Goal: Task Accomplishment & Management: Manage account settings

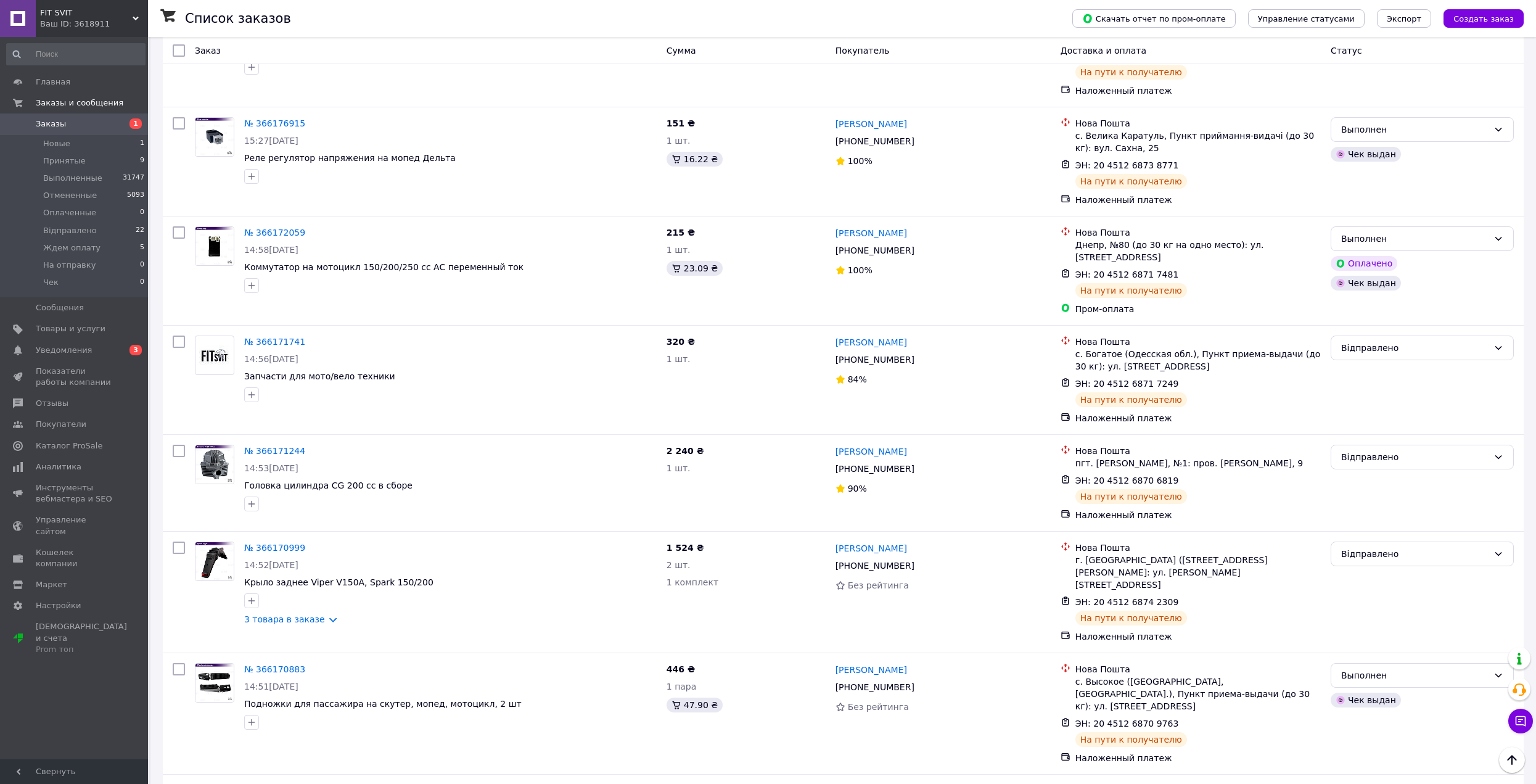
scroll to position [1727, 0]
click at [50, 125] on span "Заказы" at bounding box center [51, 123] width 30 height 11
click at [74, 164] on span "Принятые" at bounding box center [64, 160] width 43 height 11
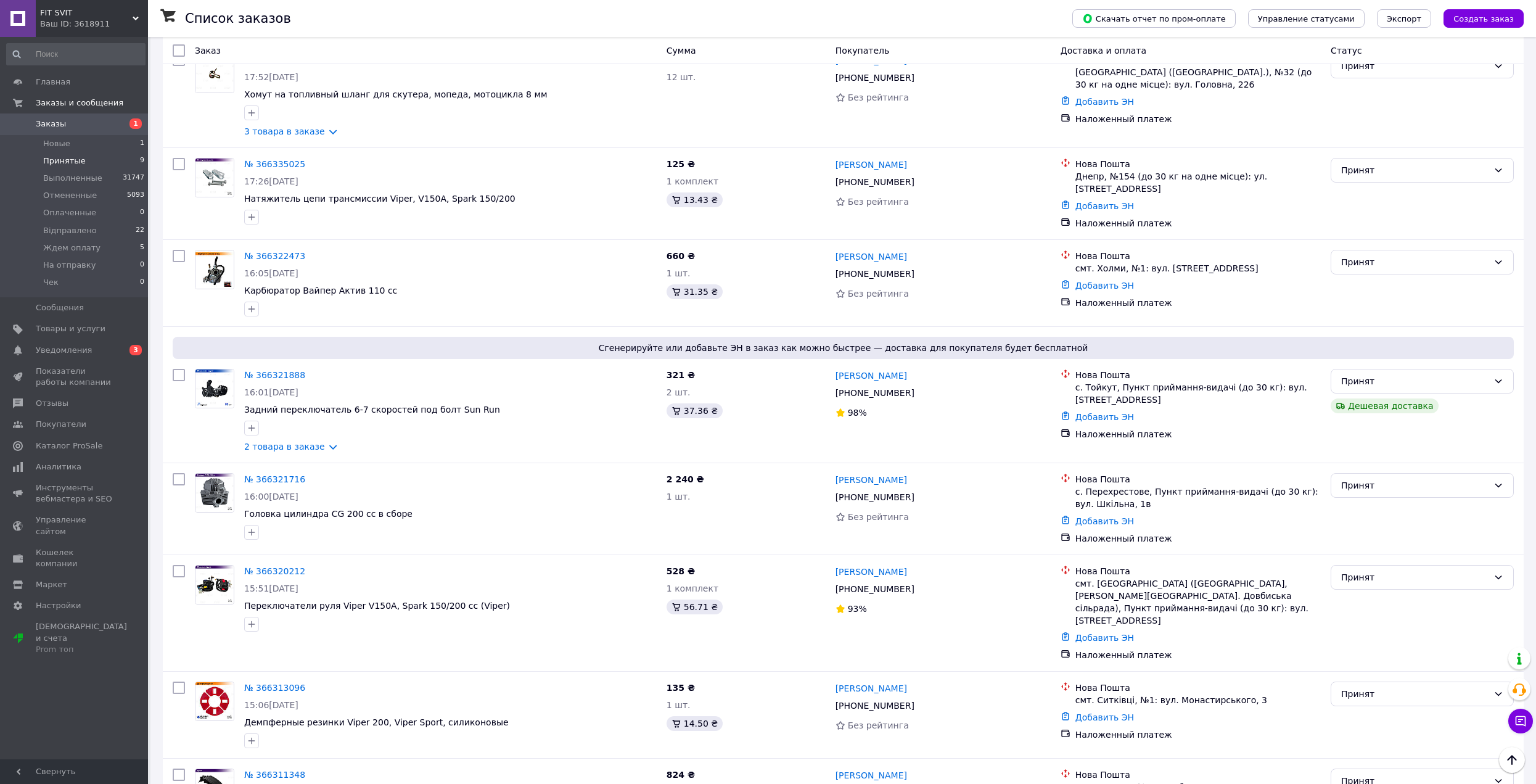
scroll to position [617, 0]
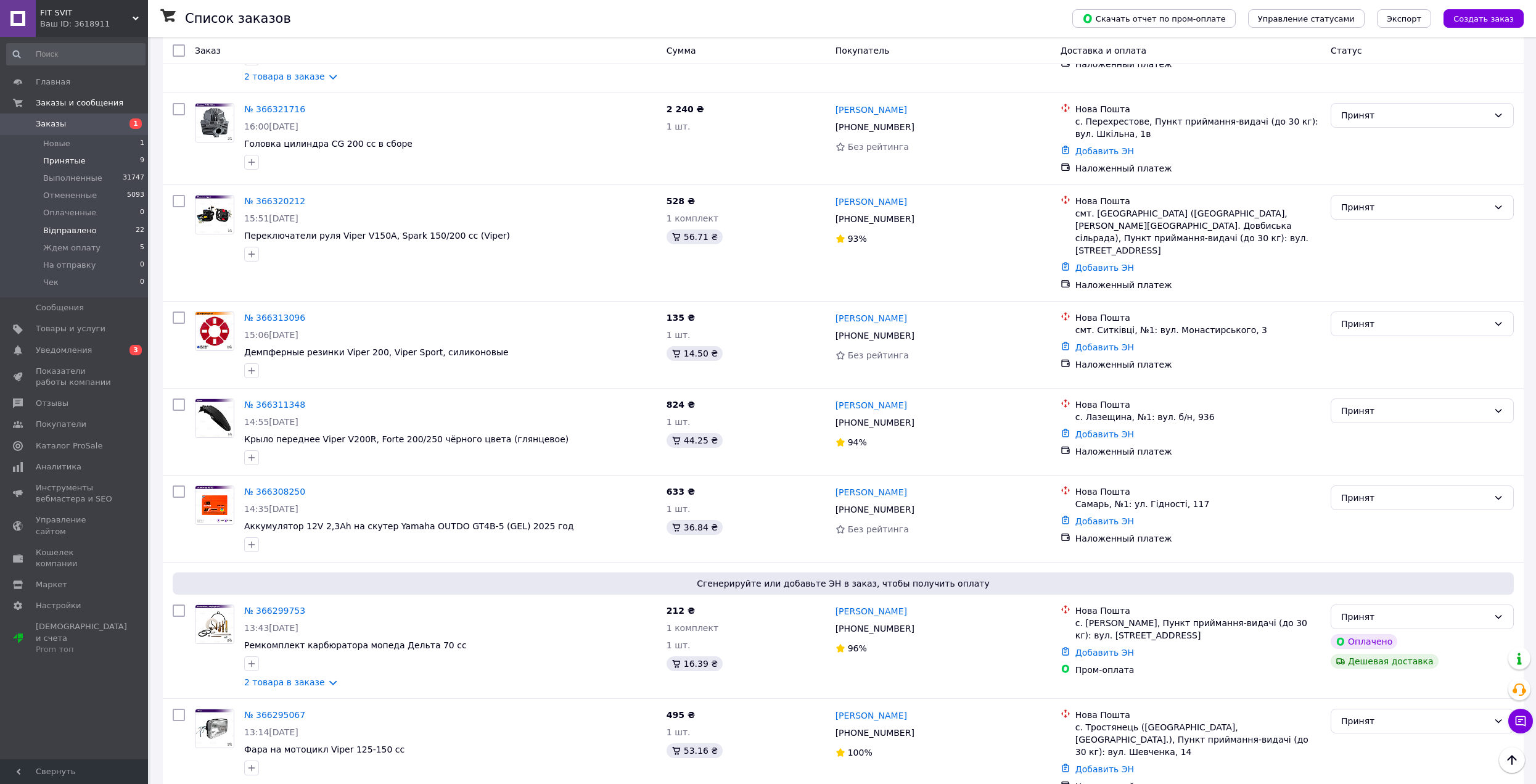
click at [88, 228] on span "Відправлено" at bounding box center [69, 230] width 54 height 11
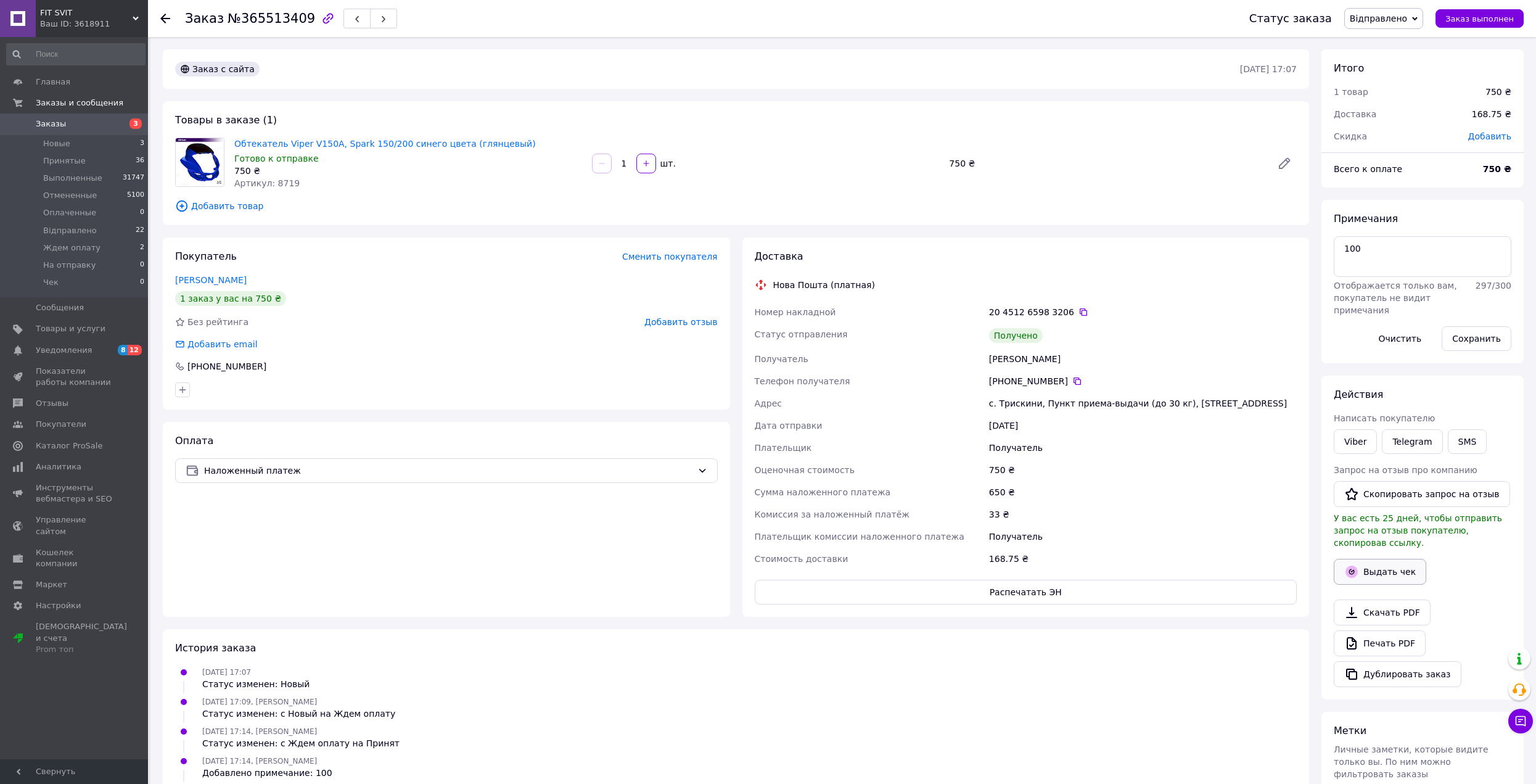
click at [1355, 565] on icon "button" at bounding box center [1351, 571] width 13 height 13
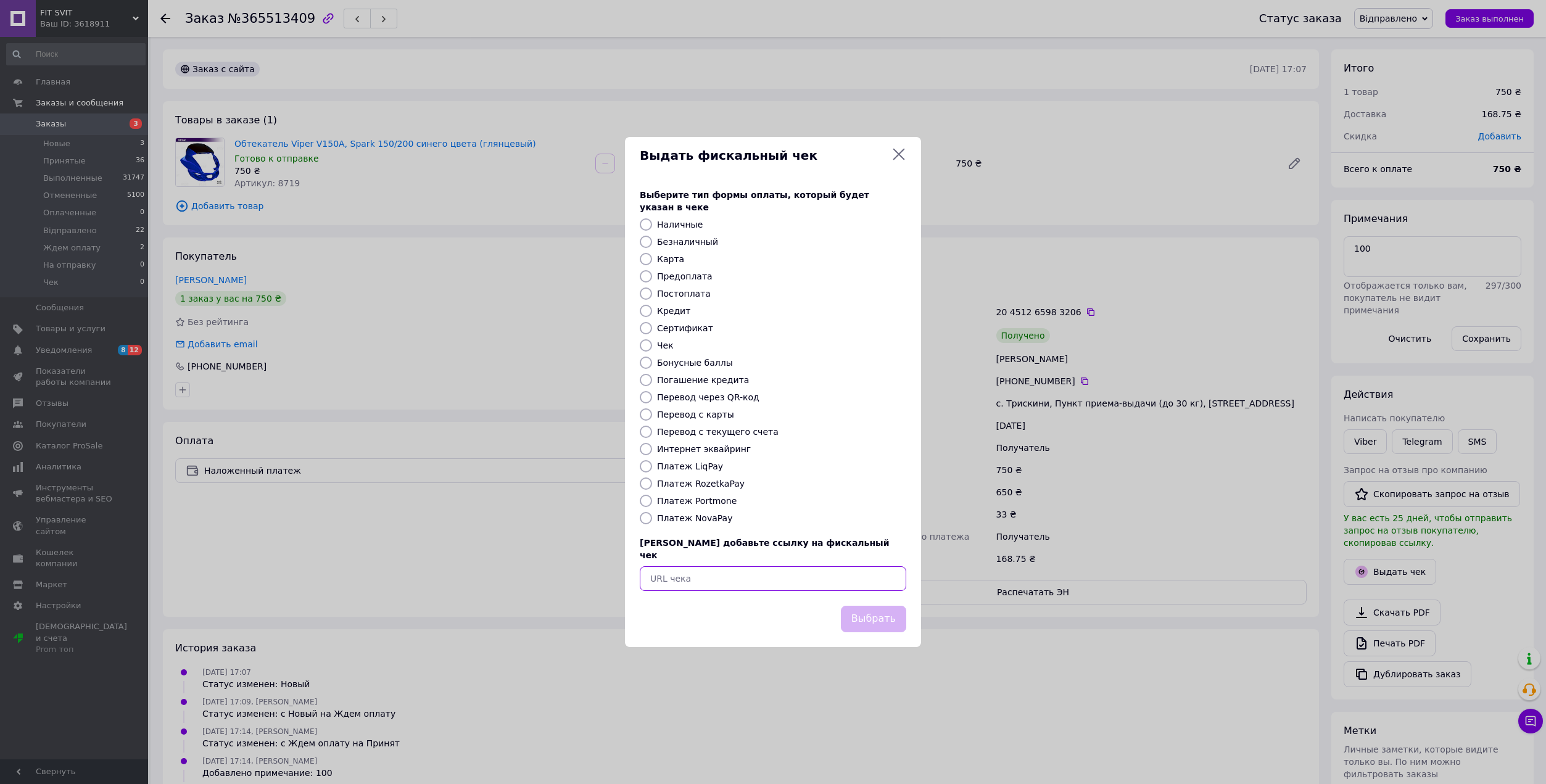
click at [748, 566] on input "text" at bounding box center [773, 578] width 267 height 24
paste input "https://kasa.vchasno.ua/check-viewer/eUowl3B73yE"
type input "https://kasa.vchasno.ua/check-viewer/eUowl3B73yE"
click at [897, 619] on button "Выбрать" at bounding box center [873, 618] width 65 height 26
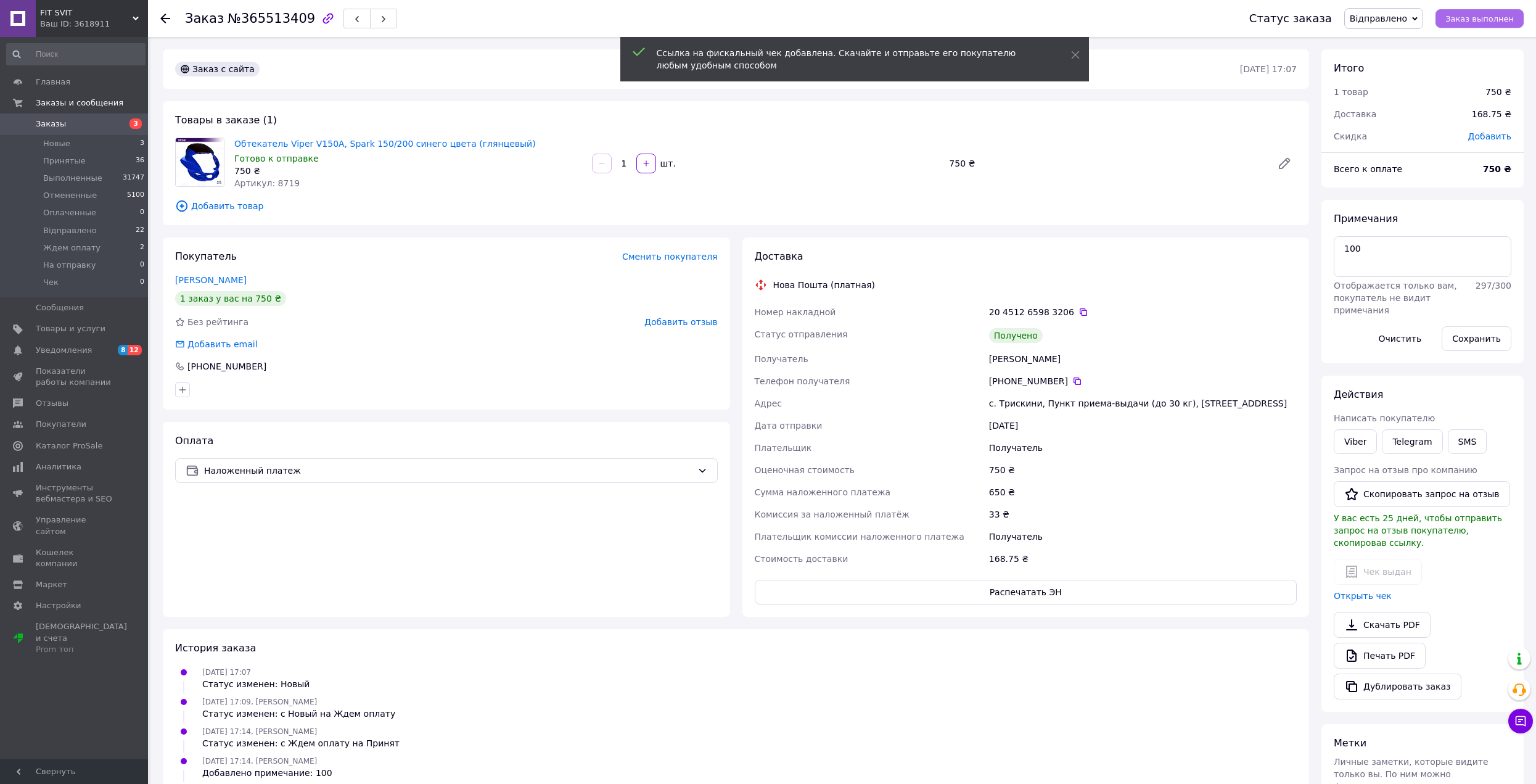
click at [1461, 19] on span "Заказ выполнен" at bounding box center [1480, 19] width 68 height 9
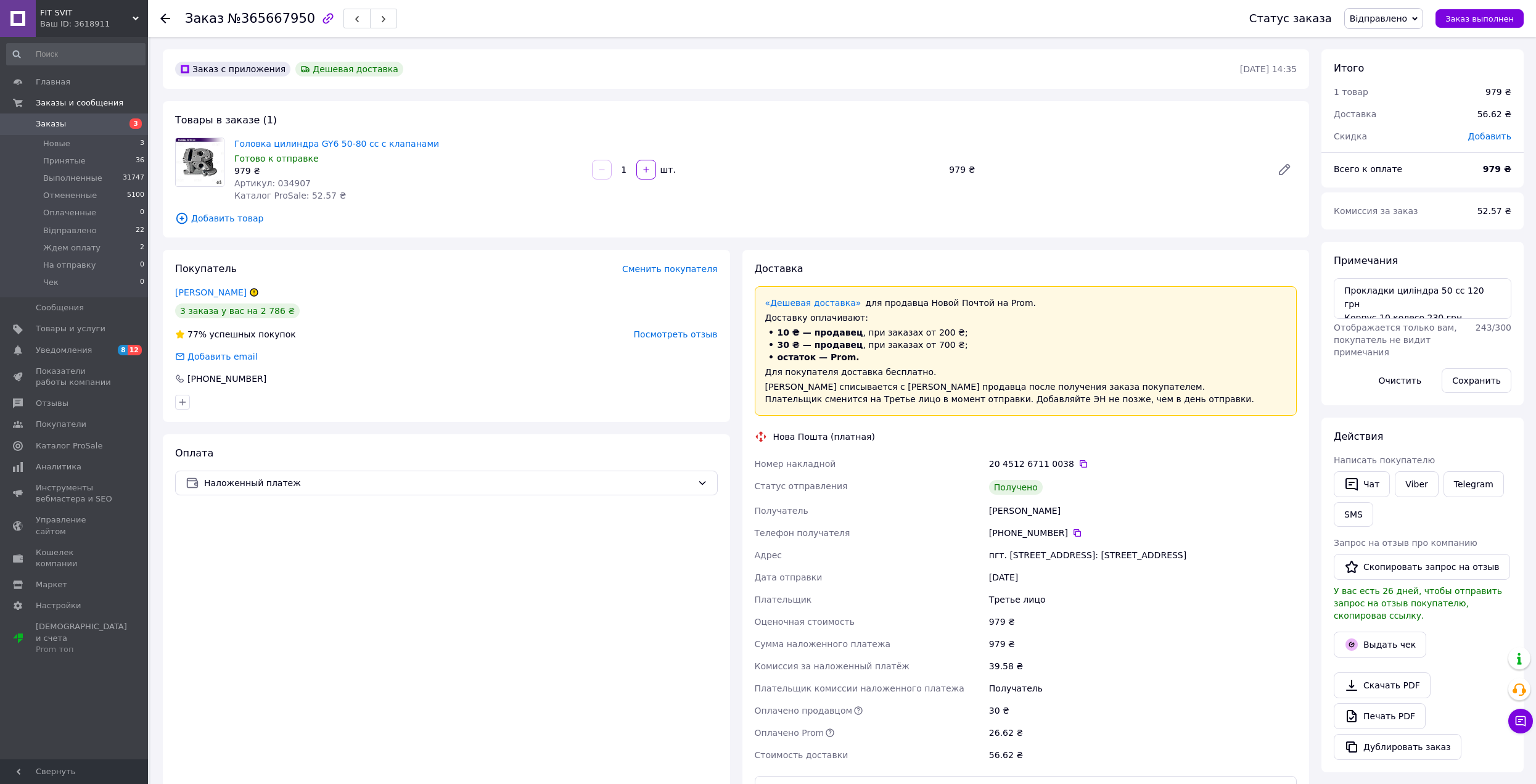
scroll to position [62, 0]
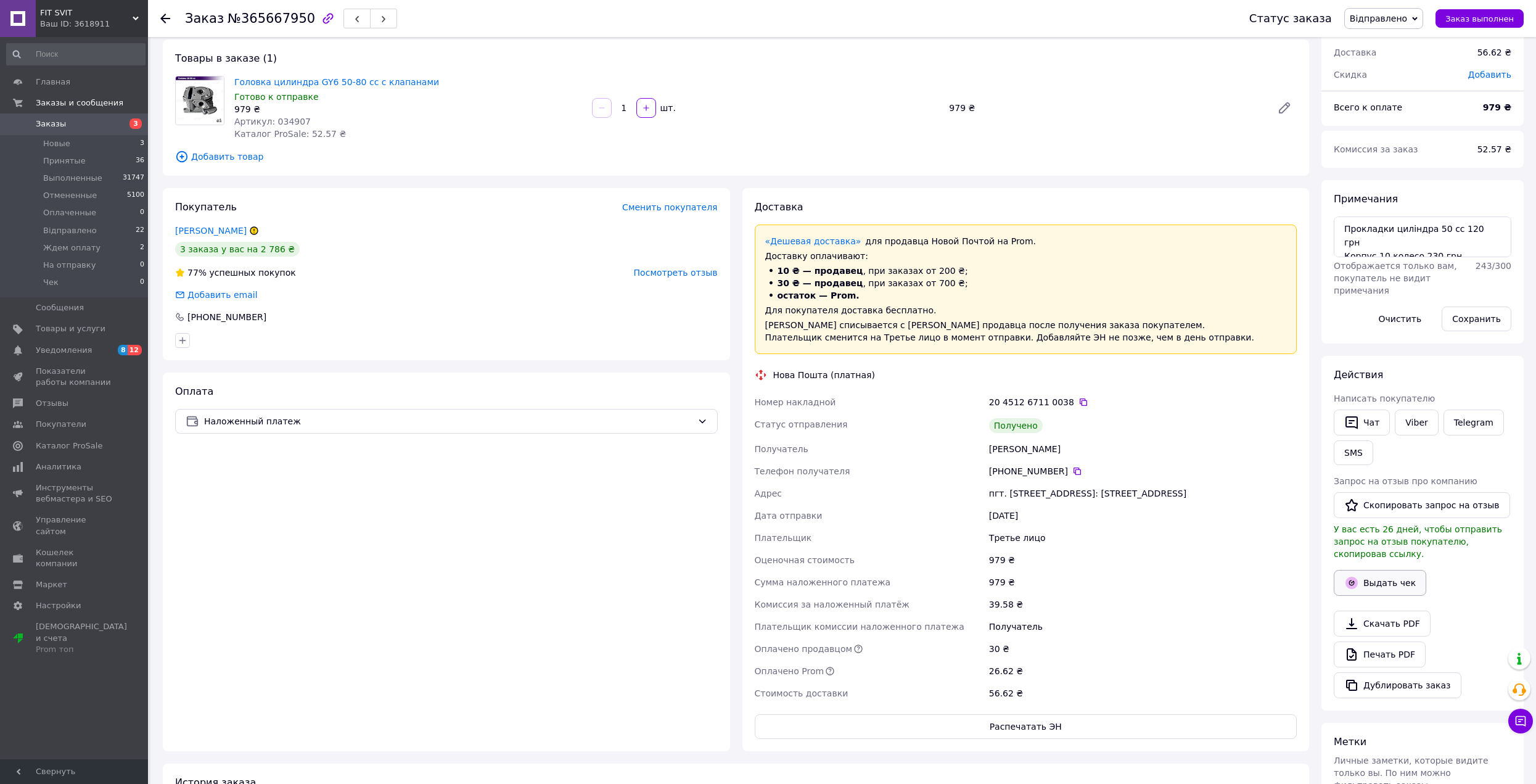
click at [1374, 571] on button "Выдать чек" at bounding box center [1380, 583] width 93 height 26
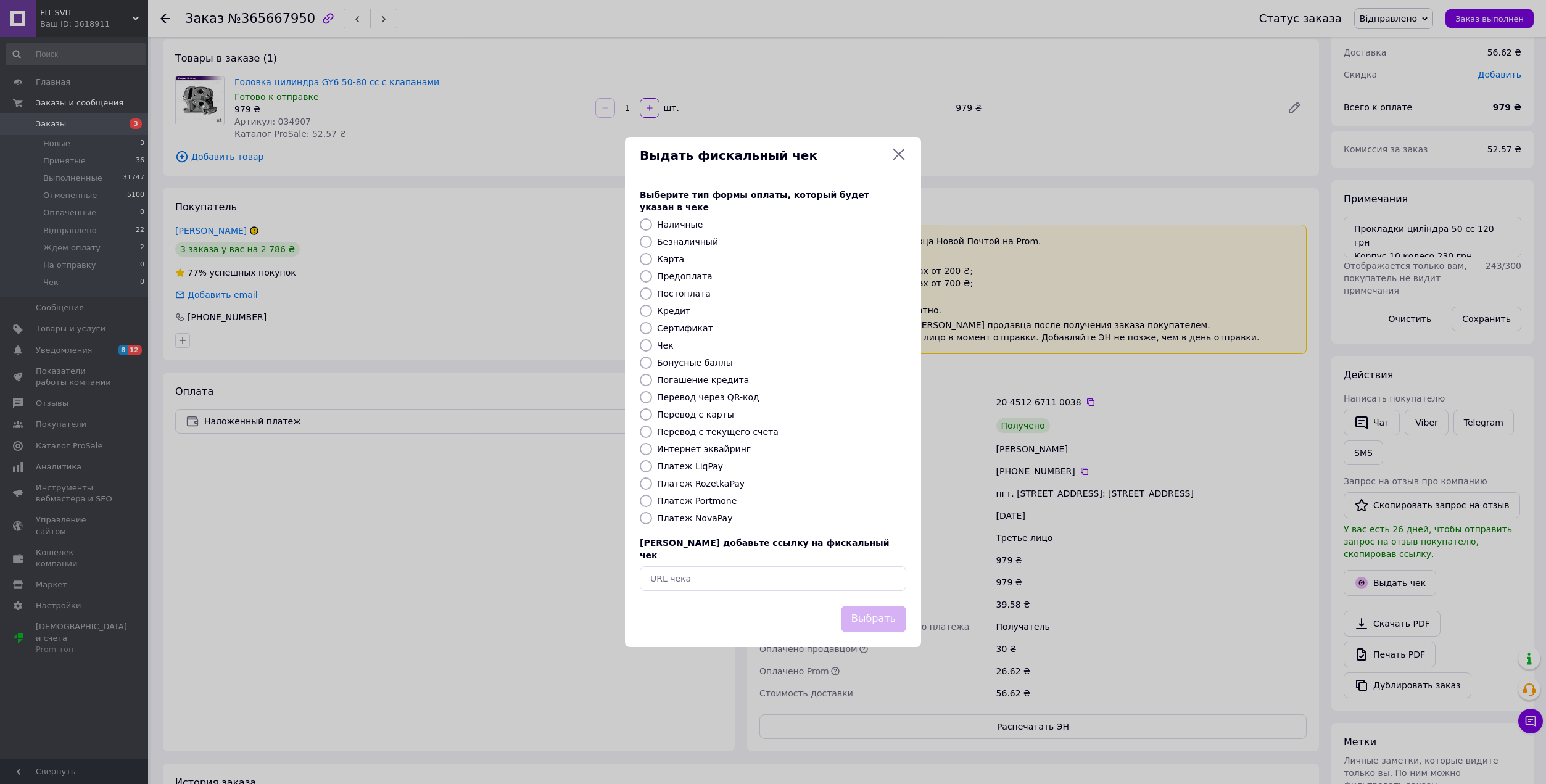
click at [697, 518] on label "Платеж NovaPay" at bounding box center [694, 518] width 75 height 10
click at [652, 518] on input "Платеж NovaPay" at bounding box center [646, 517] width 13 height 13
radio input "true"
click at [892, 608] on button "Выбрать" at bounding box center [873, 618] width 65 height 26
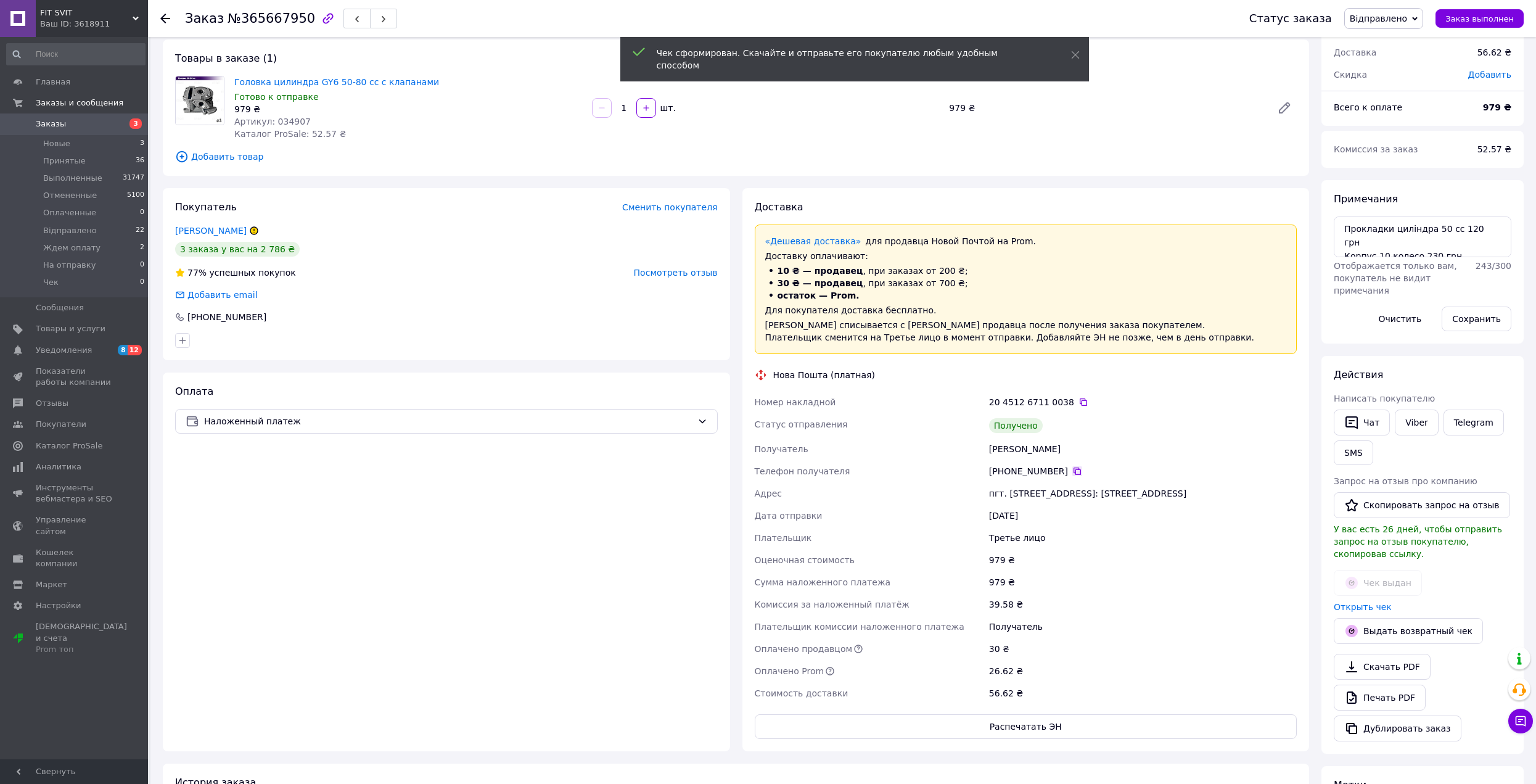
click at [1072, 468] on icon at bounding box center [1077, 472] width 10 height 10
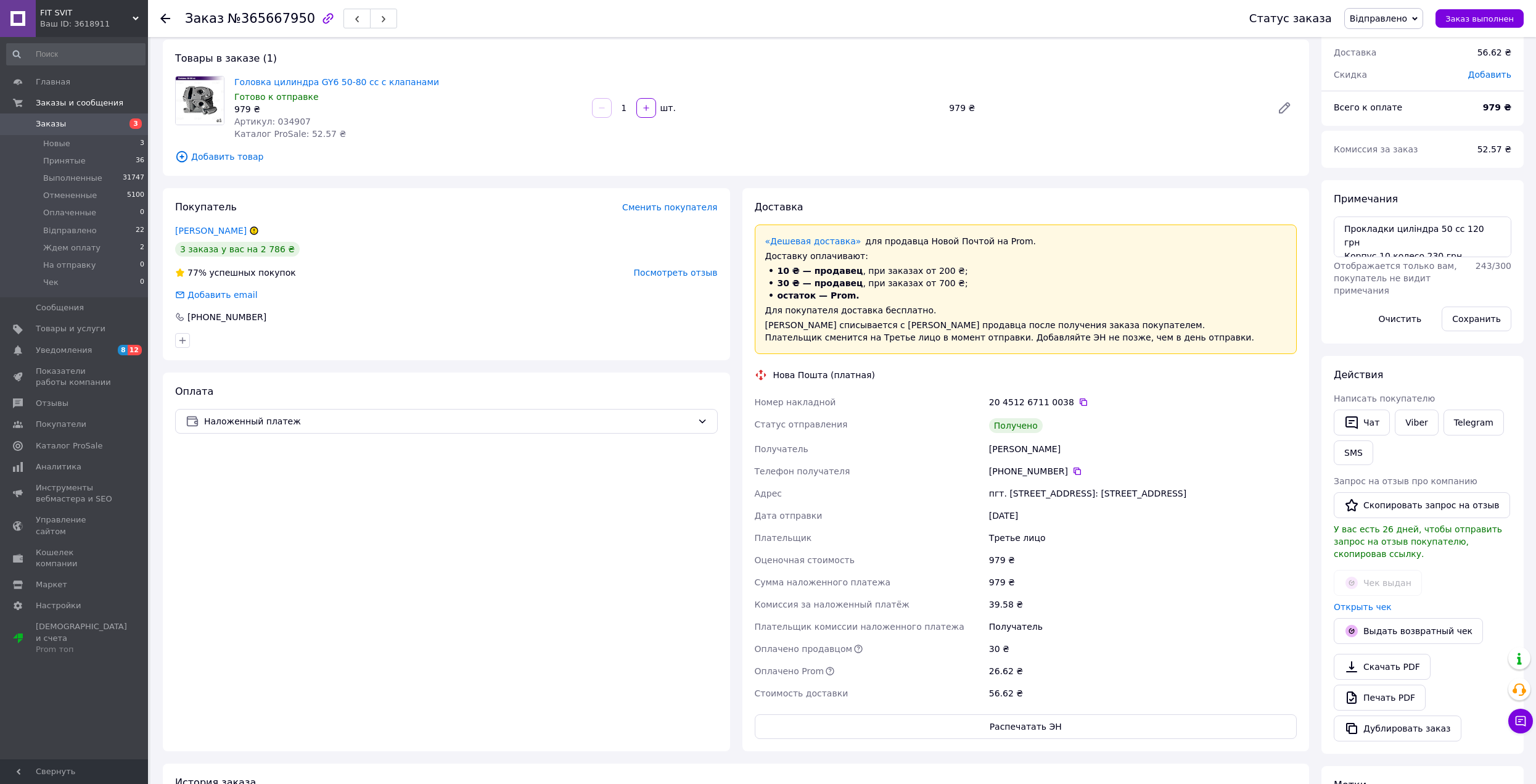
click at [1065, 404] on div "20 4512 6711 0038" at bounding box center [1142, 402] width 308 height 13
click at [1068, 396] on div "20 4512 6711 0038" at bounding box center [1142, 402] width 308 height 13
click at [1062, 398] on div "20 4512 6711 0038" at bounding box center [1142, 402] width 308 height 13
click at [1079, 402] on icon at bounding box center [1084, 402] width 10 height 10
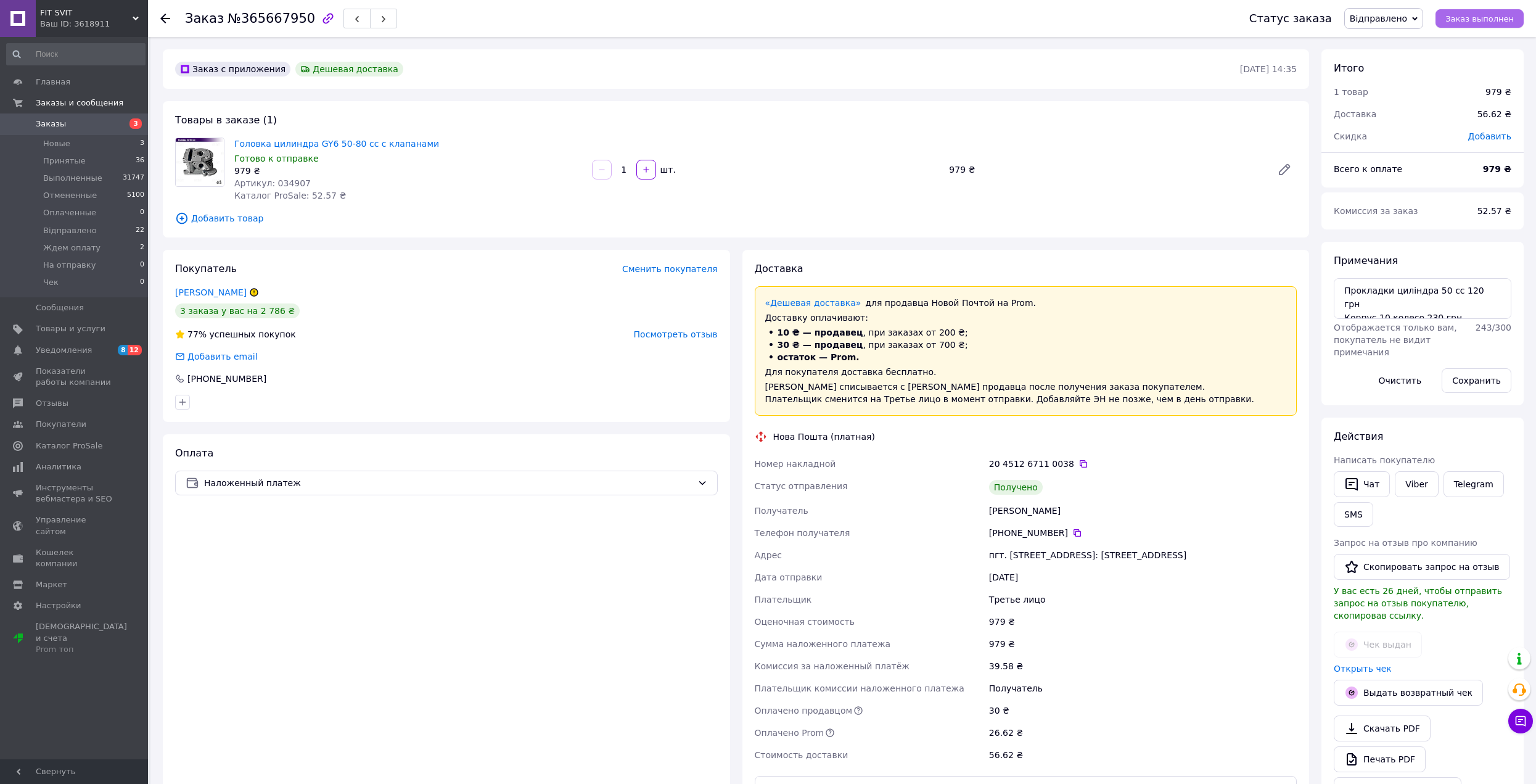
click at [1479, 22] on span "Заказ выполнен" at bounding box center [1480, 19] width 68 height 9
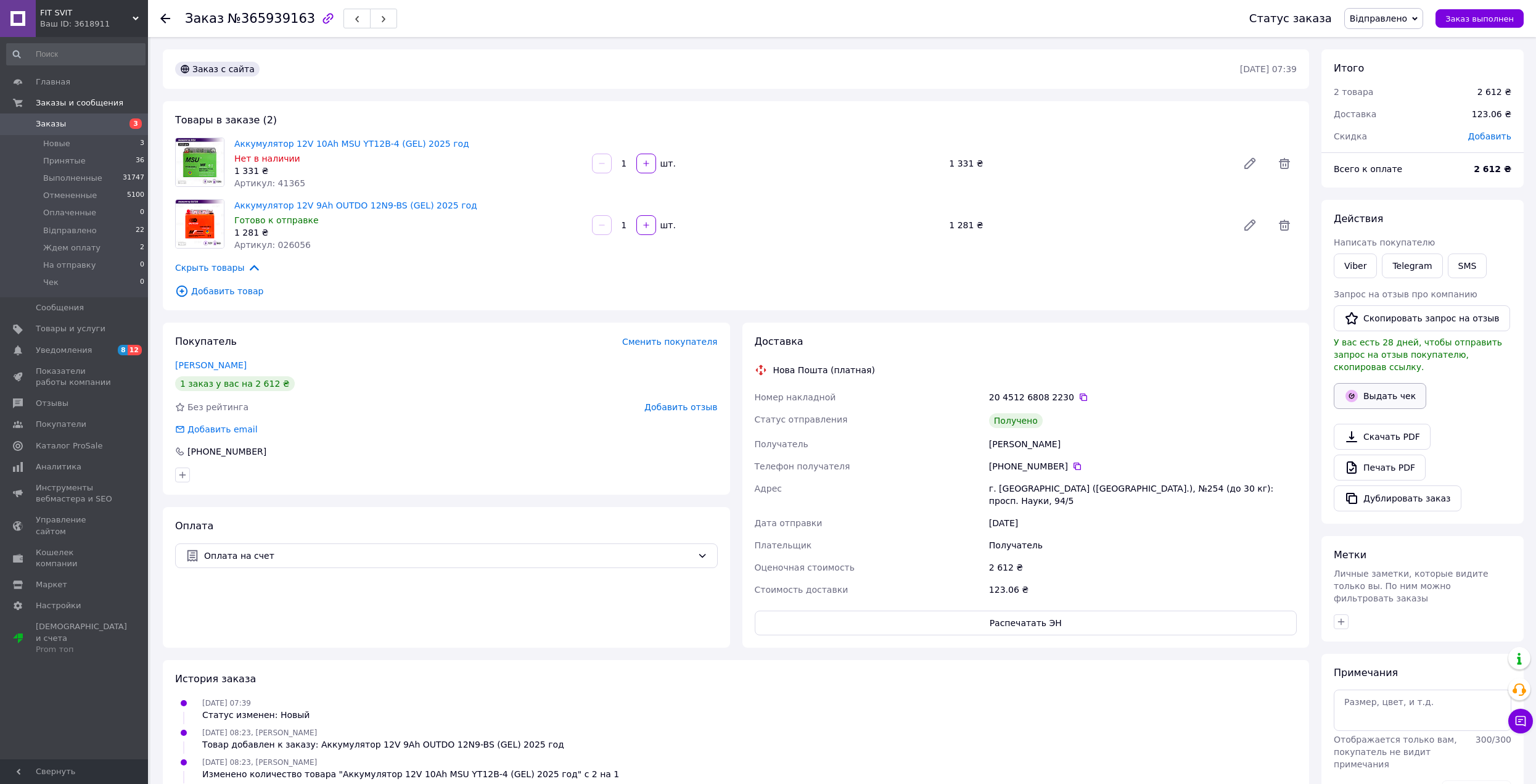
click at [1360, 383] on button "Выдать чек" at bounding box center [1380, 395] width 93 height 26
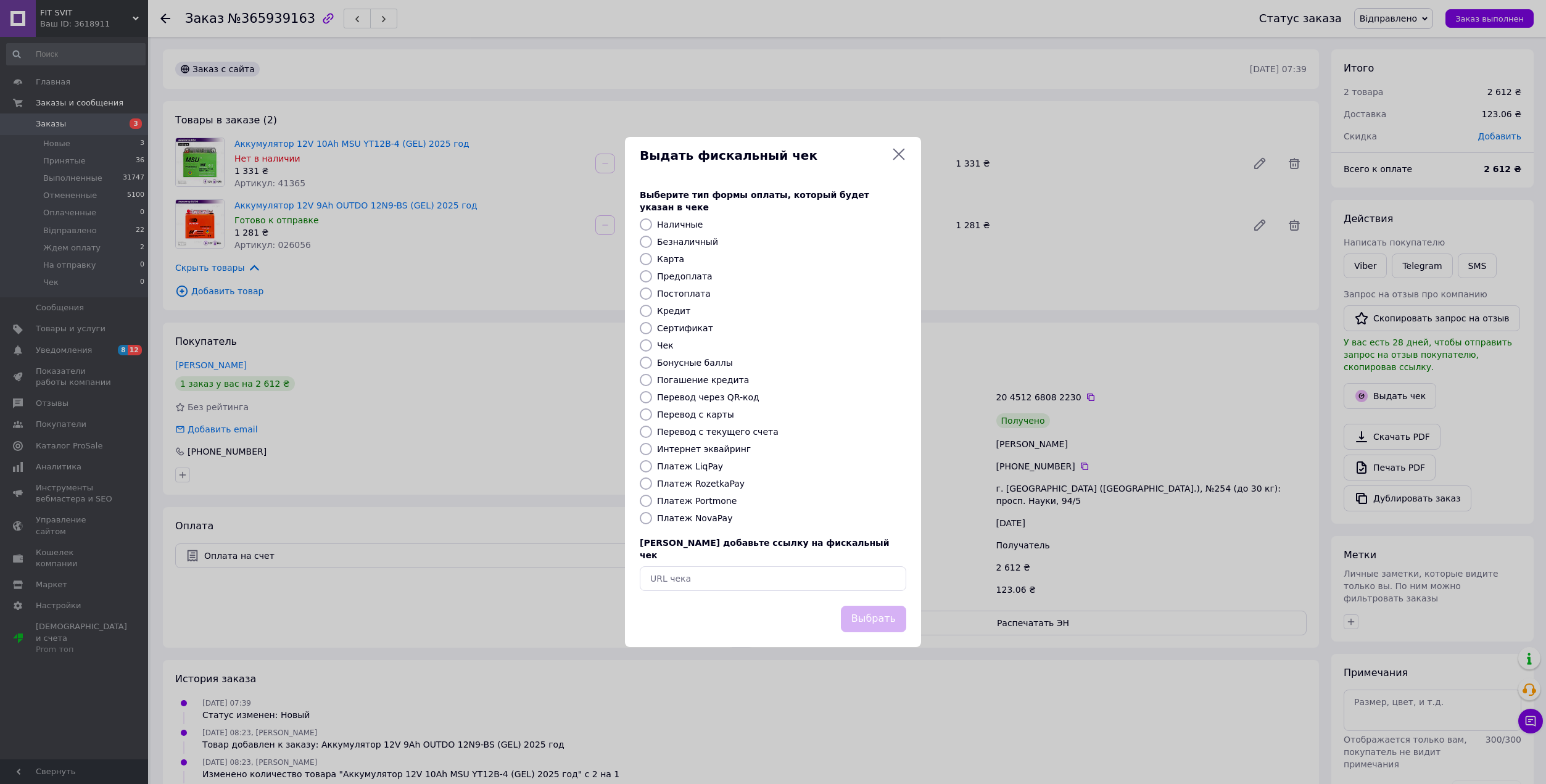
click at [713, 415] on label "Перевод с карты" at bounding box center [695, 414] width 77 height 10
click at [652, 415] on input "Перевод с карты" at bounding box center [646, 414] width 13 height 13
radio input "true"
click at [865, 605] on button "Выбрать" at bounding box center [873, 618] width 65 height 26
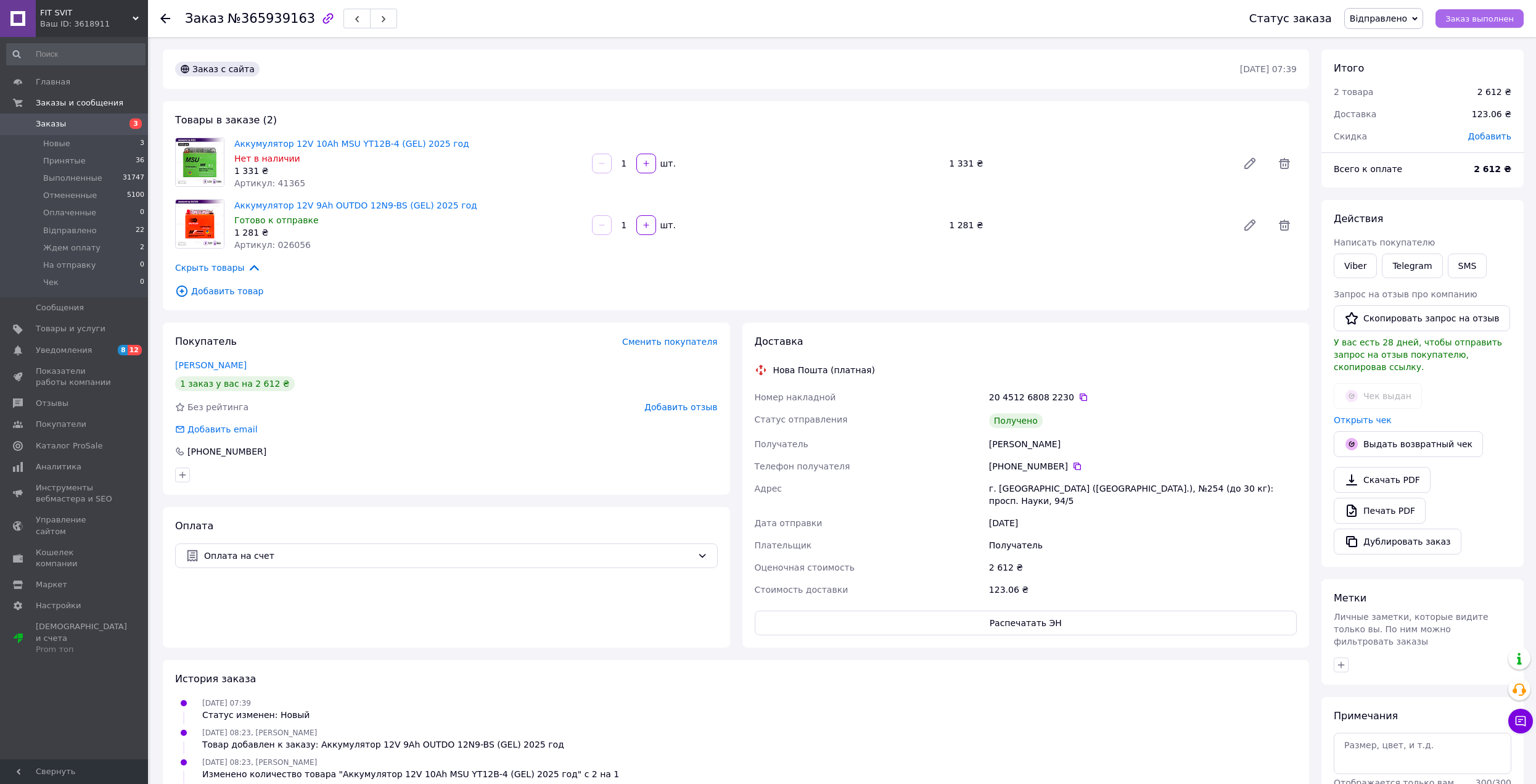
click at [1472, 22] on span "Заказ выполнен" at bounding box center [1480, 19] width 68 height 9
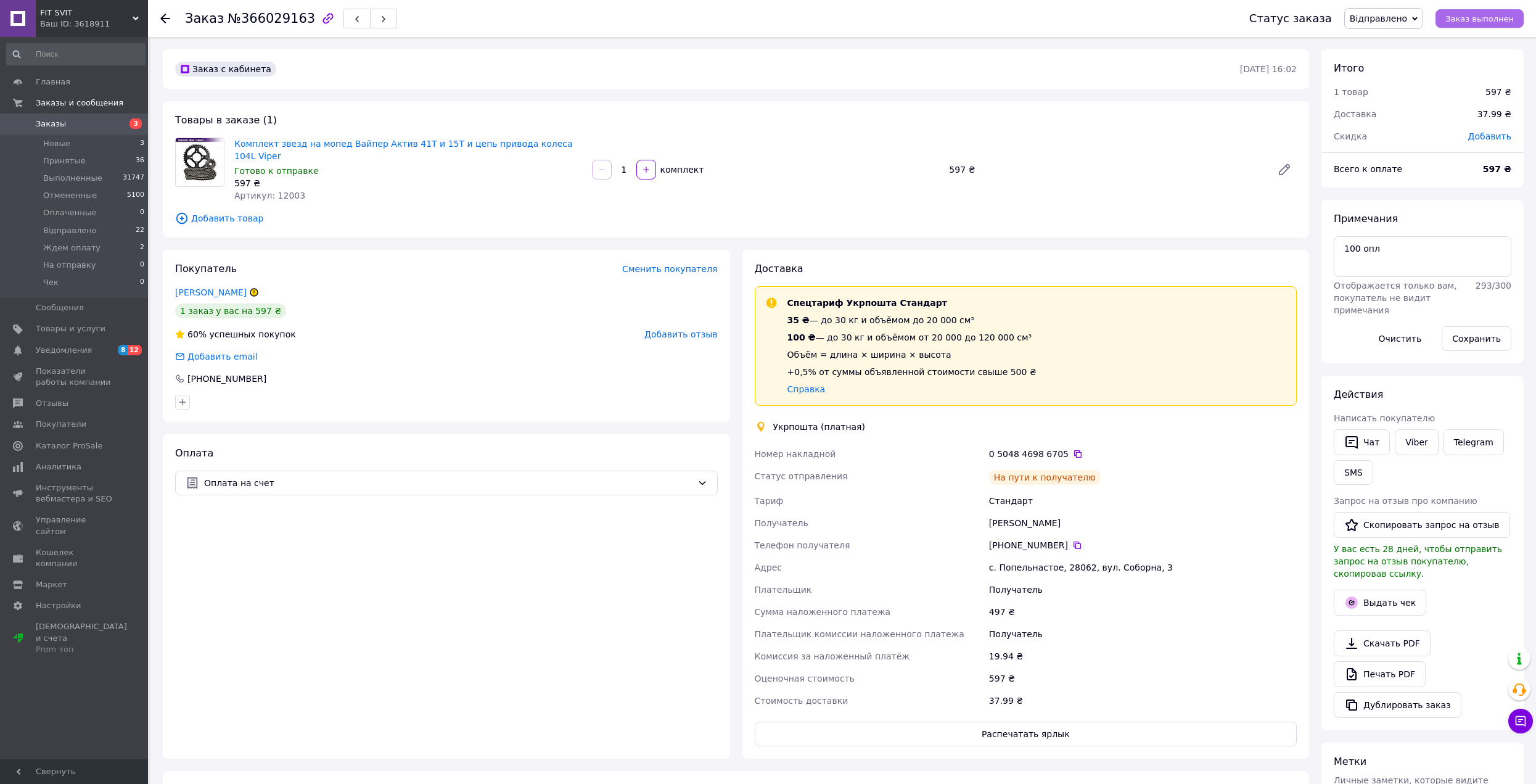
click at [1474, 21] on span "Заказ выполнен" at bounding box center [1480, 19] width 68 height 9
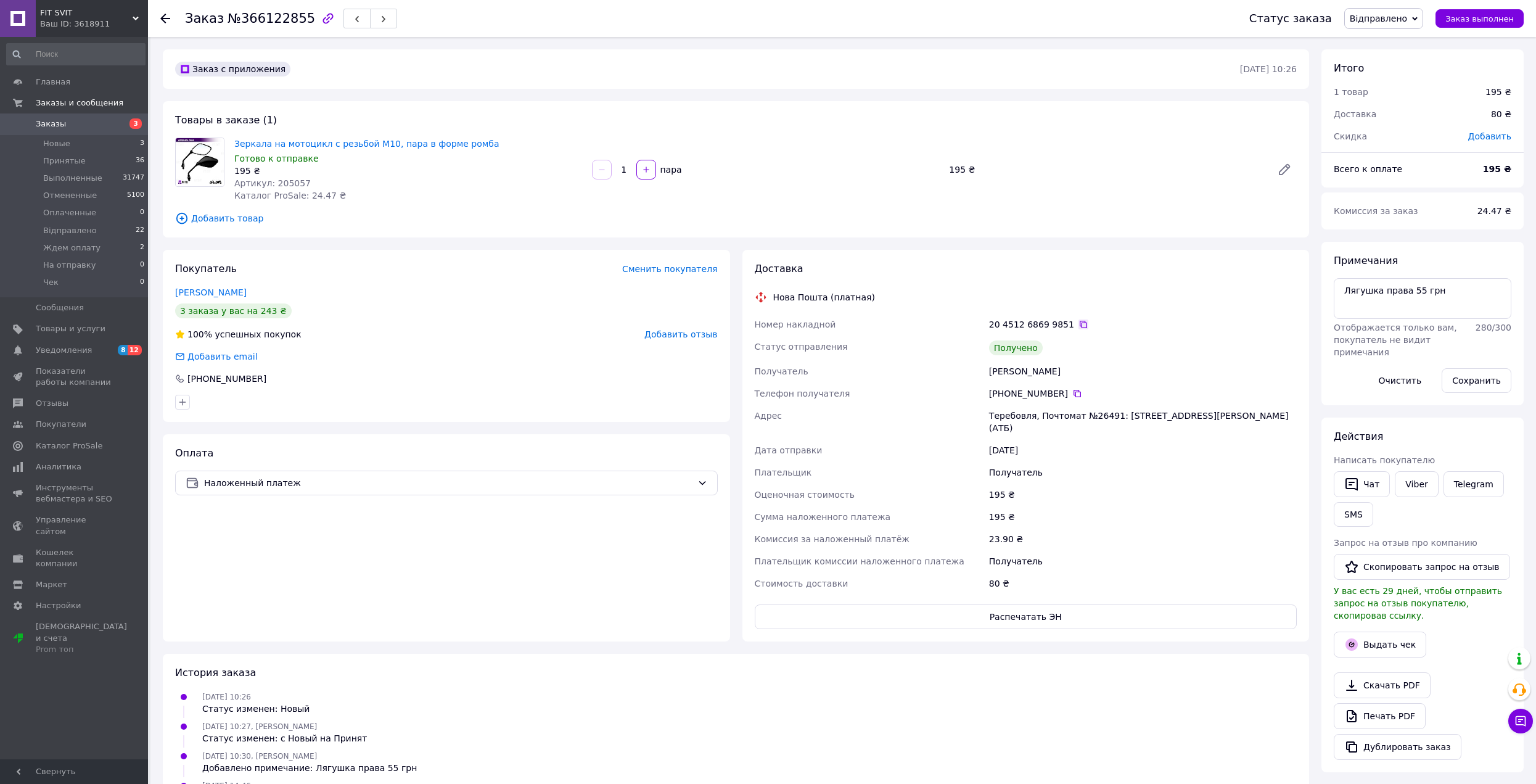
click at [1080, 326] on icon at bounding box center [1084, 324] width 8 height 8
click at [1395, 640] on button "Выдать чек" at bounding box center [1380, 644] width 93 height 26
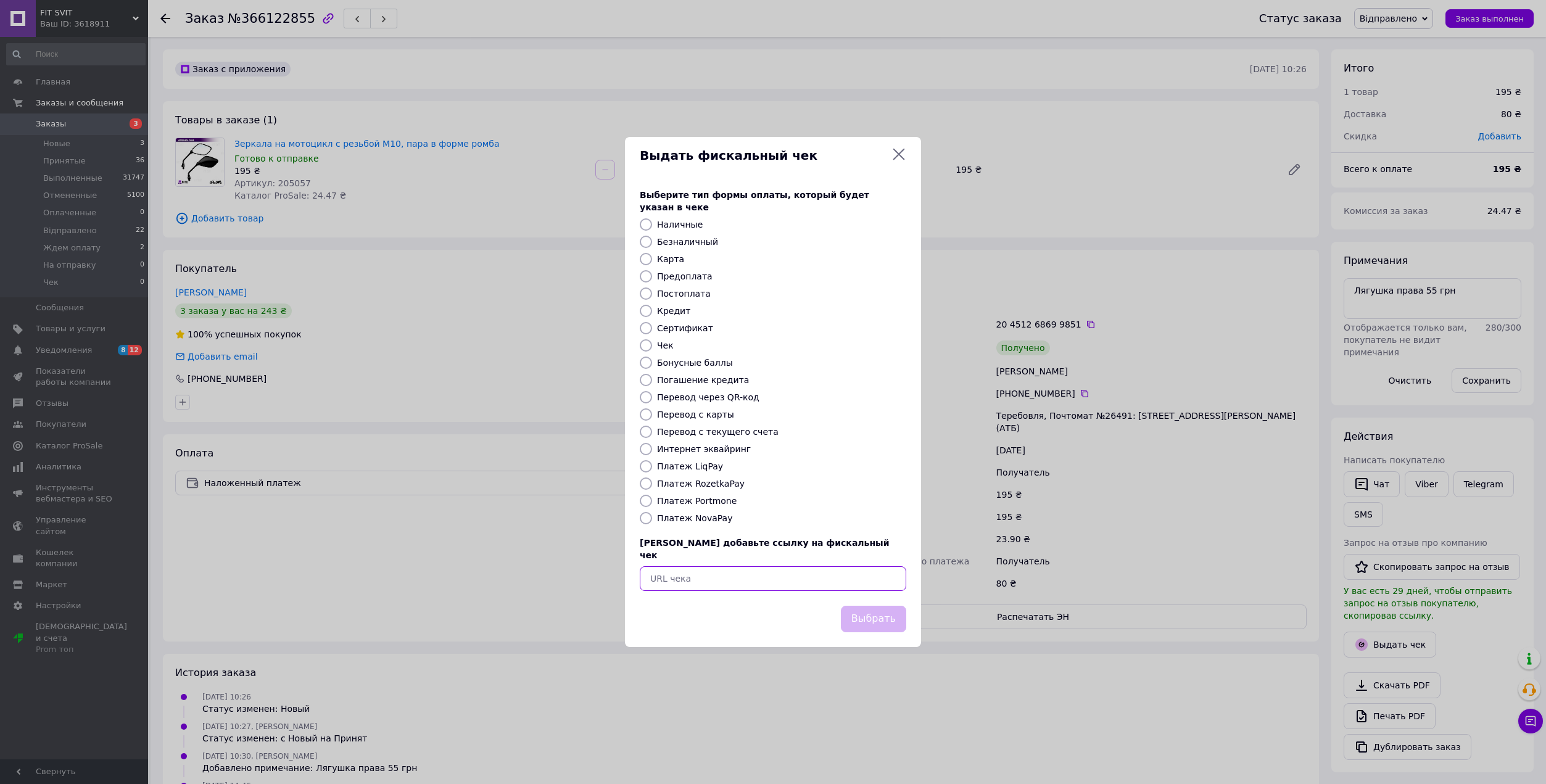
paste input "https://kasa.vchasno.ua/check-viewer/_GUAcMw8E_Q"
type input "https://kasa.vchasno.ua/check-viewer/_GUAcMw8E_Q"
click at [865, 622] on div "Выбрать" at bounding box center [873, 619] width 70 height 31
click at [869, 609] on button "Выбрать" at bounding box center [873, 618] width 65 height 26
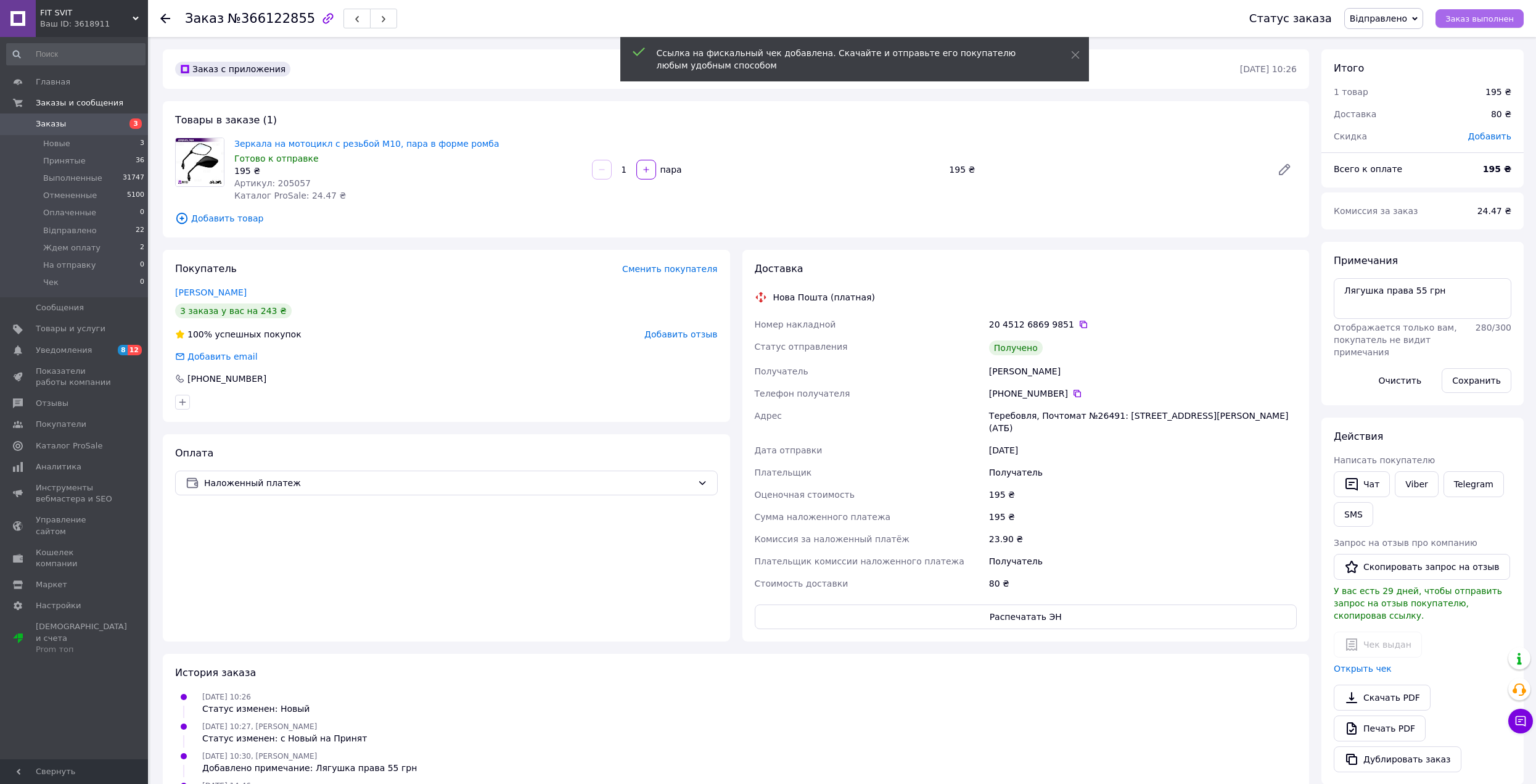
click at [1468, 15] on span "Заказ выполнен" at bounding box center [1480, 19] width 68 height 9
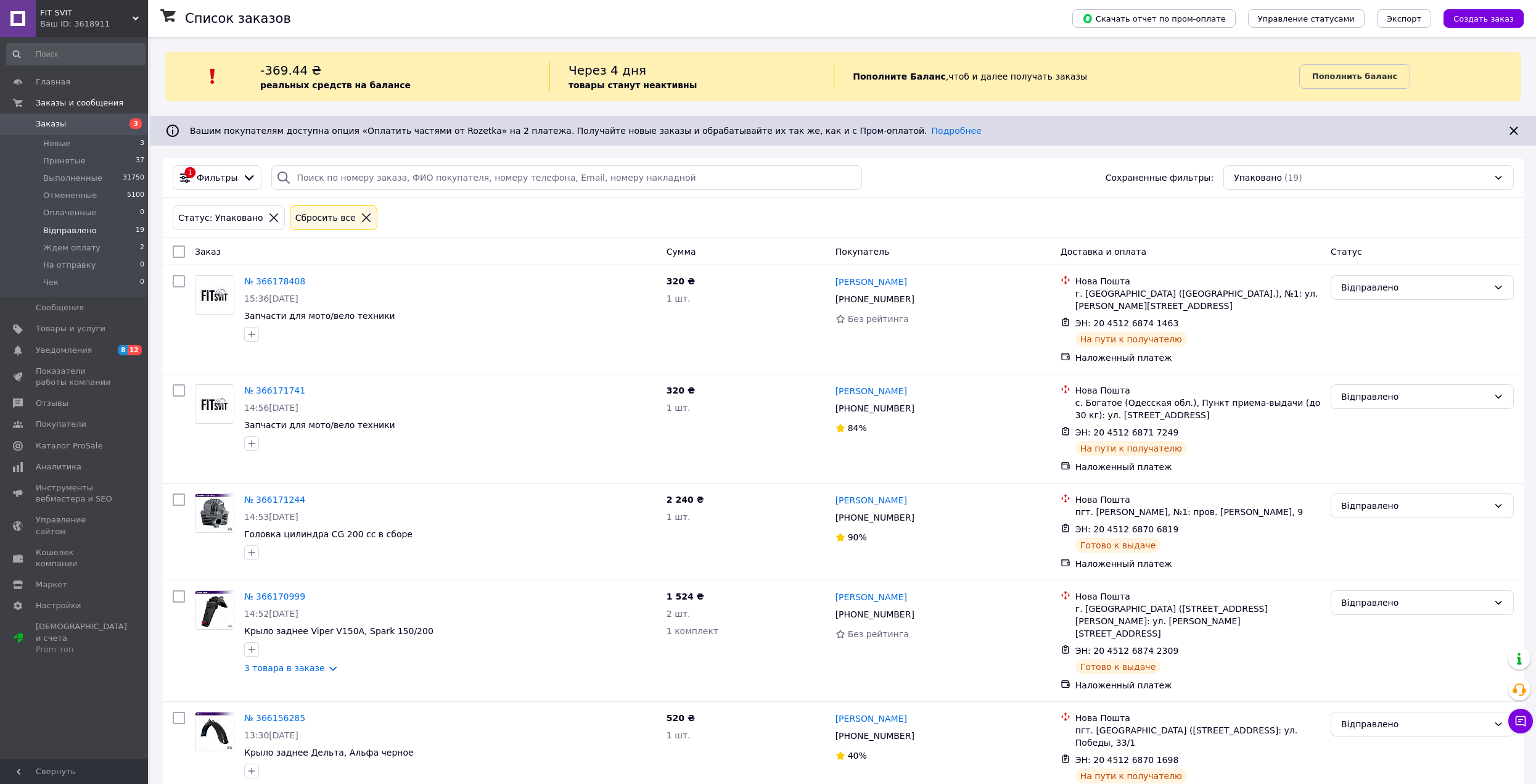
click at [80, 231] on span "Відправлено" at bounding box center [69, 230] width 54 height 11
click at [85, 231] on span "Відправлено" at bounding box center [69, 230] width 54 height 11
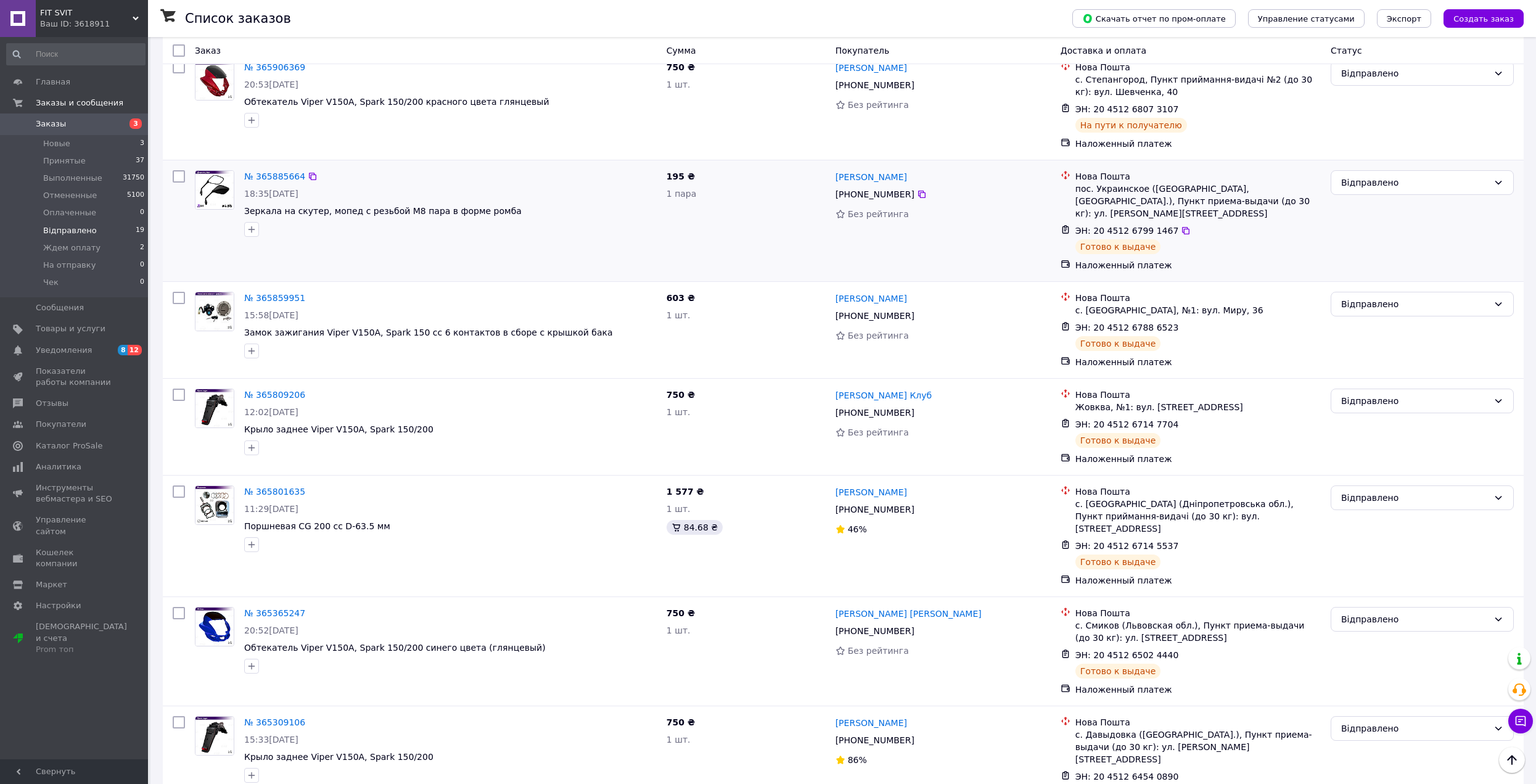
scroll to position [1519, 0]
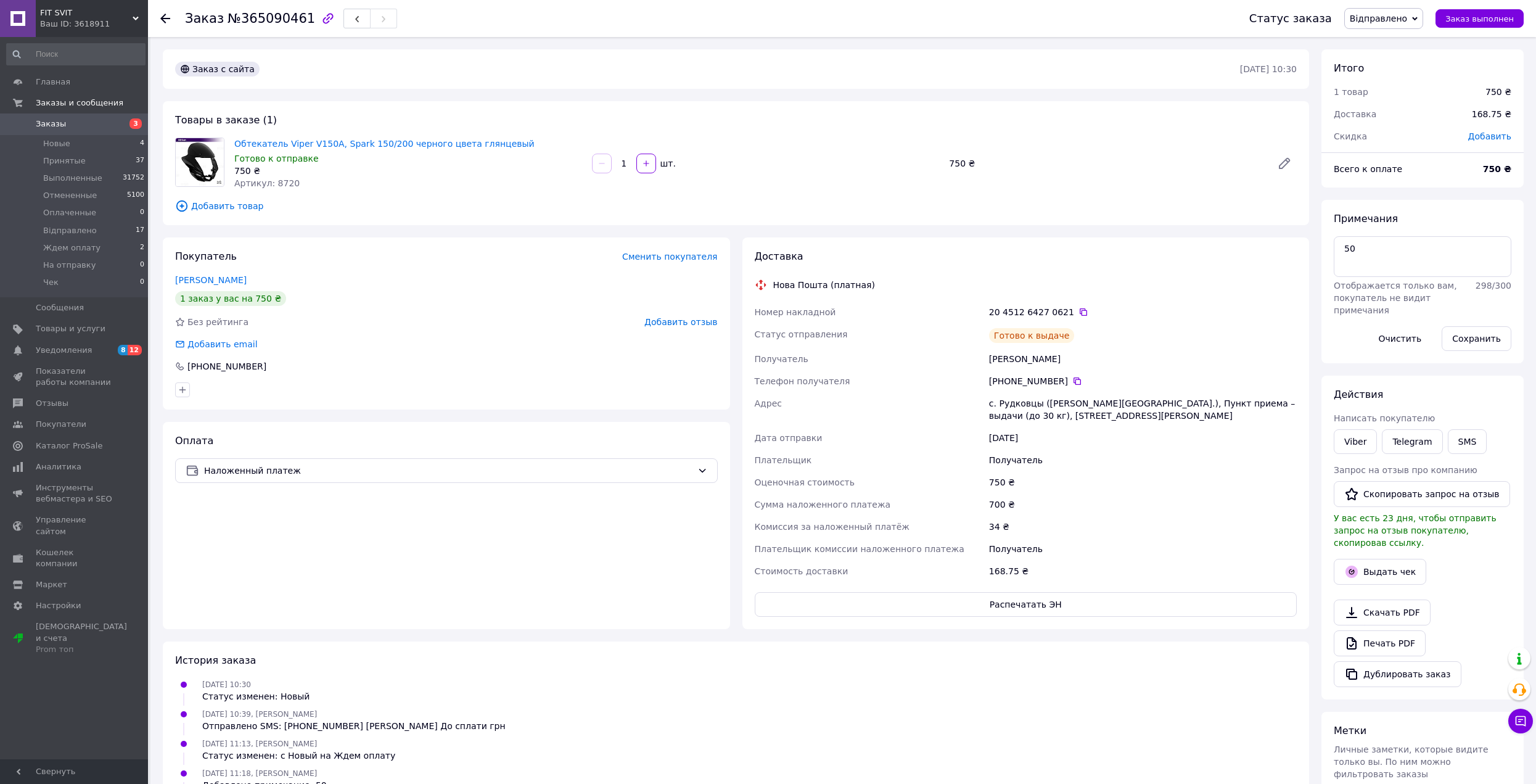
scroll to position [64, 0]
click at [1404, 564] on button "Выдать чек" at bounding box center [1380, 571] width 93 height 26
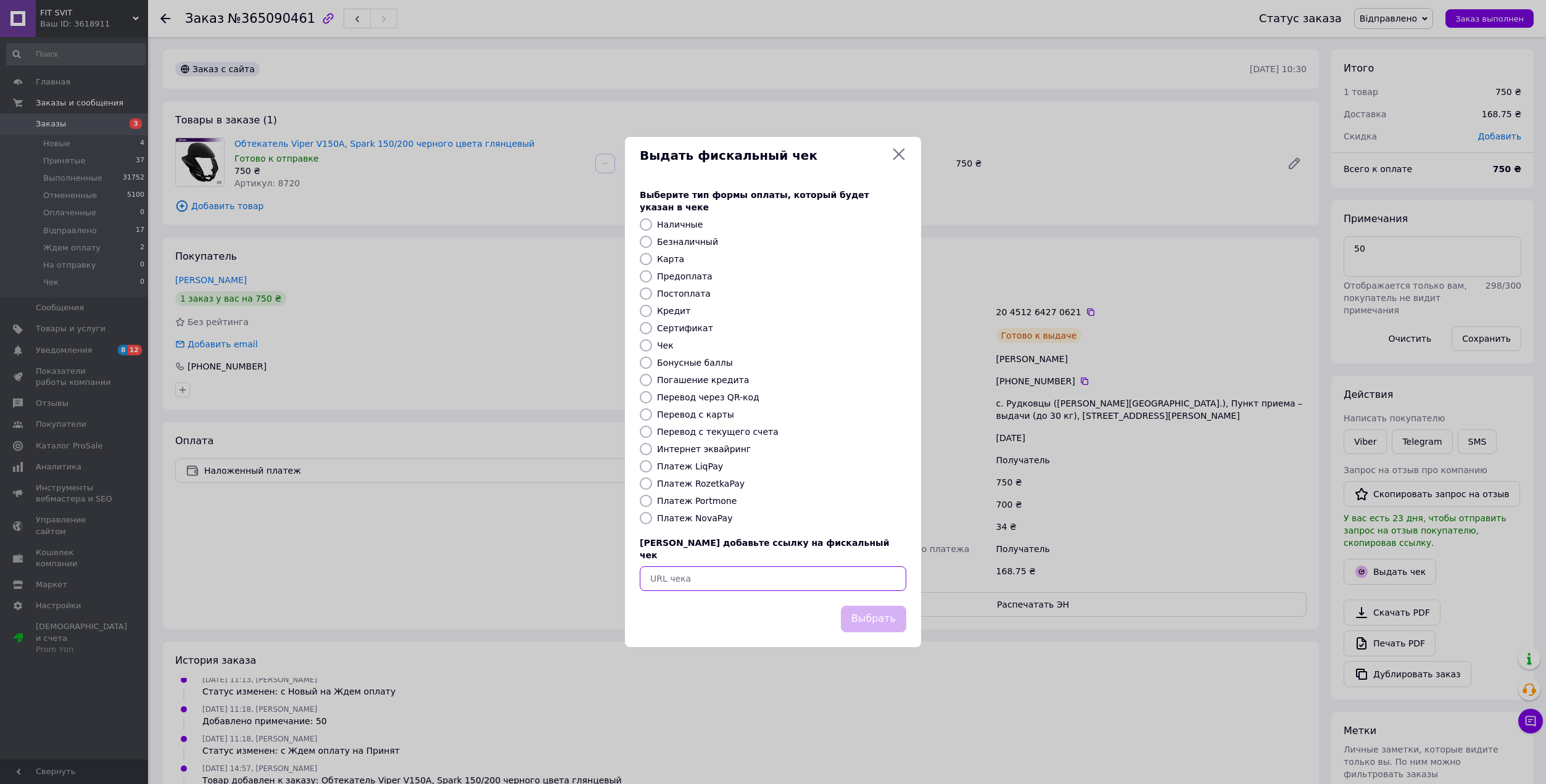
paste input "[URL][DOMAIN_NAME]"
type input "[URL][DOMAIN_NAME]"
click at [885, 605] on button "Выбрать" at bounding box center [873, 618] width 65 height 26
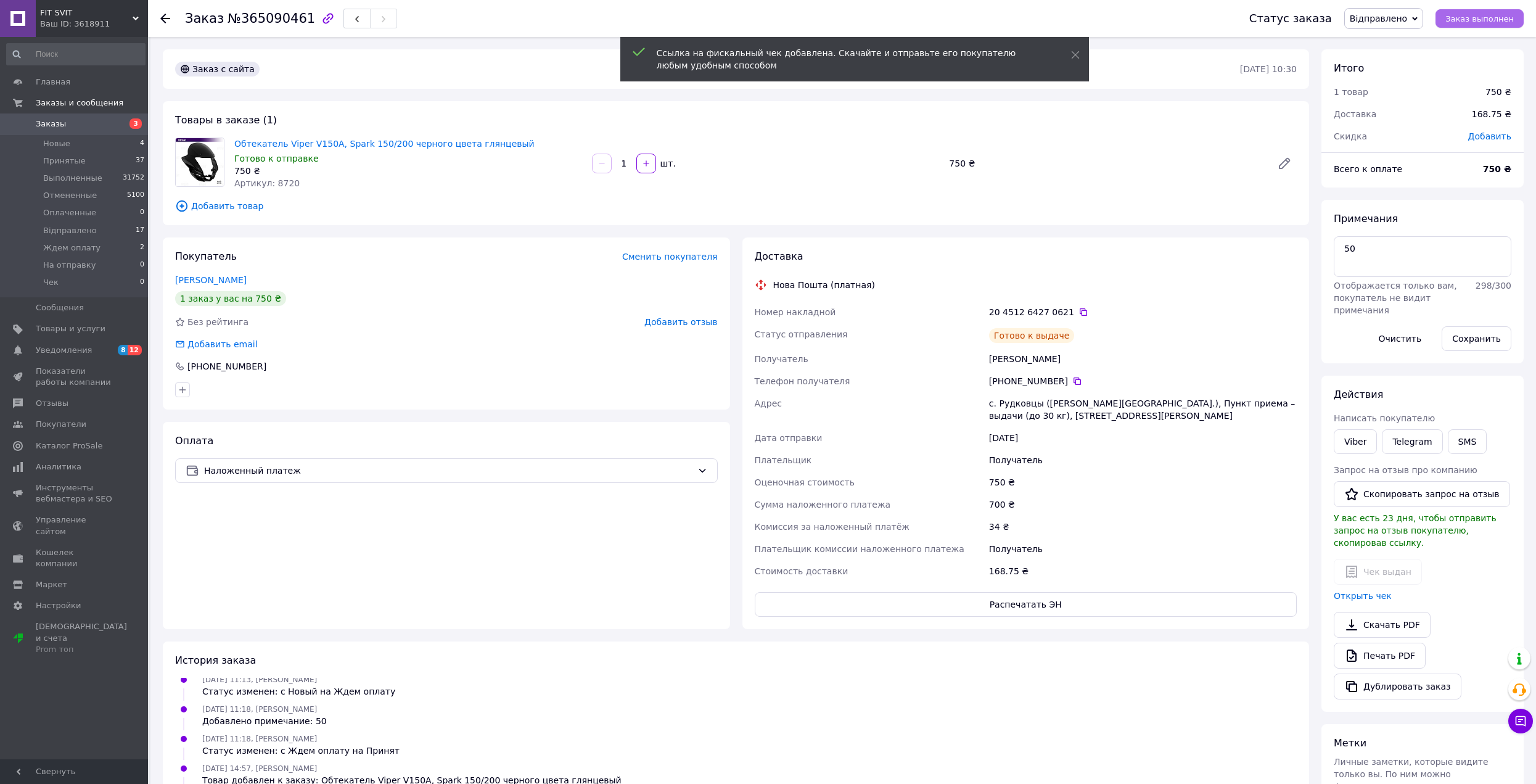
click at [1478, 27] on button "Заказ выполнен" at bounding box center [1479, 18] width 88 height 19
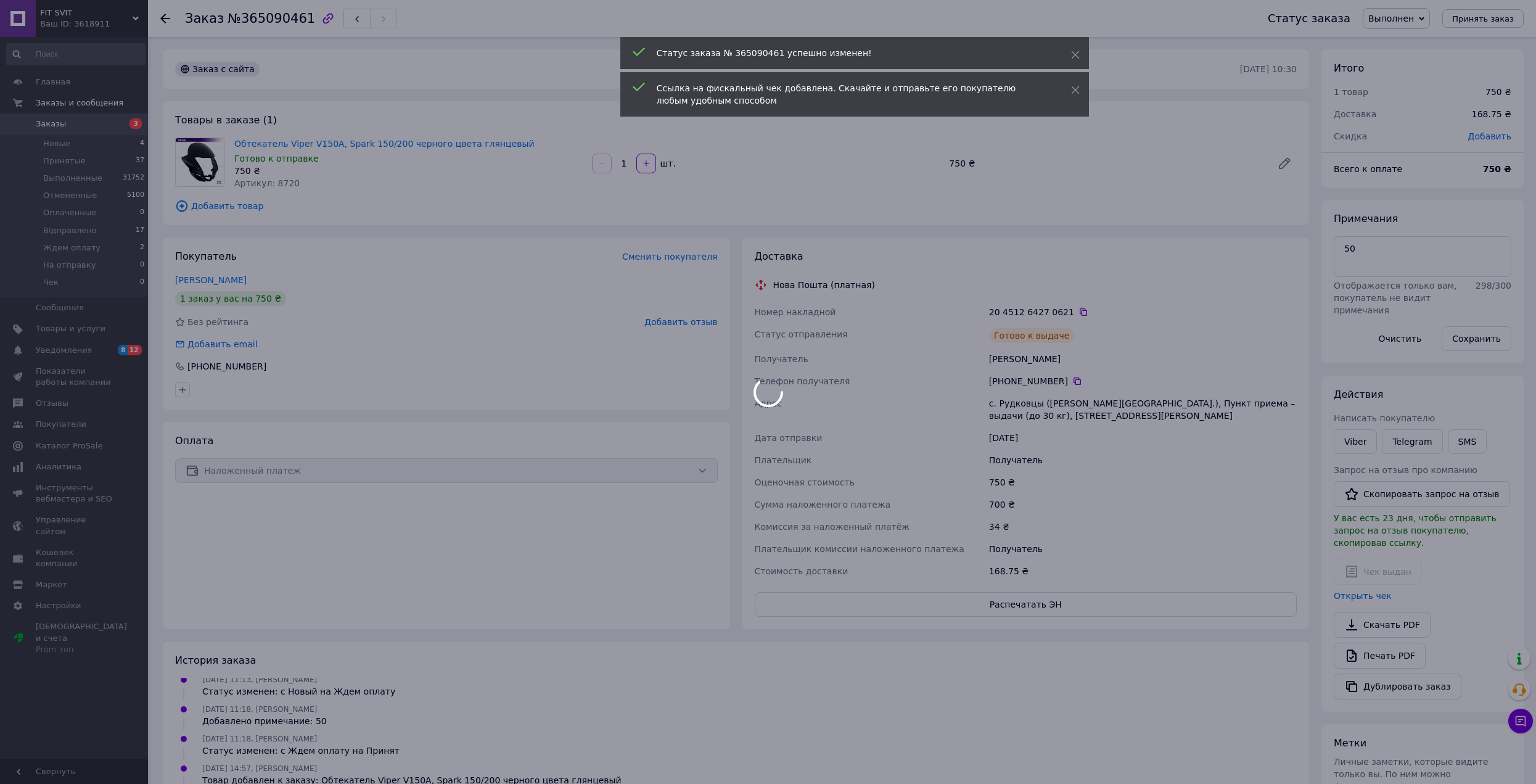
scroll to position [94, 0]
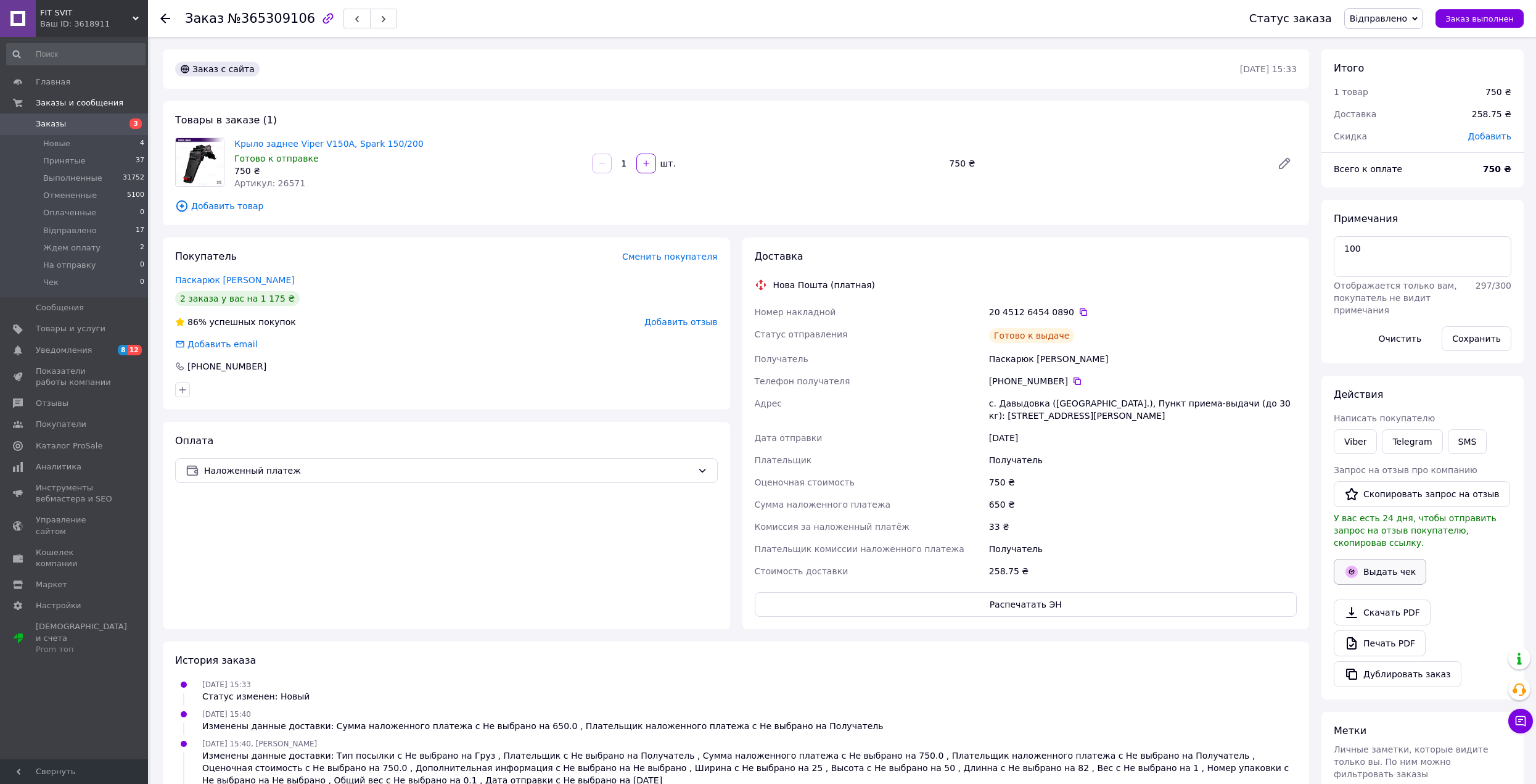
click at [1366, 558] on button "Выдать чек" at bounding box center [1380, 571] width 93 height 26
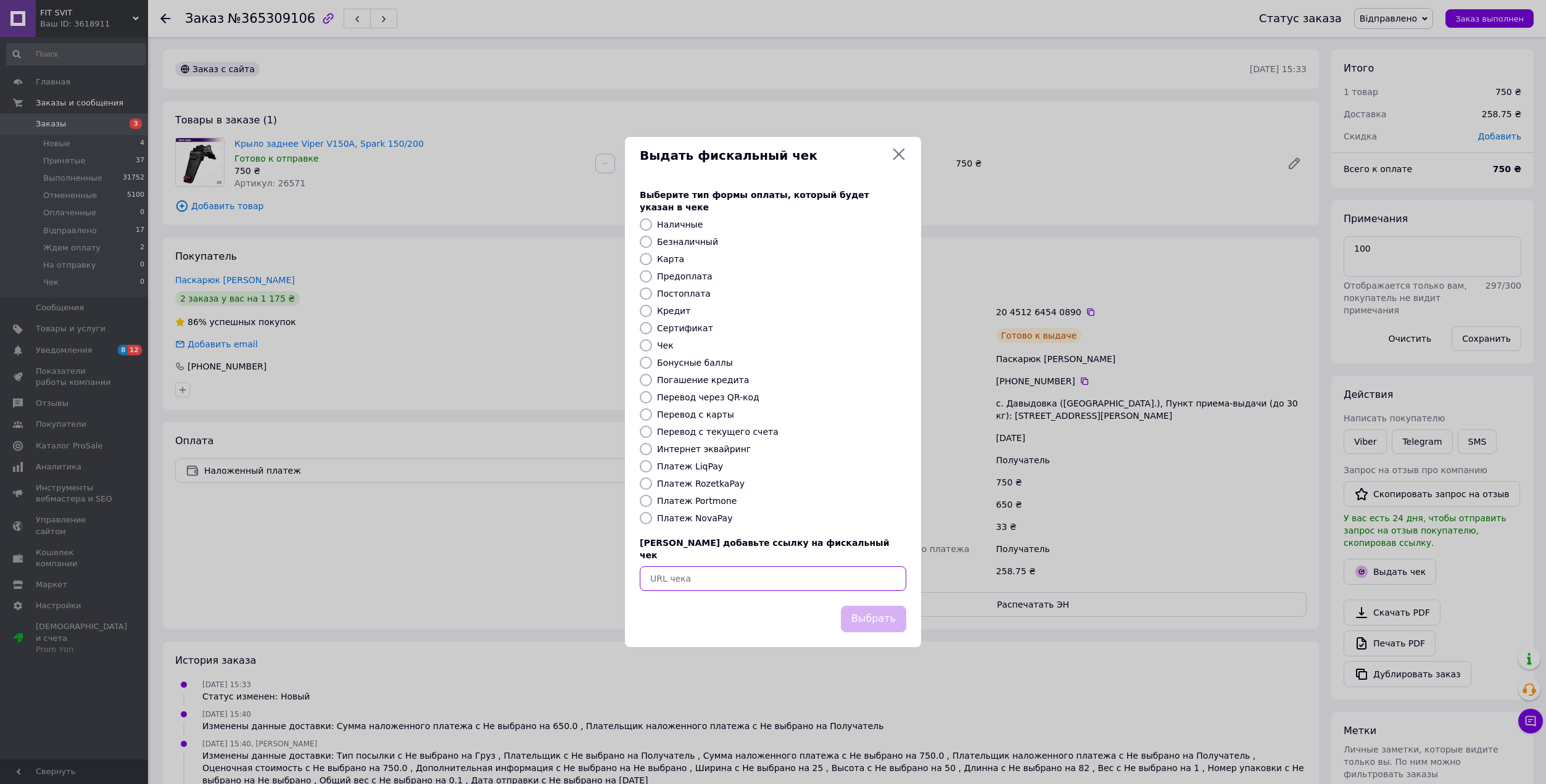
paste input "https://kasa.vchasno.ua/check-viewer/Ib_UBVQrI6c"
type input "https://kasa.vchasno.ua/check-viewer/Ib_UBVQrI6c"
click at [886, 605] on button "Выбрать" at bounding box center [873, 618] width 65 height 26
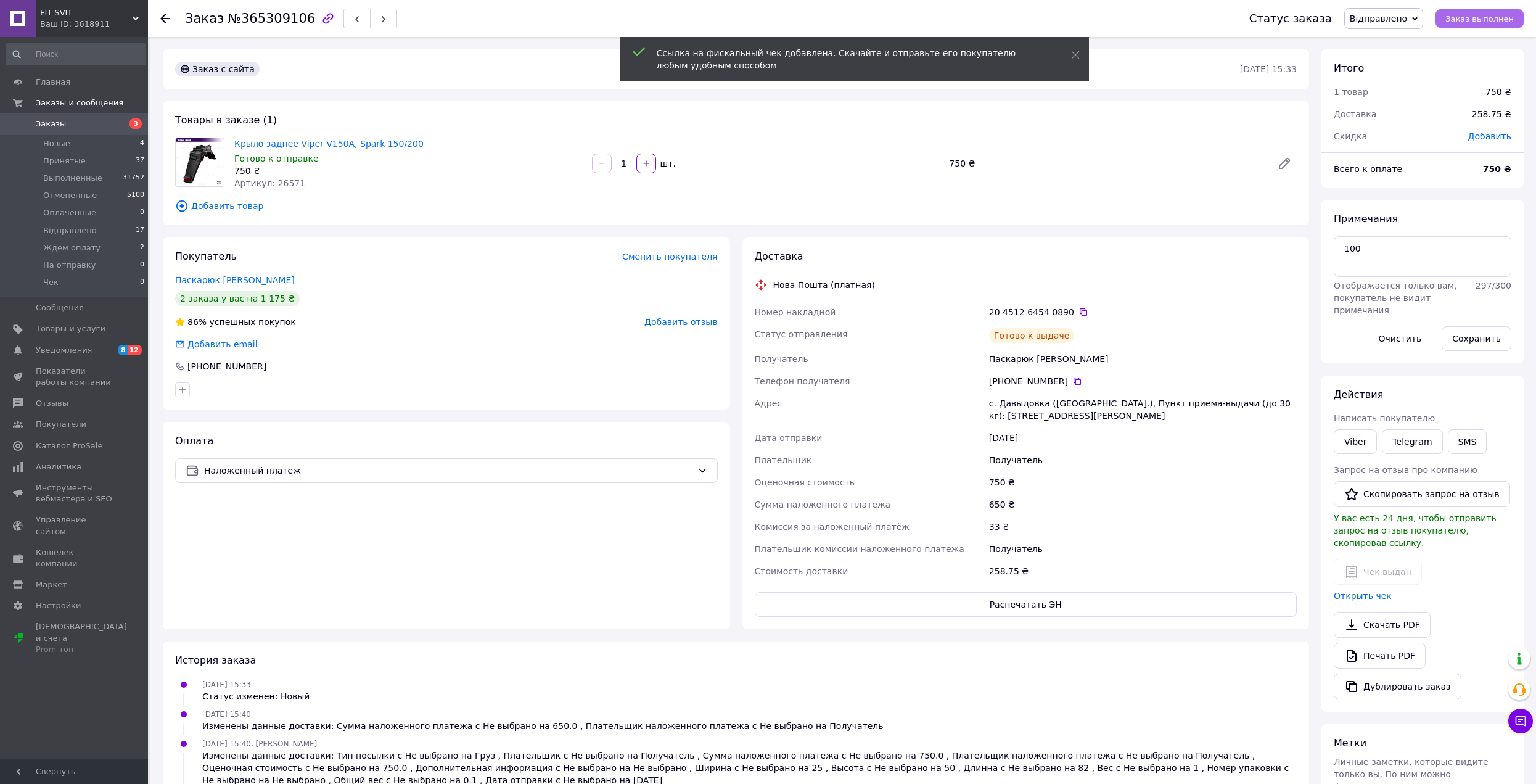
click at [1464, 27] on button "Заказ выполнен" at bounding box center [1479, 18] width 88 height 19
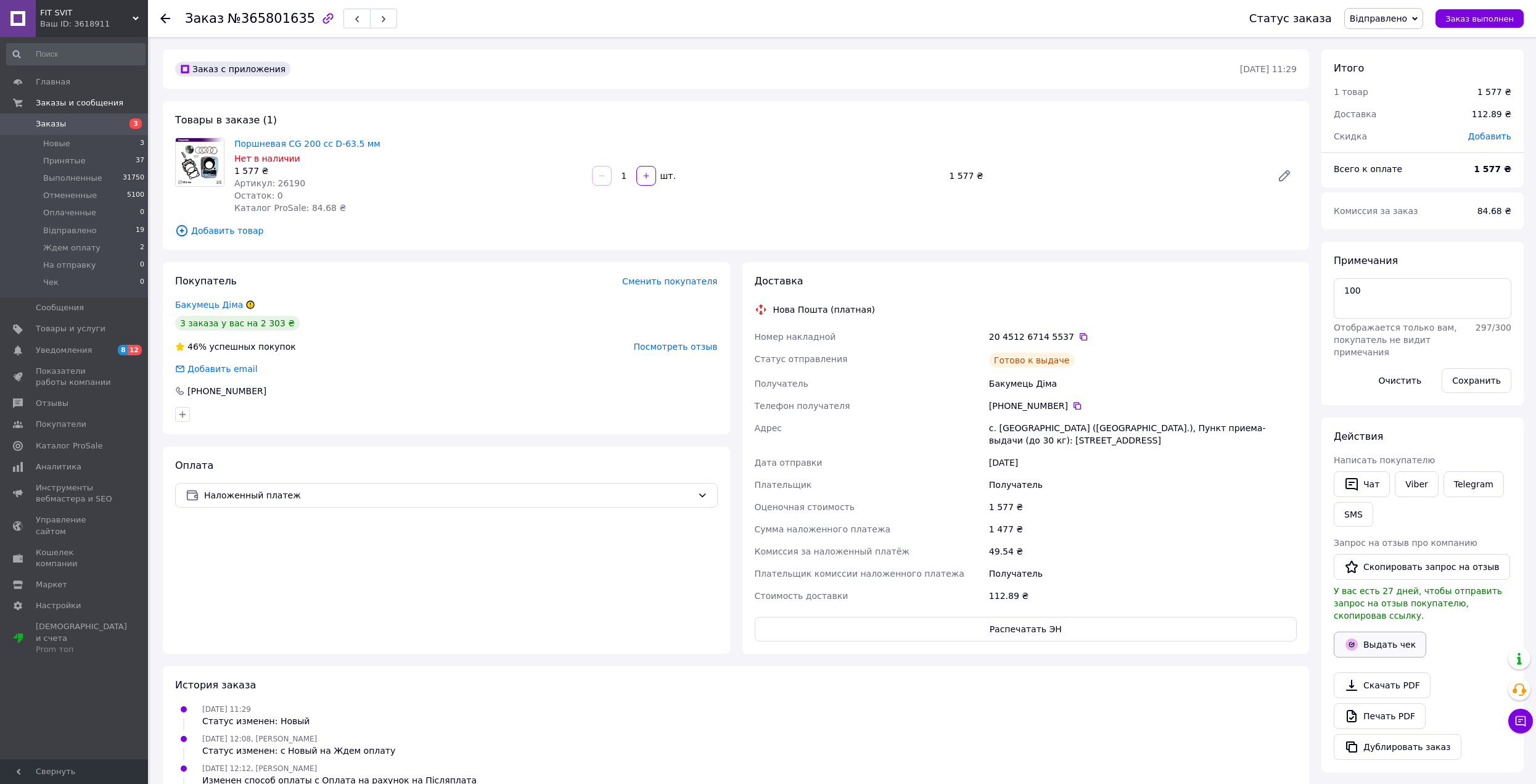
click at [1364, 642] on button "Выдать чек" at bounding box center [1380, 644] width 93 height 26
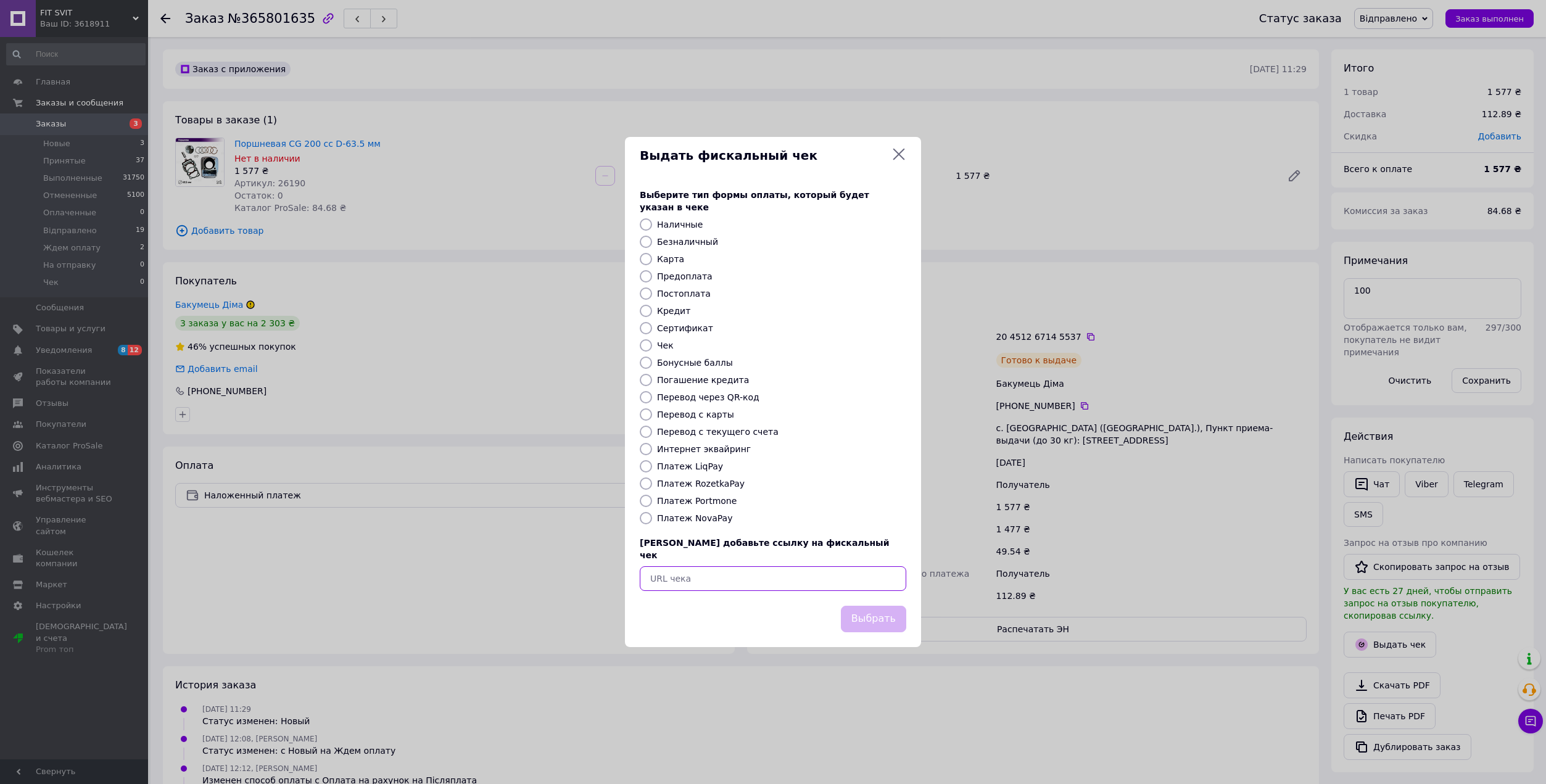
paste input "https://kasa.vchasno.ua/check-viewer/dESUGaGMhtQ"
type input "https://kasa.vchasno.ua/check-viewer/dESUGaGMhtQ"
click at [877, 606] on button "Выбрать" at bounding box center [873, 618] width 65 height 26
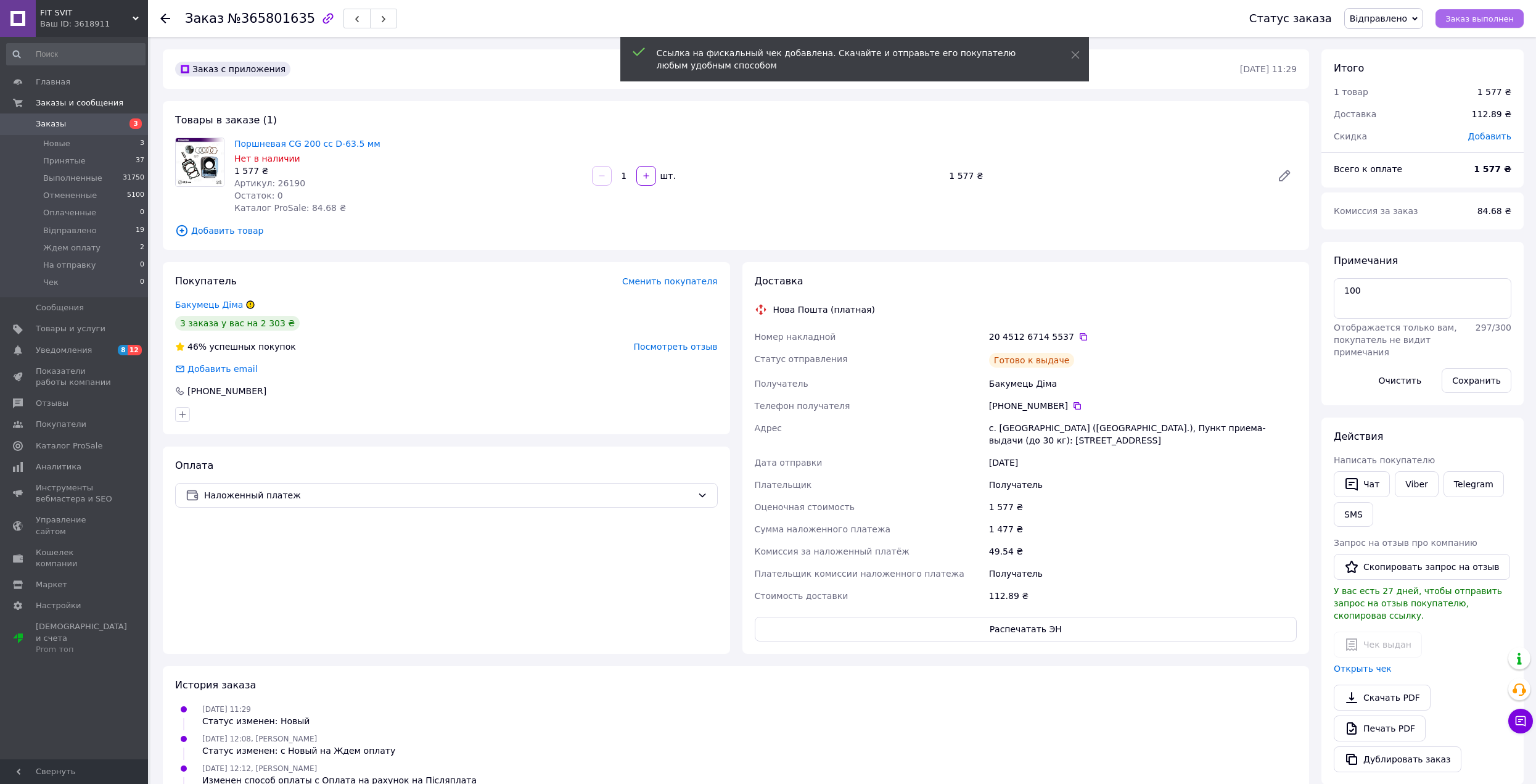
click at [1483, 19] on span "Заказ выполнен" at bounding box center [1480, 19] width 68 height 9
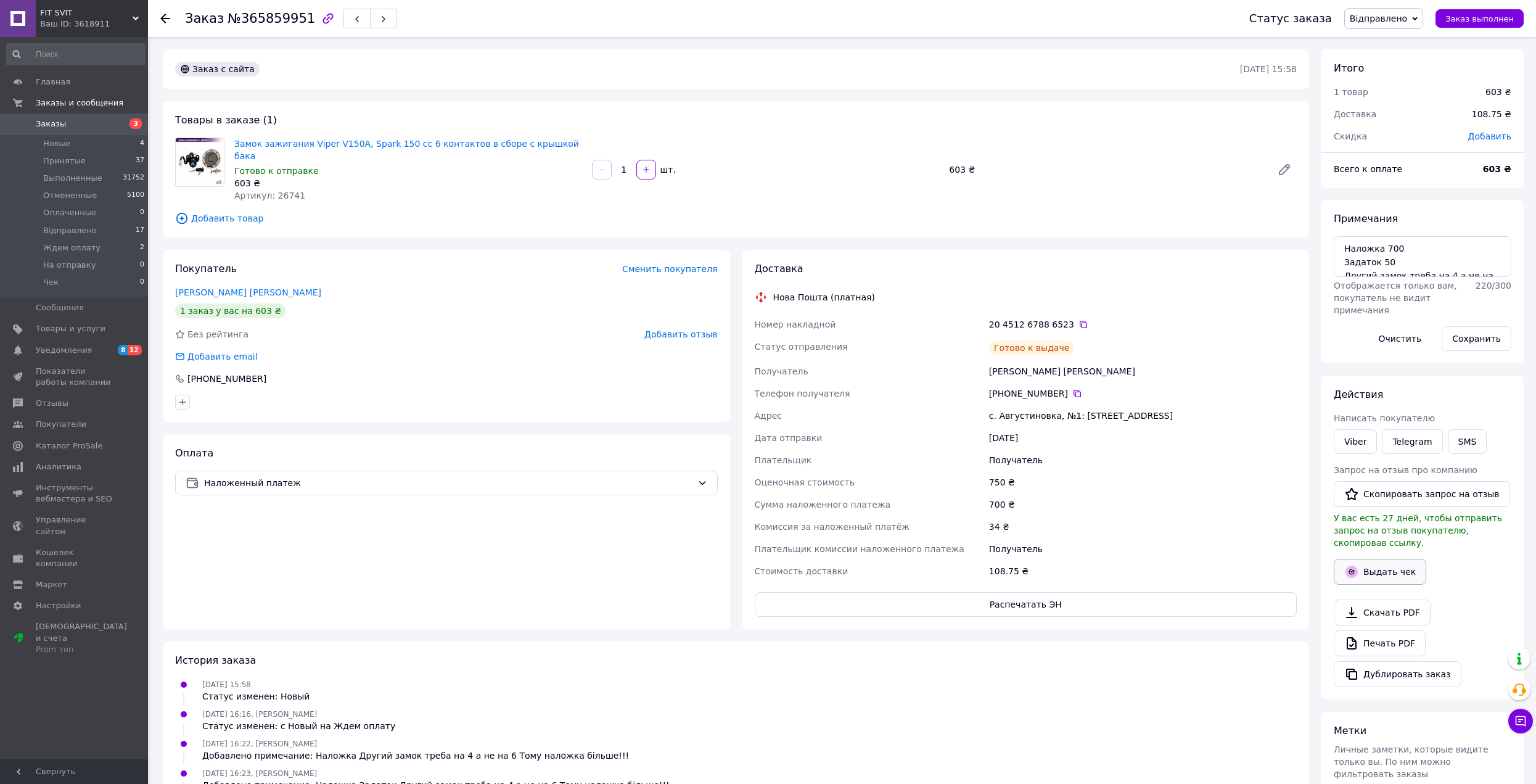
click at [1391, 558] on button "Выдать чек" at bounding box center [1380, 571] width 93 height 26
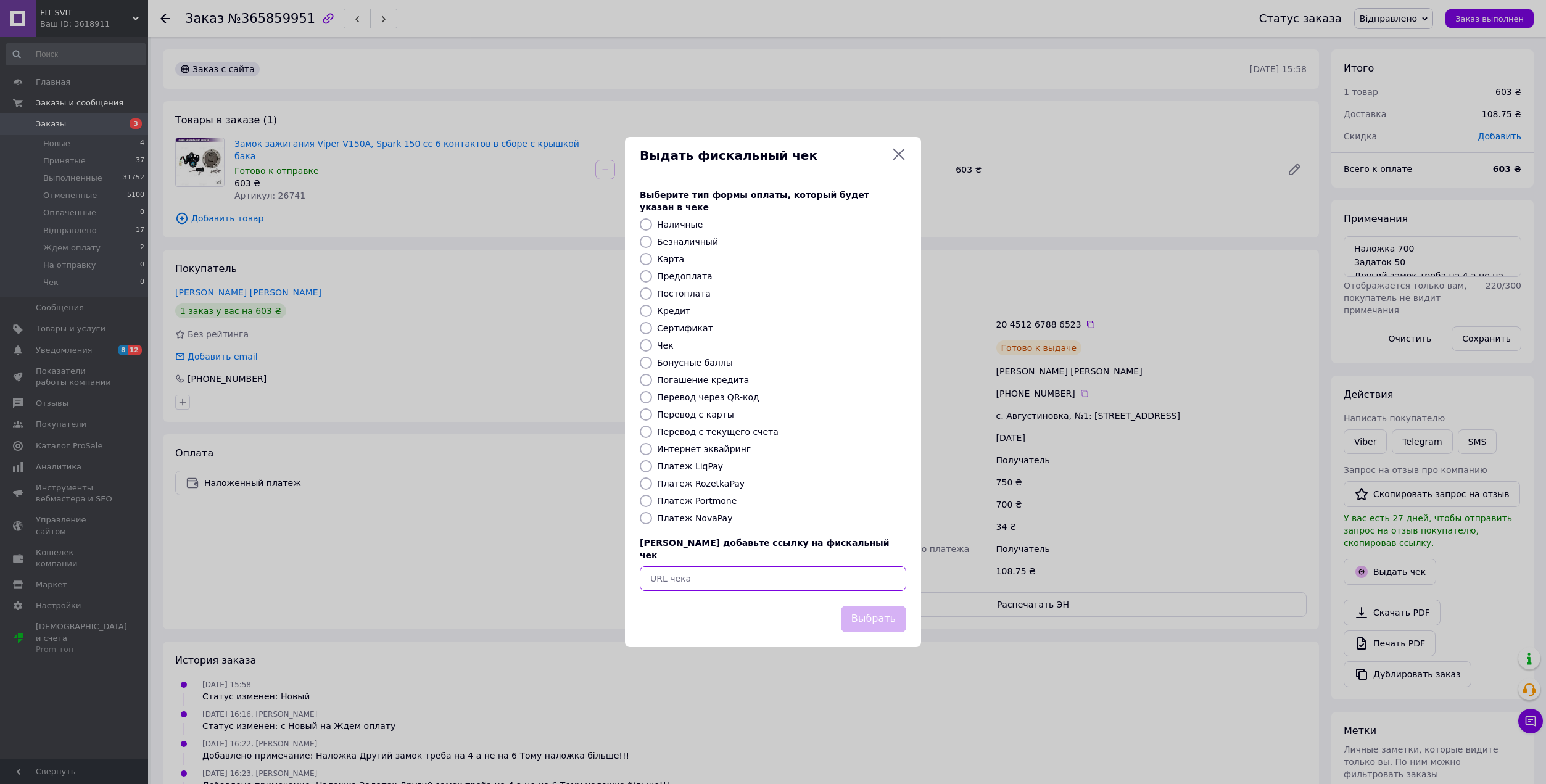
paste input "https://kasa.vchasno.ua/check-viewer/M0U5pimNPTk"
type input "https://kasa.vchasno.ua/check-viewer/M0U5pimNPTk"
click at [854, 605] on button "Выбрать" at bounding box center [873, 618] width 65 height 26
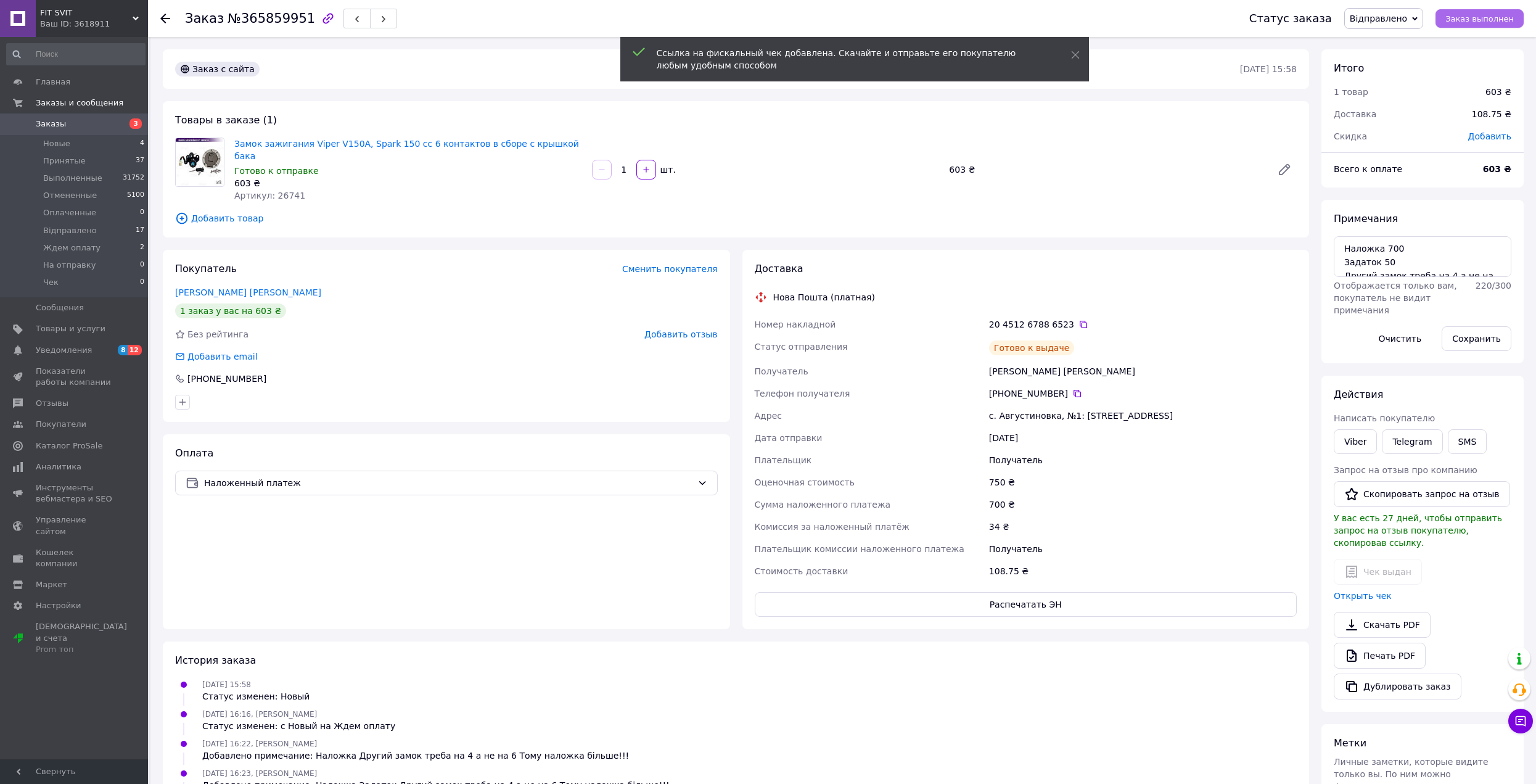
click at [1494, 19] on span "Заказ выполнен" at bounding box center [1480, 19] width 68 height 9
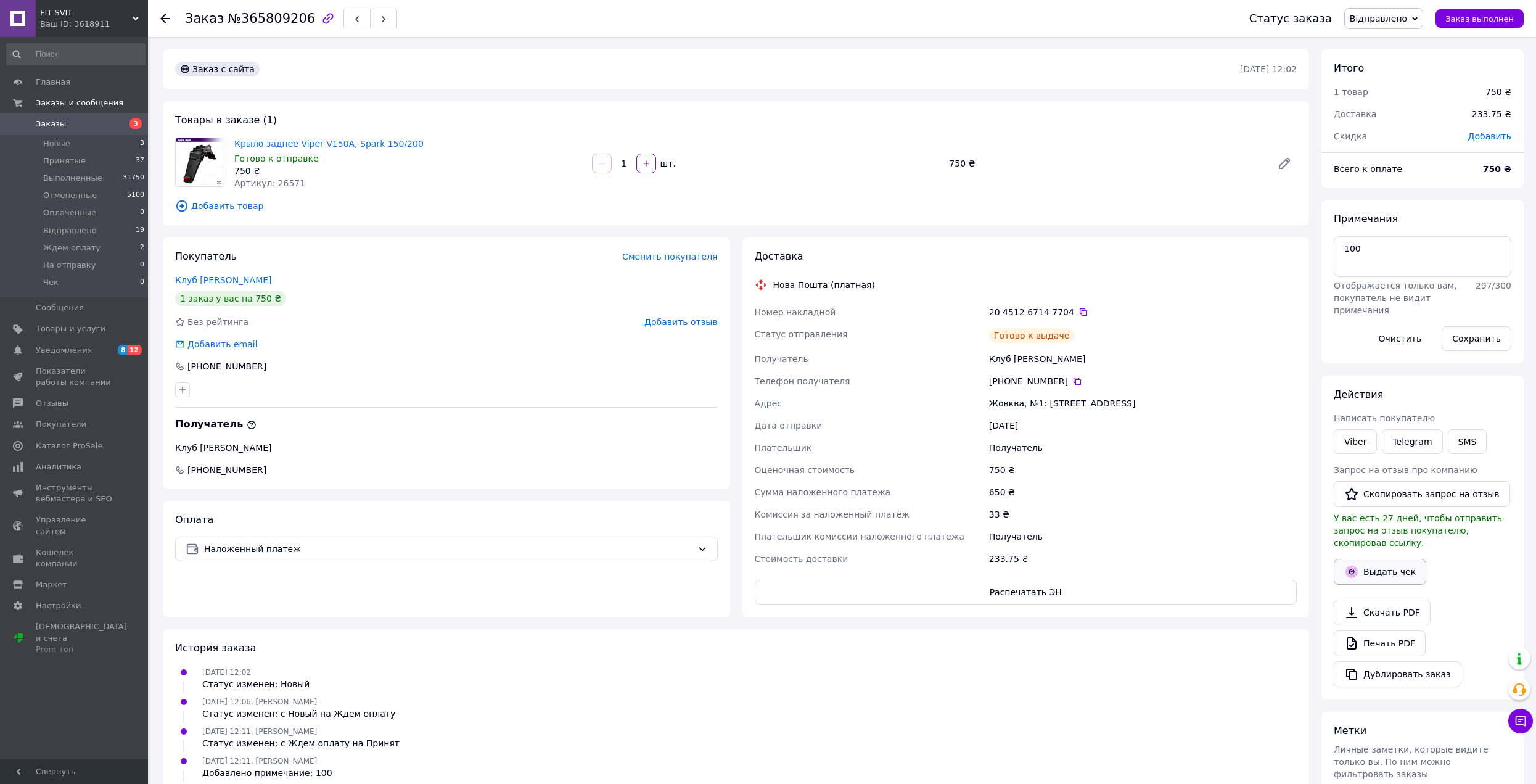
click at [1387, 558] on button "Выдать чек" at bounding box center [1380, 571] width 93 height 26
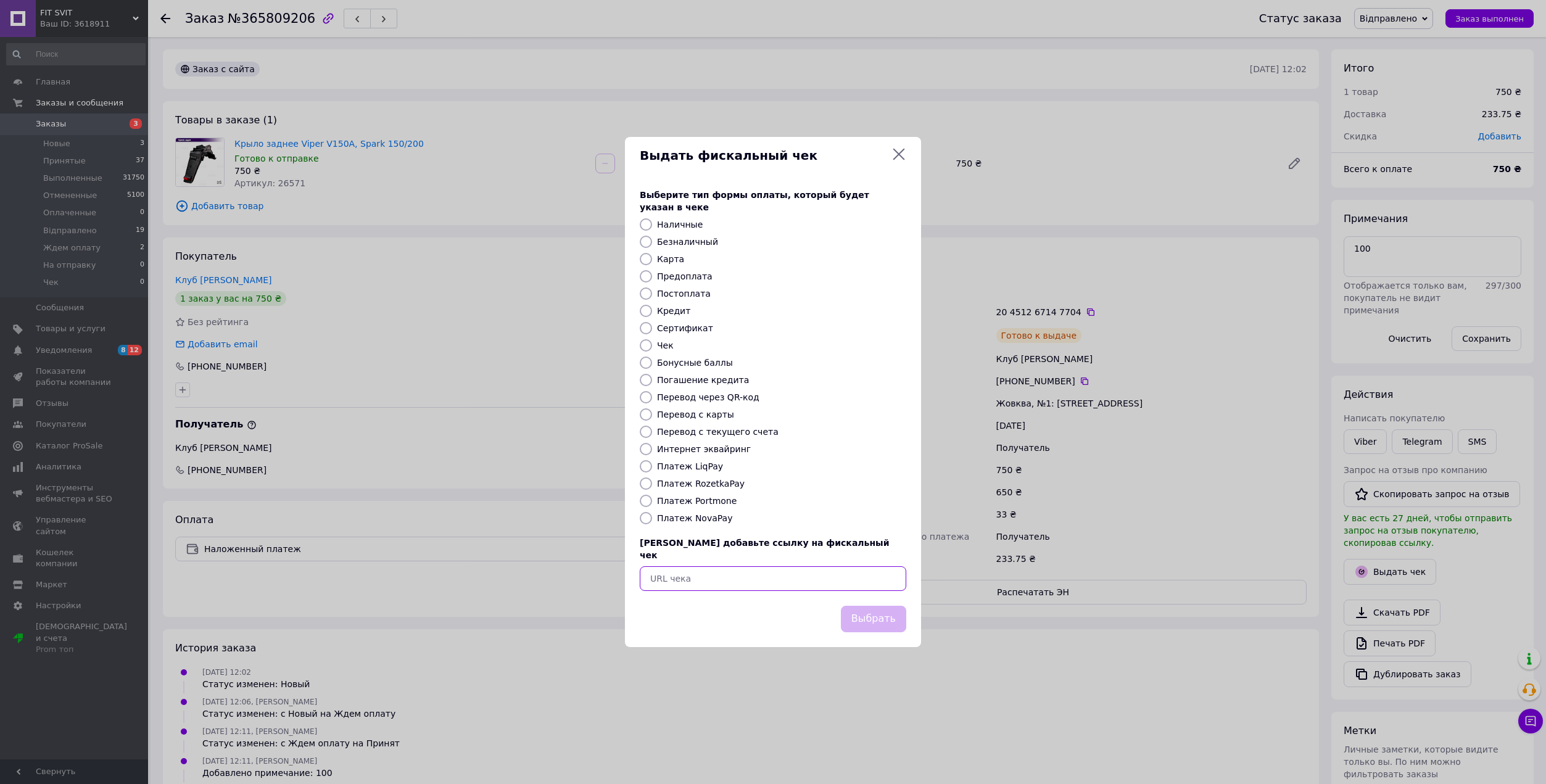
paste input "https://kasa.vchasno.ua/check-viewer/qc-hyUzv6_U"
type input "https://kasa.vchasno.ua/check-viewer/qc-hyUzv6_U"
click at [874, 610] on button "Выбрать" at bounding box center [873, 618] width 65 height 26
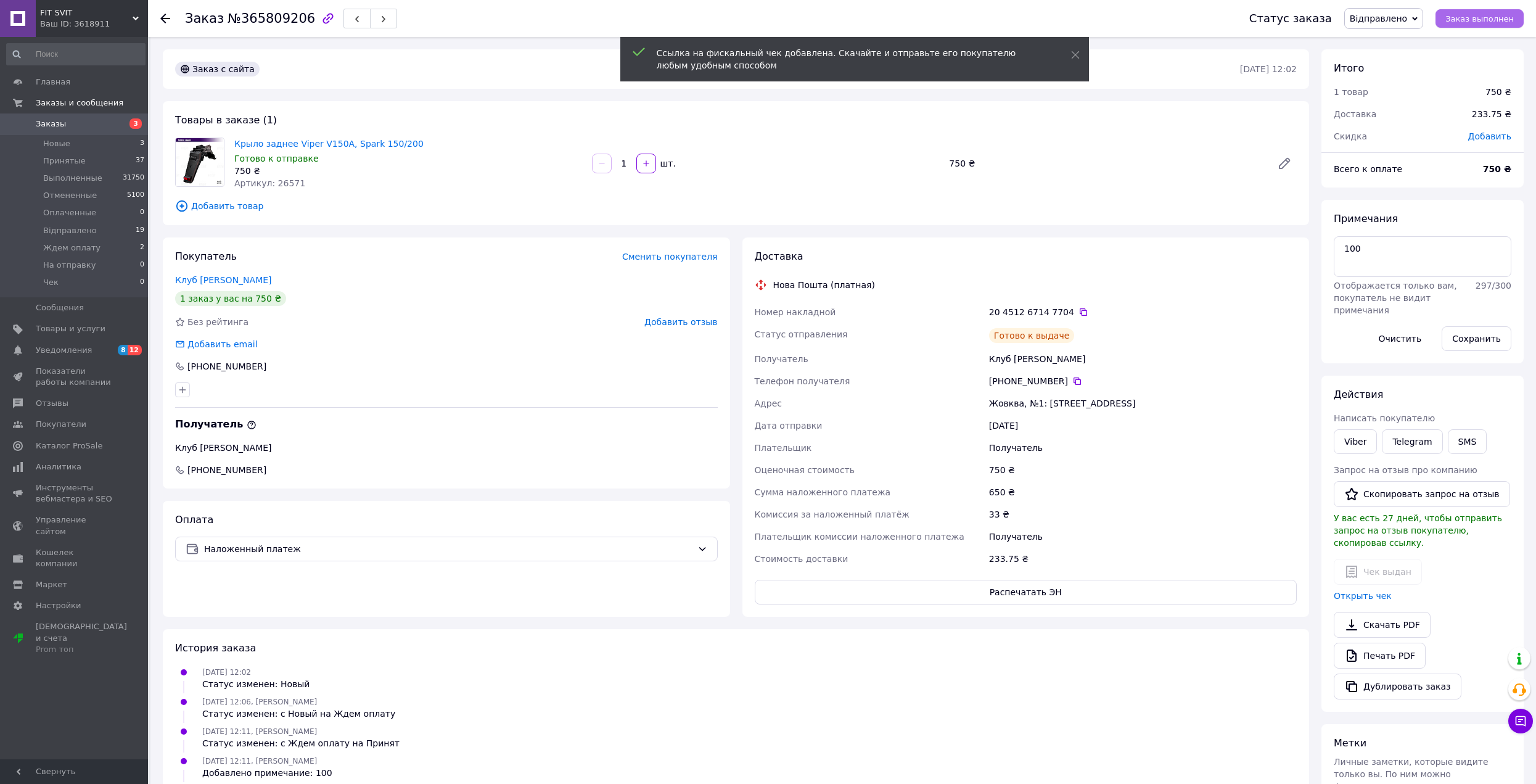
click at [1454, 16] on button "Заказ выполнен" at bounding box center [1479, 18] width 88 height 19
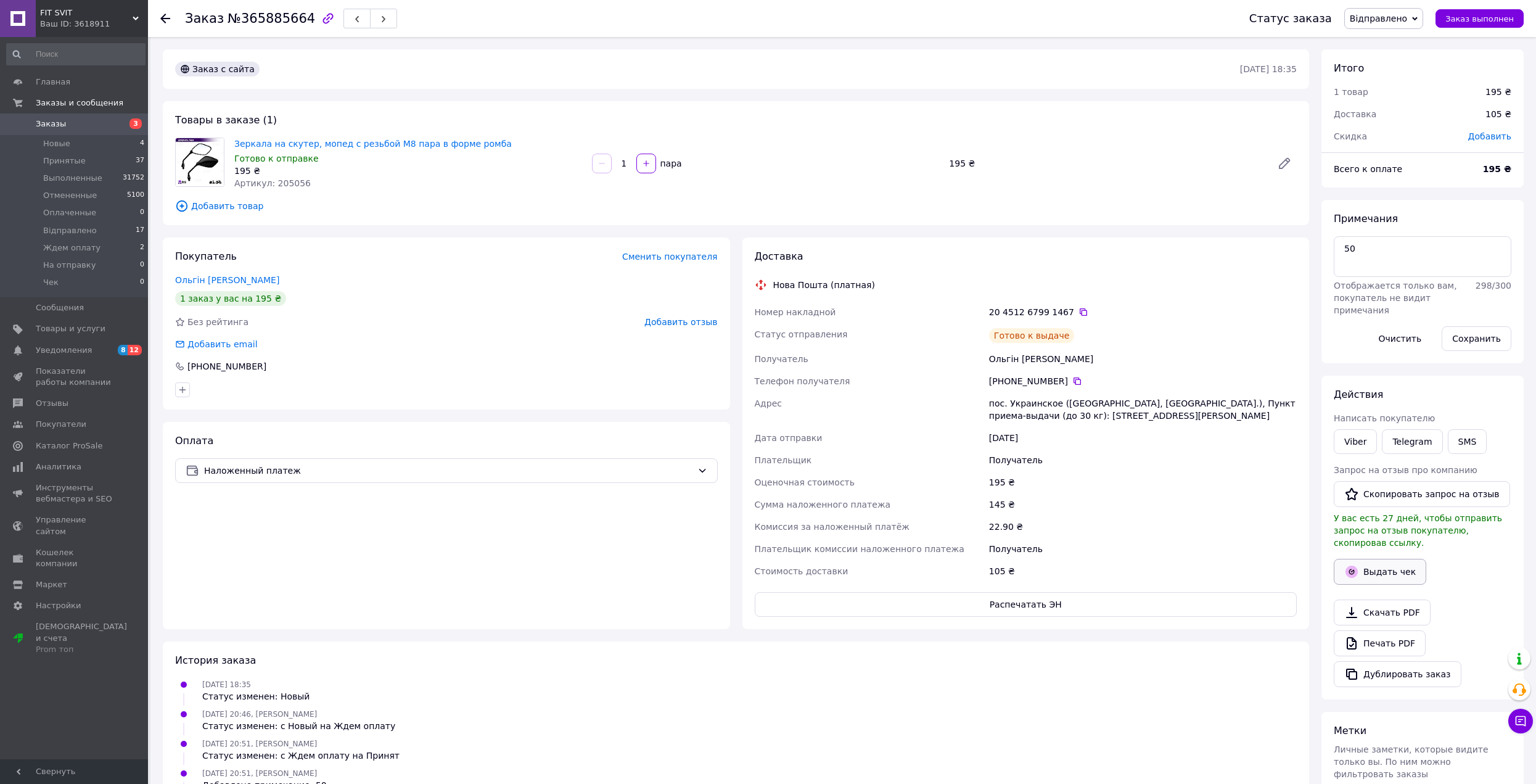
click at [1370, 561] on button "Выдать чек" at bounding box center [1380, 571] width 93 height 26
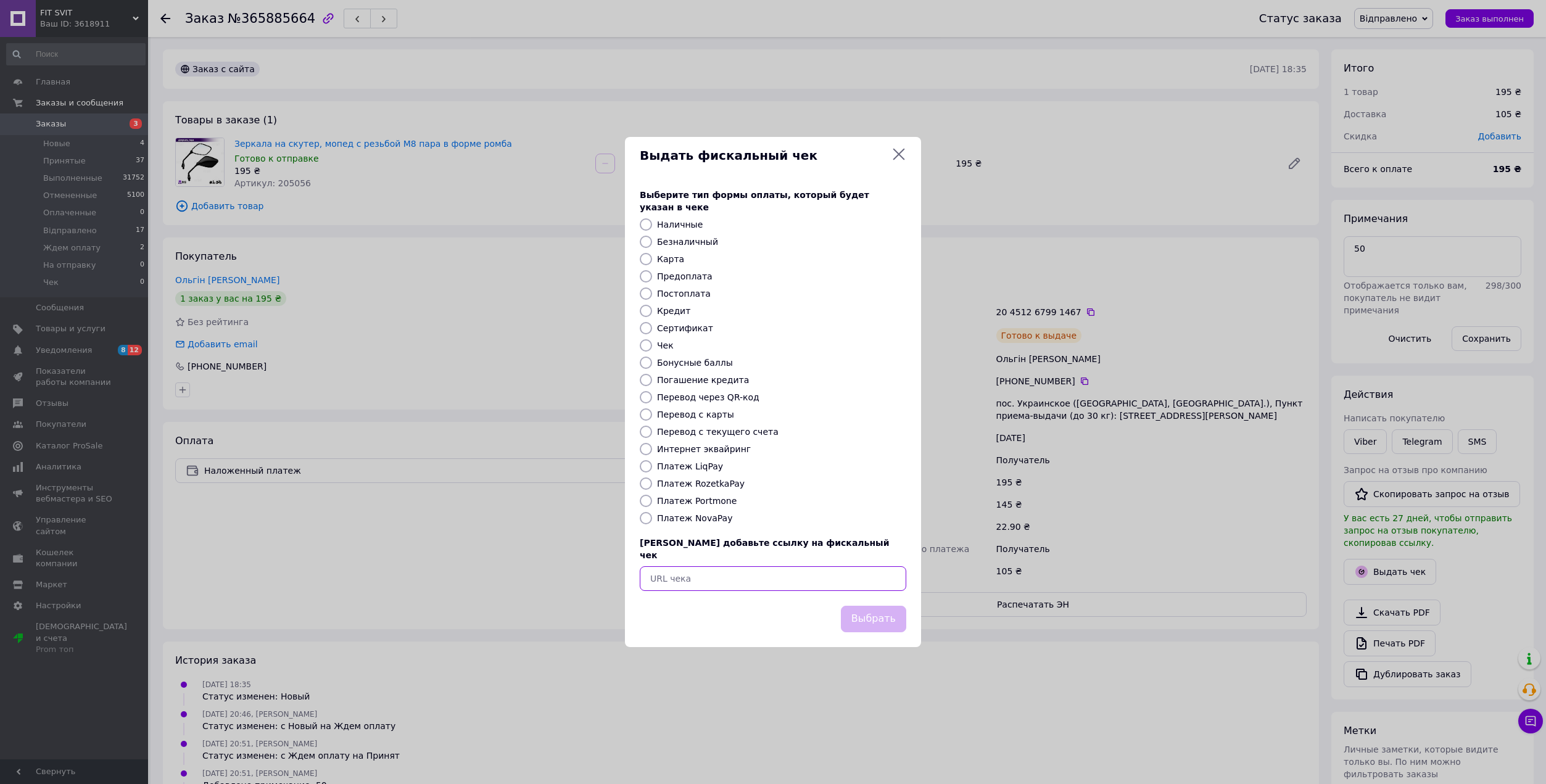
paste input "https://kasa.vchasno.ua/check-viewer/7iI6-nPlhys"
type input "https://kasa.vchasno.ua/check-viewer/7iI6-nPlhys"
click at [862, 605] on button "Выбрать" at bounding box center [873, 618] width 65 height 26
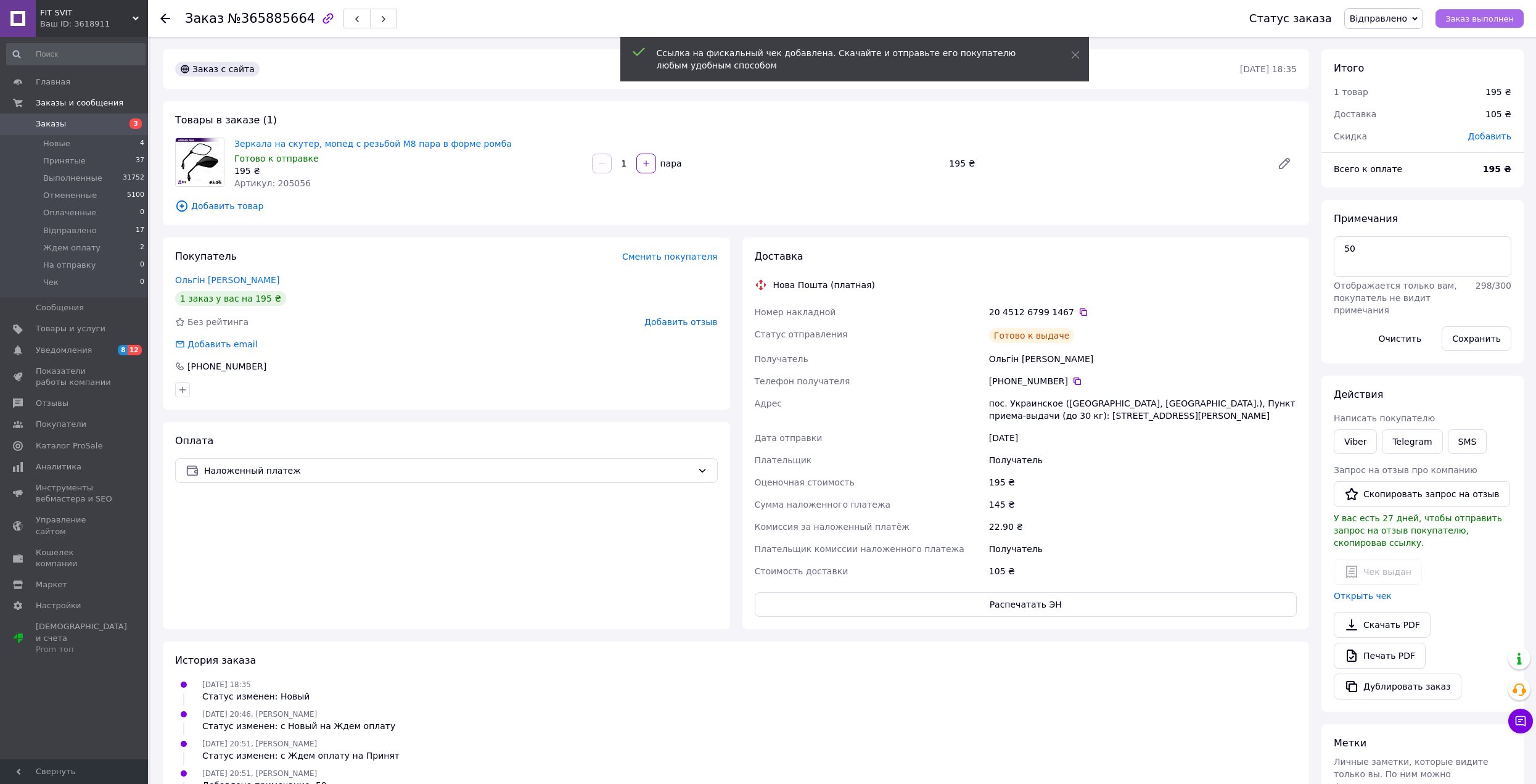
click at [1493, 19] on span "Заказ выполнен" at bounding box center [1480, 19] width 68 height 9
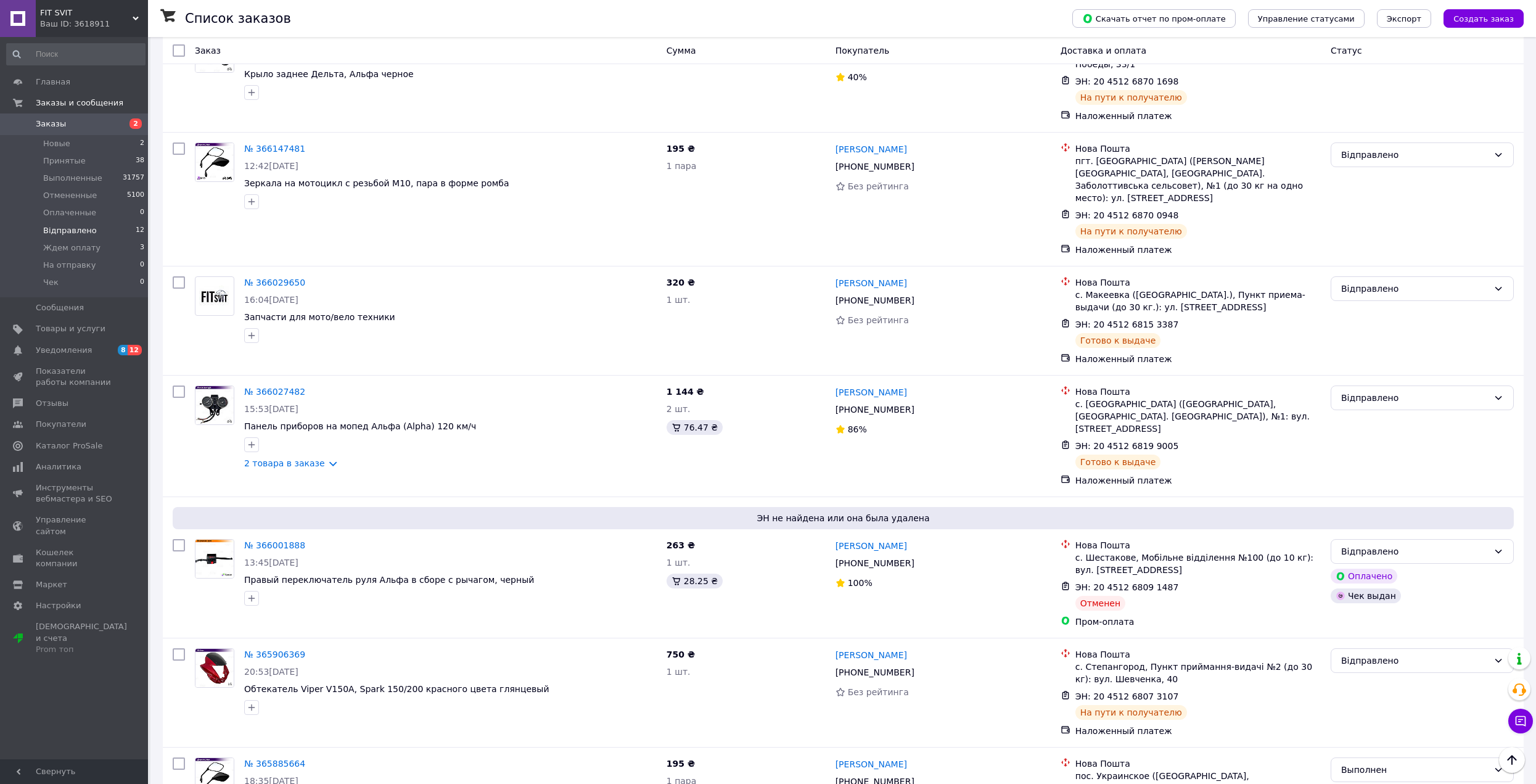
scroll to position [802, 0]
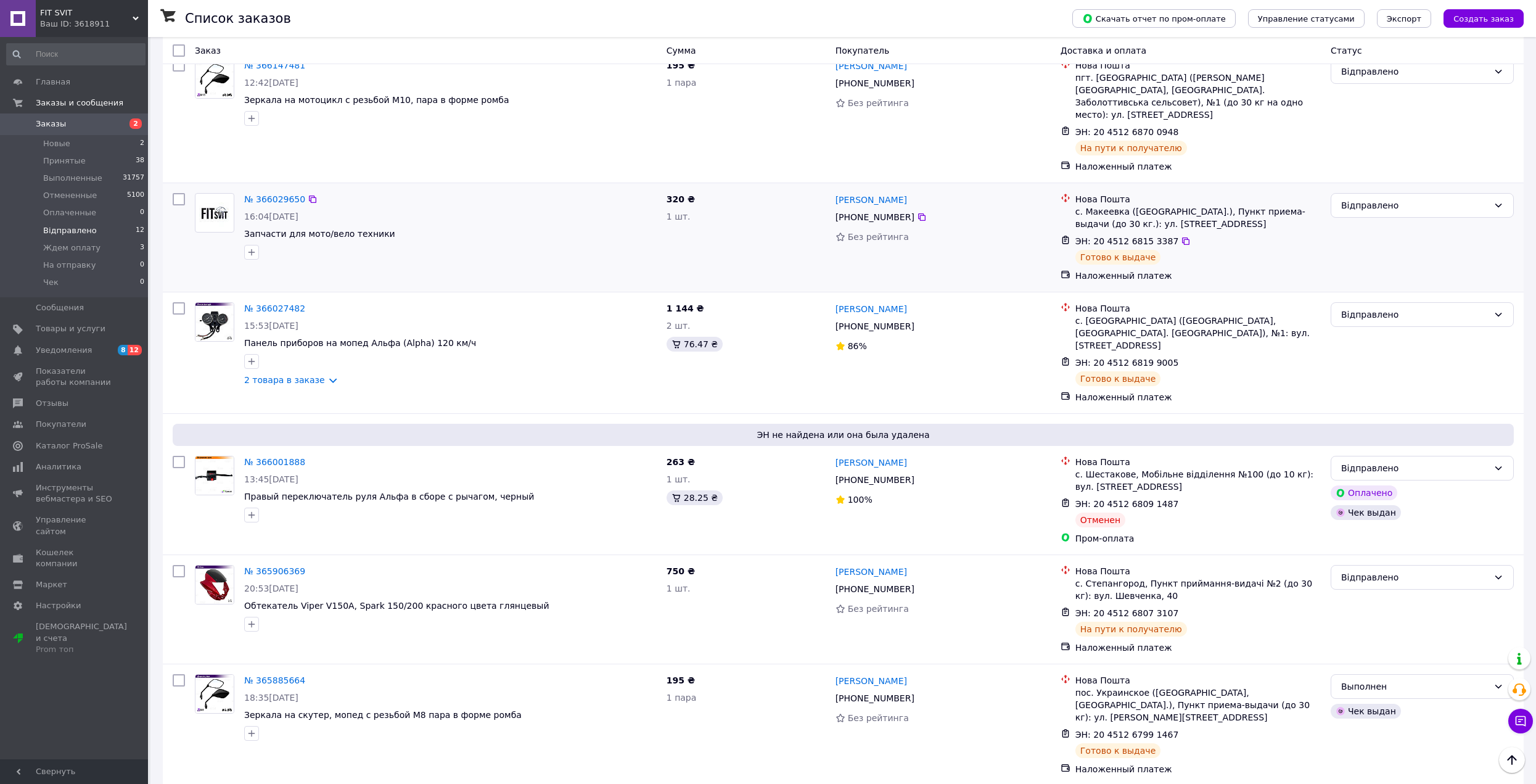
scroll to position [639, 0]
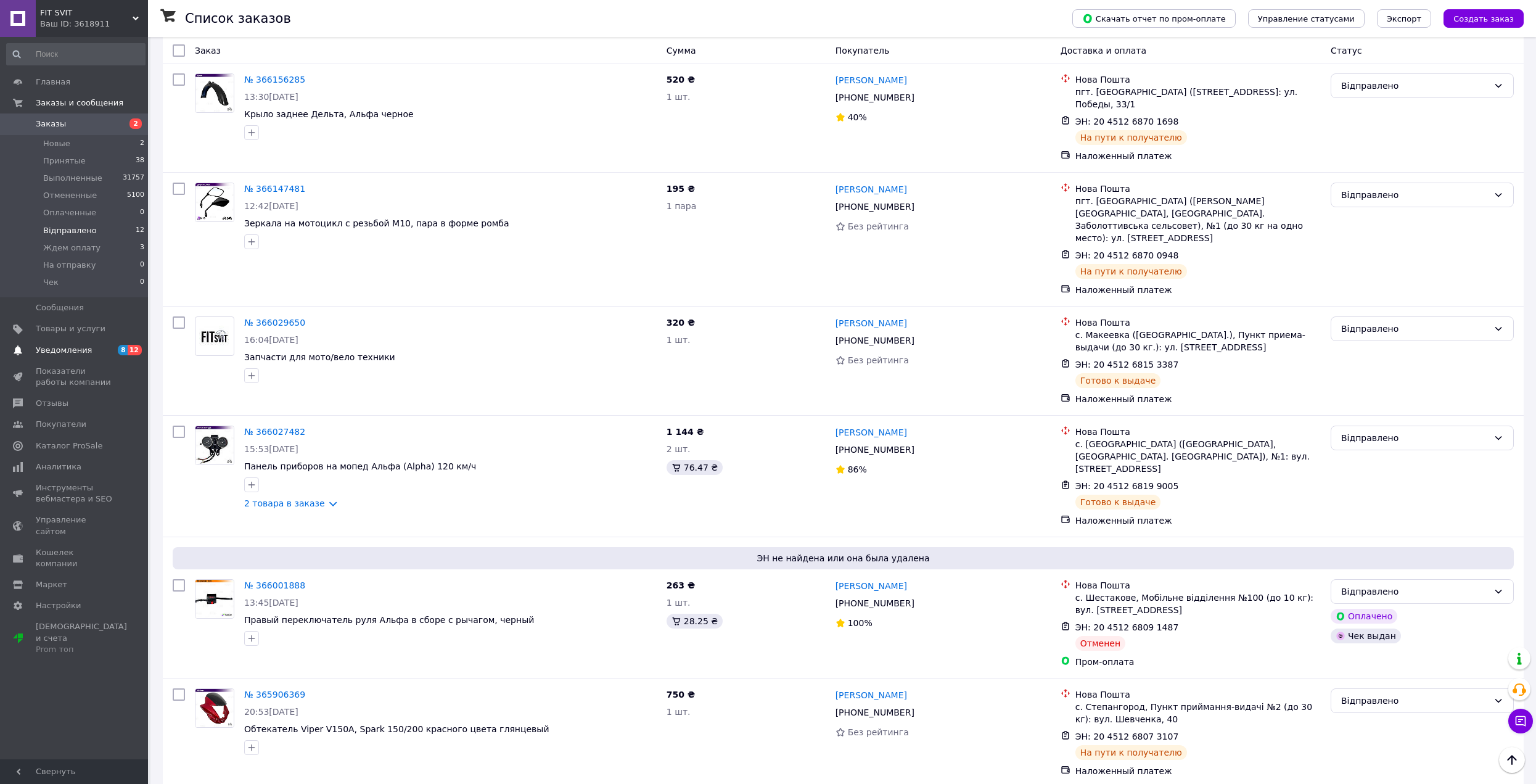
click at [73, 357] on link "Уведомления 8 12" at bounding box center [75, 350] width 151 height 21
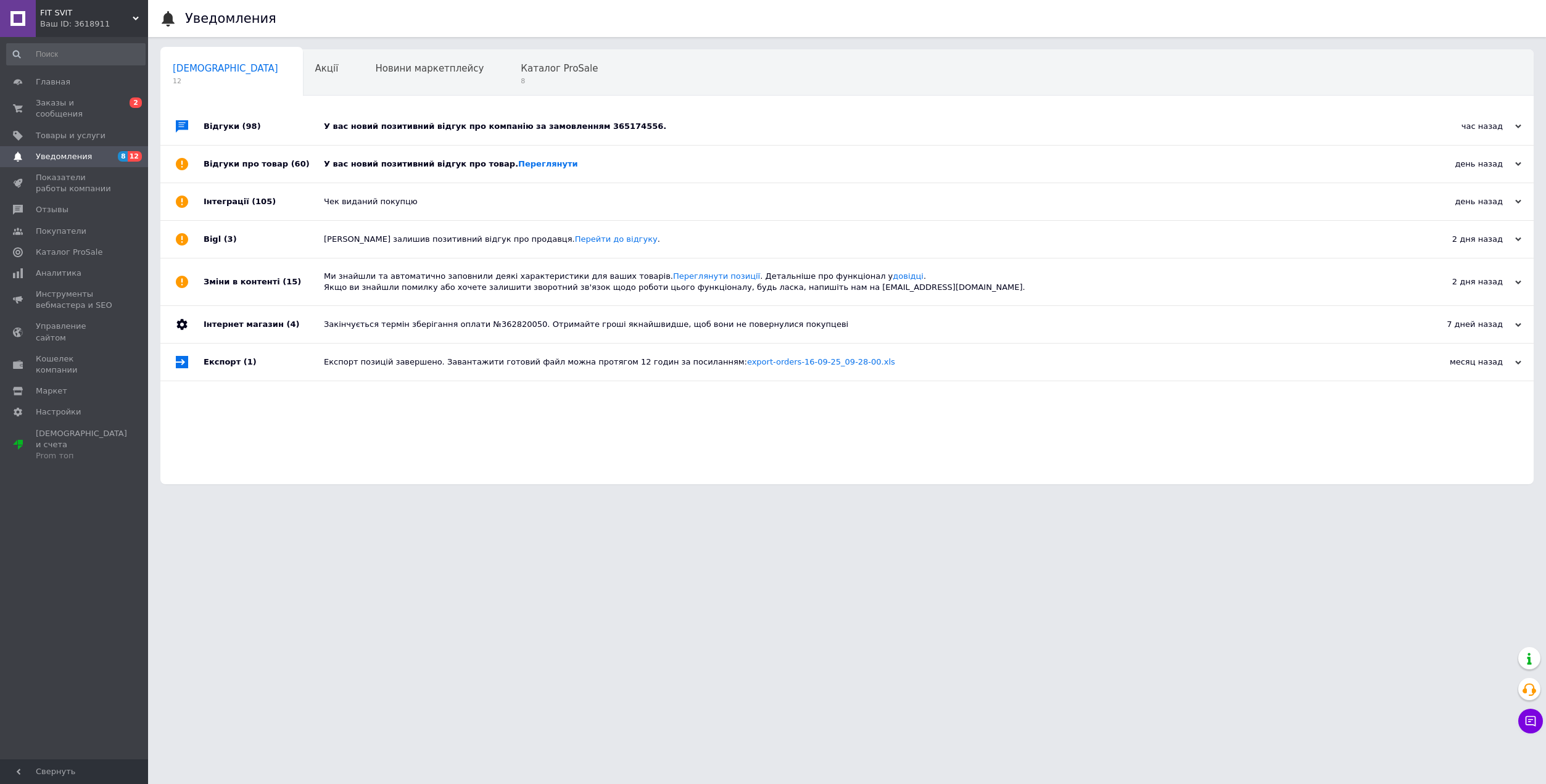
click at [654, 116] on div "У вас новий позитивний відгук про компанію за замовленням 365174556." at bounding box center [861, 127] width 1074 height 37
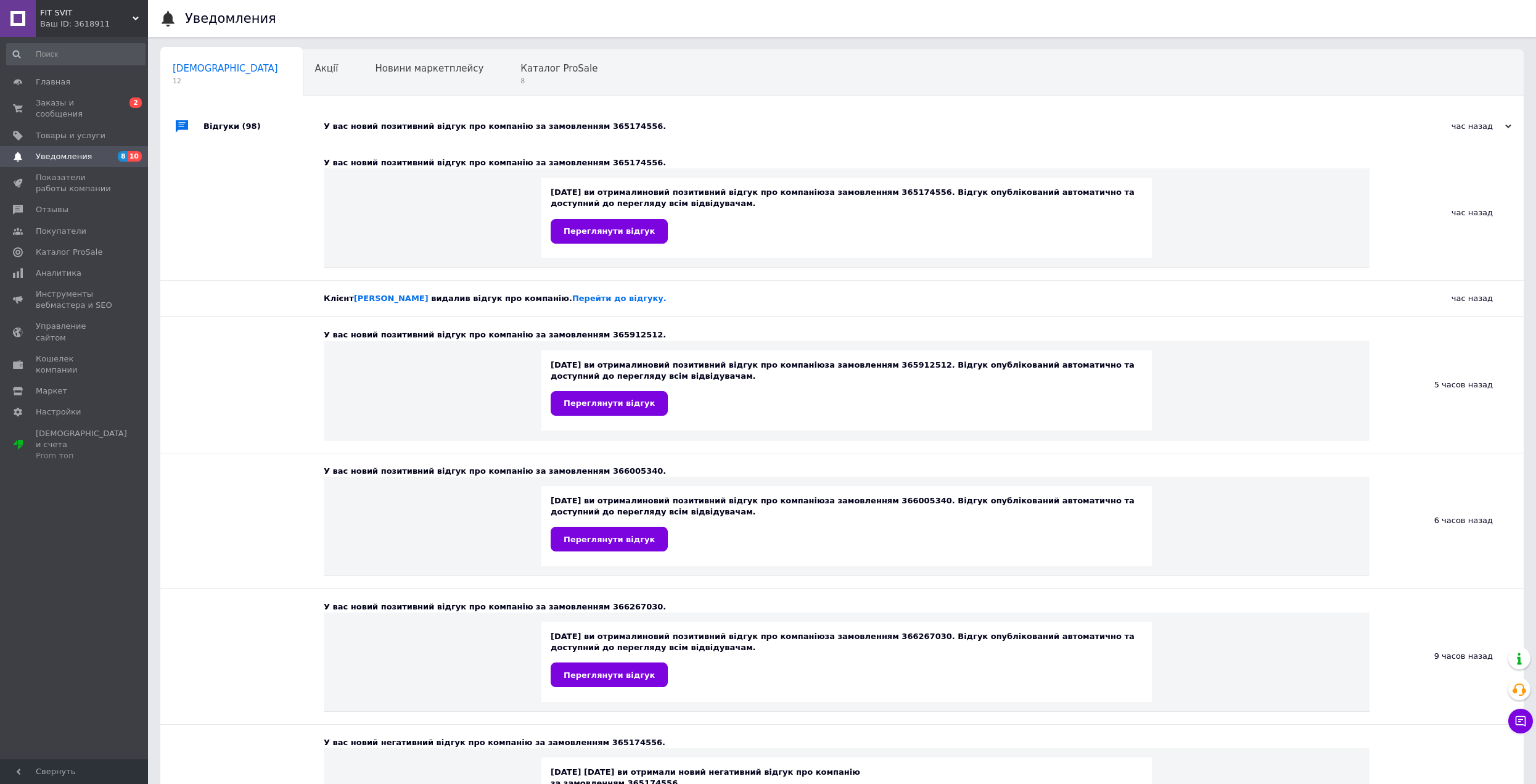
click at [654, 116] on div "У вас новий позитивний відгук про компанію за замовленням 365174556." at bounding box center [856, 127] width 1064 height 37
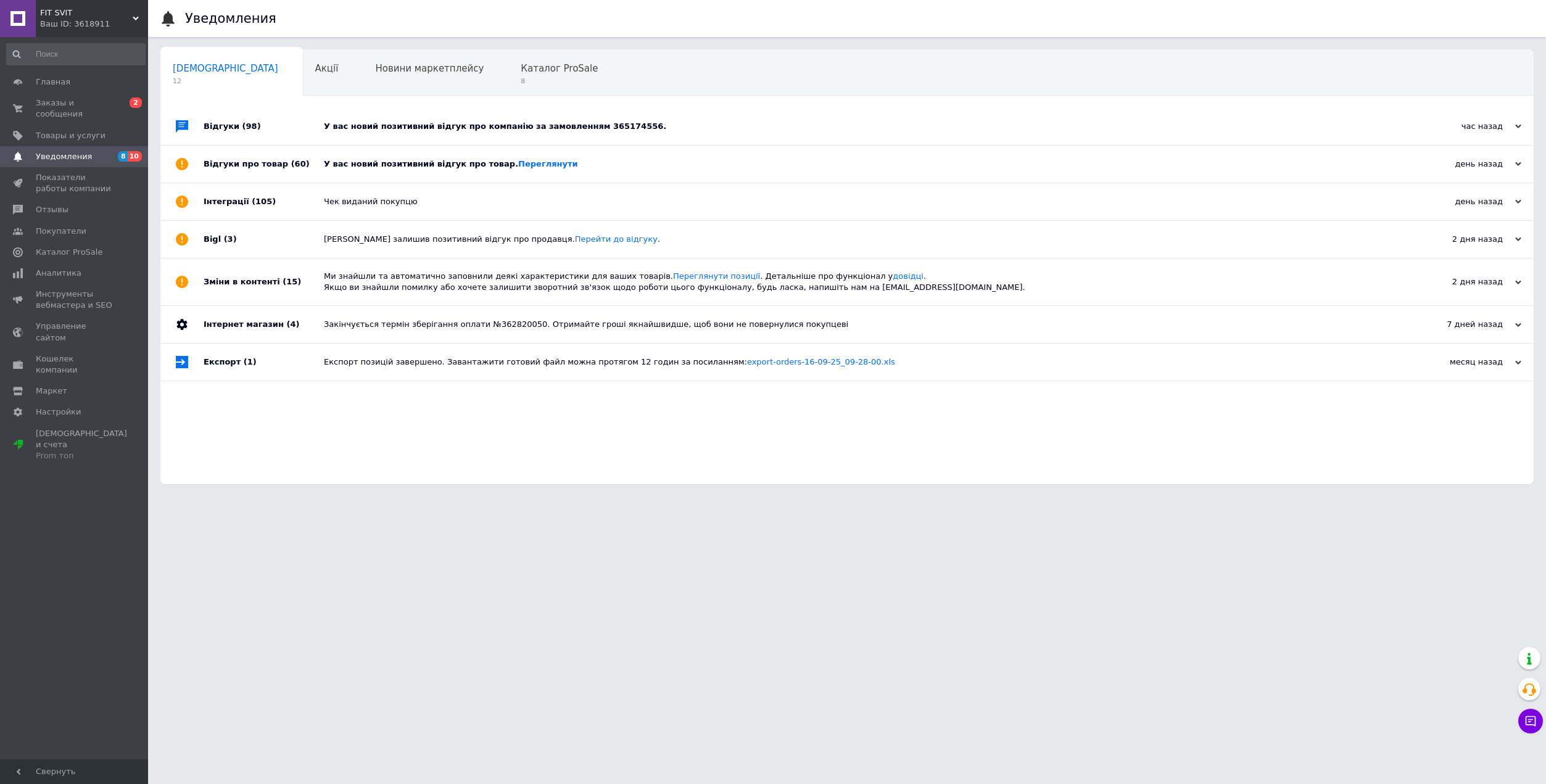
click at [653, 116] on div "У вас новий позитивний відгук про компанію за замовленням 365174556." at bounding box center [861, 127] width 1074 height 37
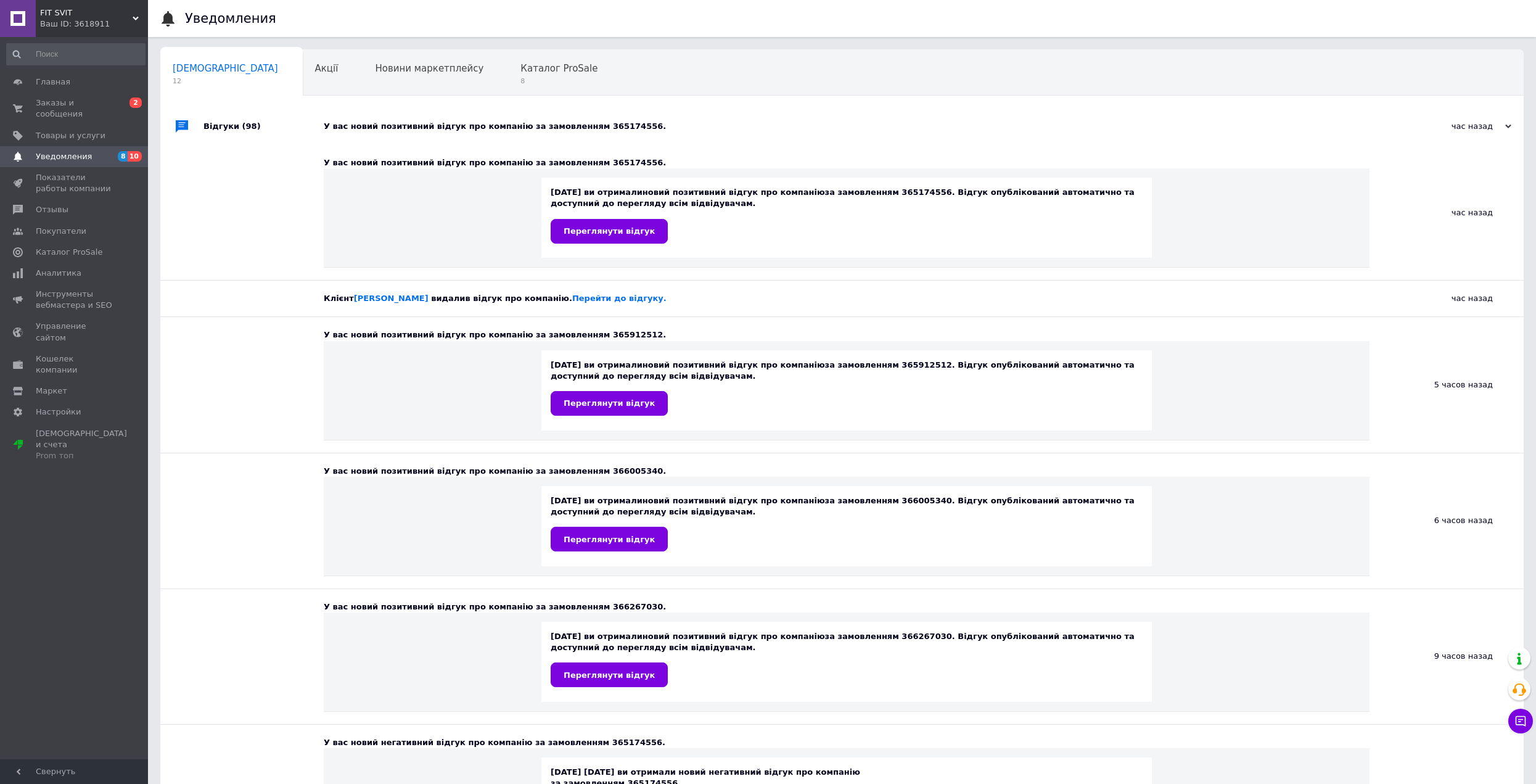
click at [651, 116] on div "У вас новий позитивний відгук про компанію за замовленням 365174556." at bounding box center [856, 127] width 1064 height 37
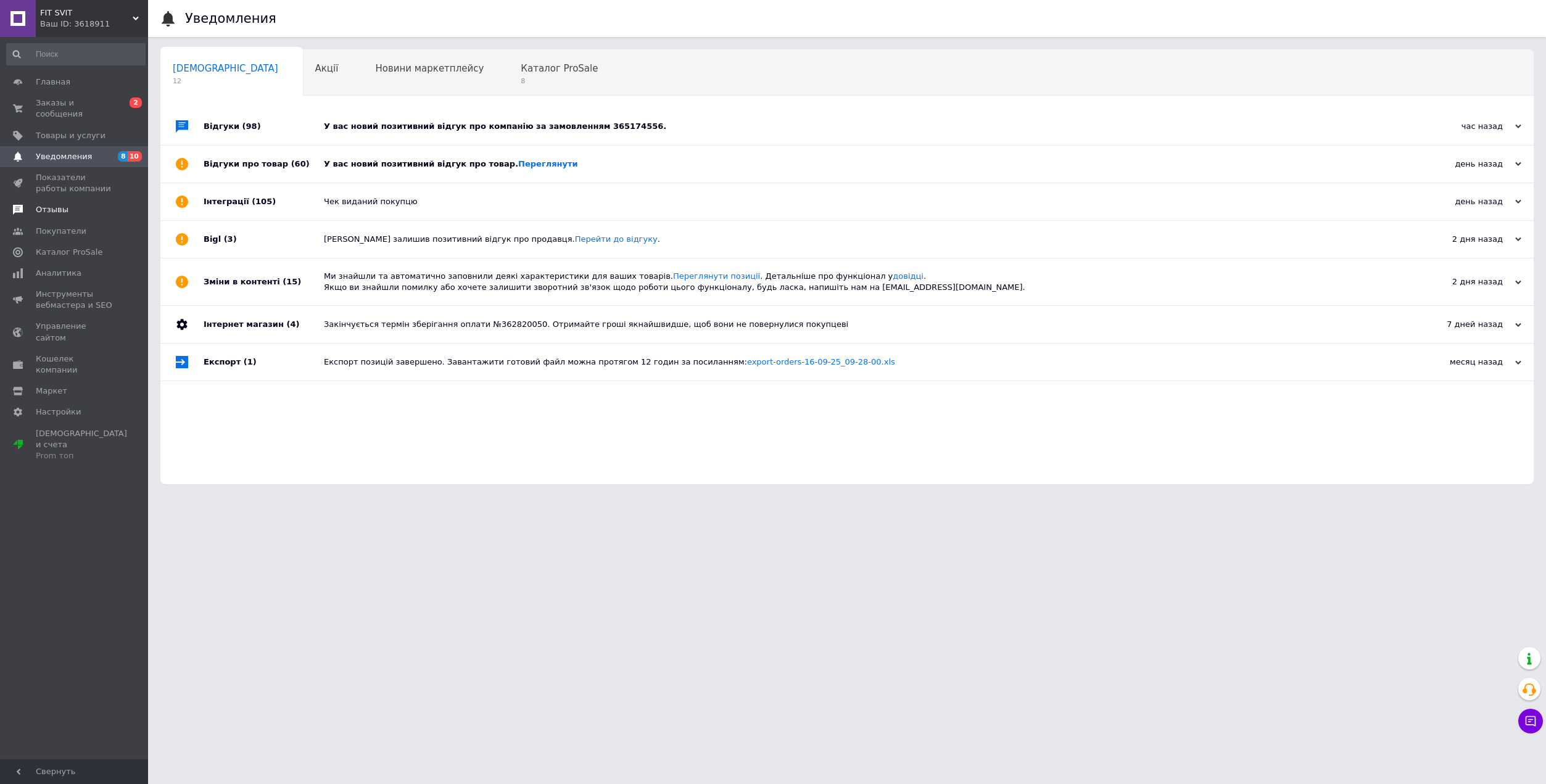
click at [48, 204] on span "Отзывы" at bounding box center [52, 209] width 32 height 11
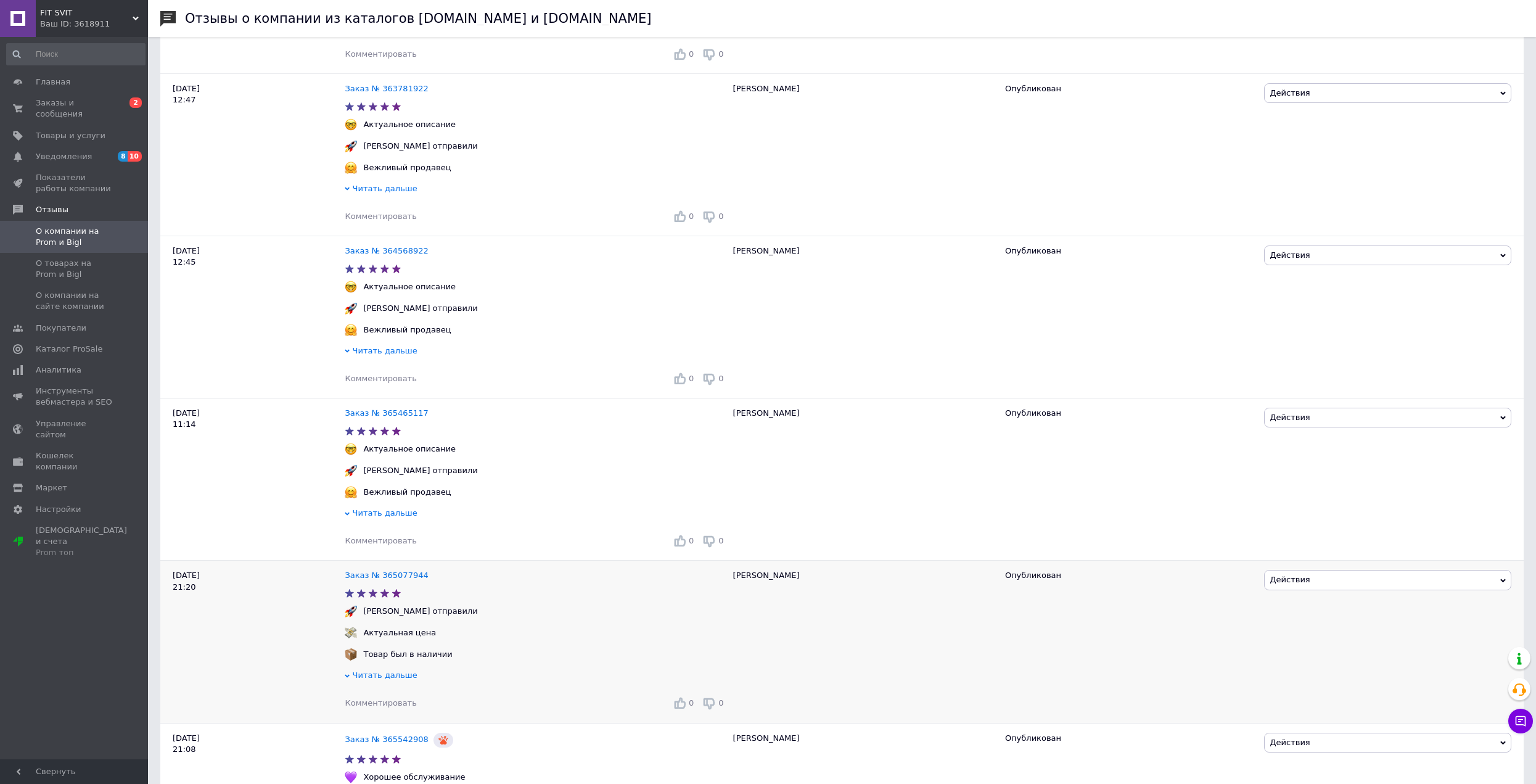
scroll to position [1295, 0]
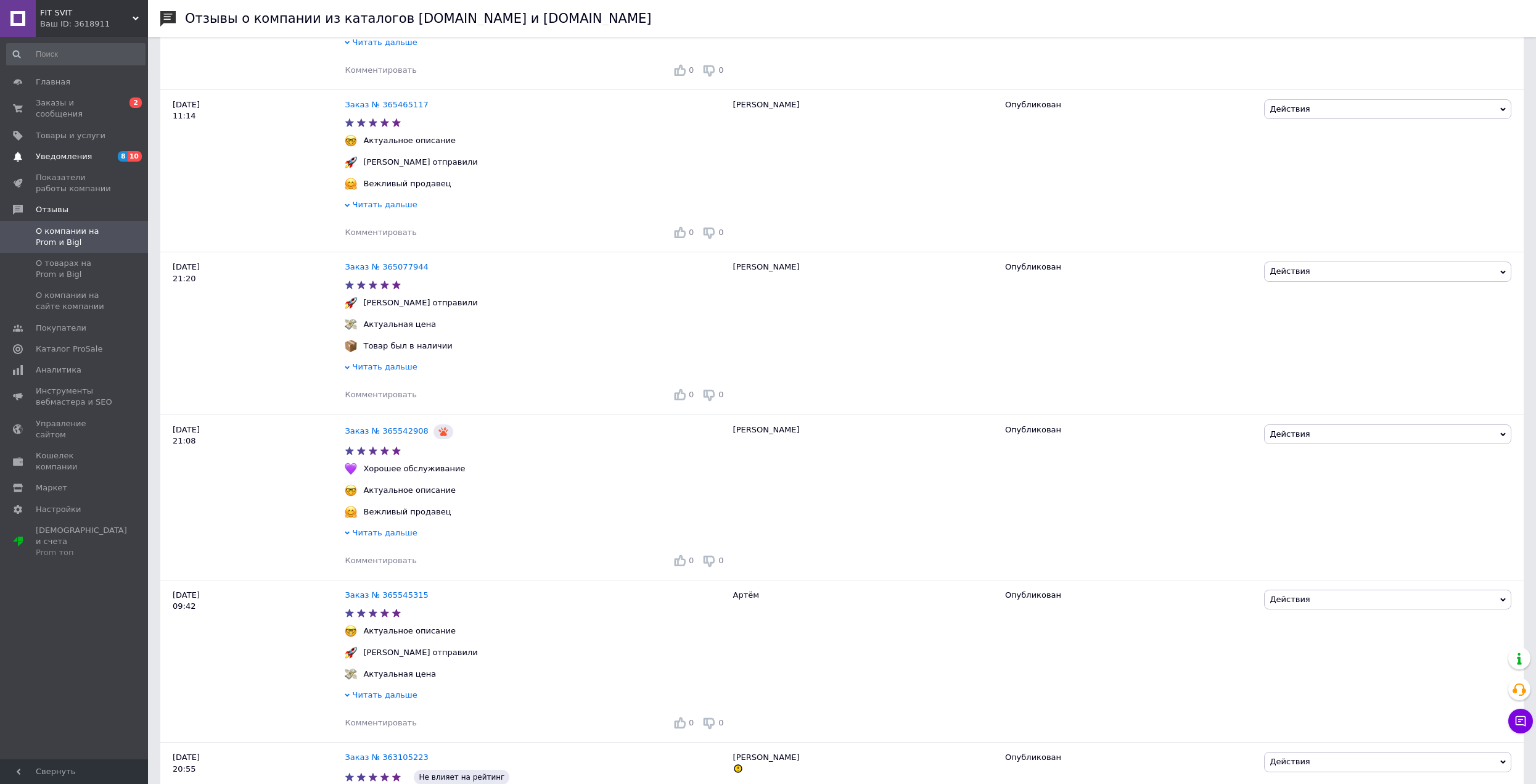
click at [73, 151] on span "Уведомления" at bounding box center [63, 156] width 56 height 11
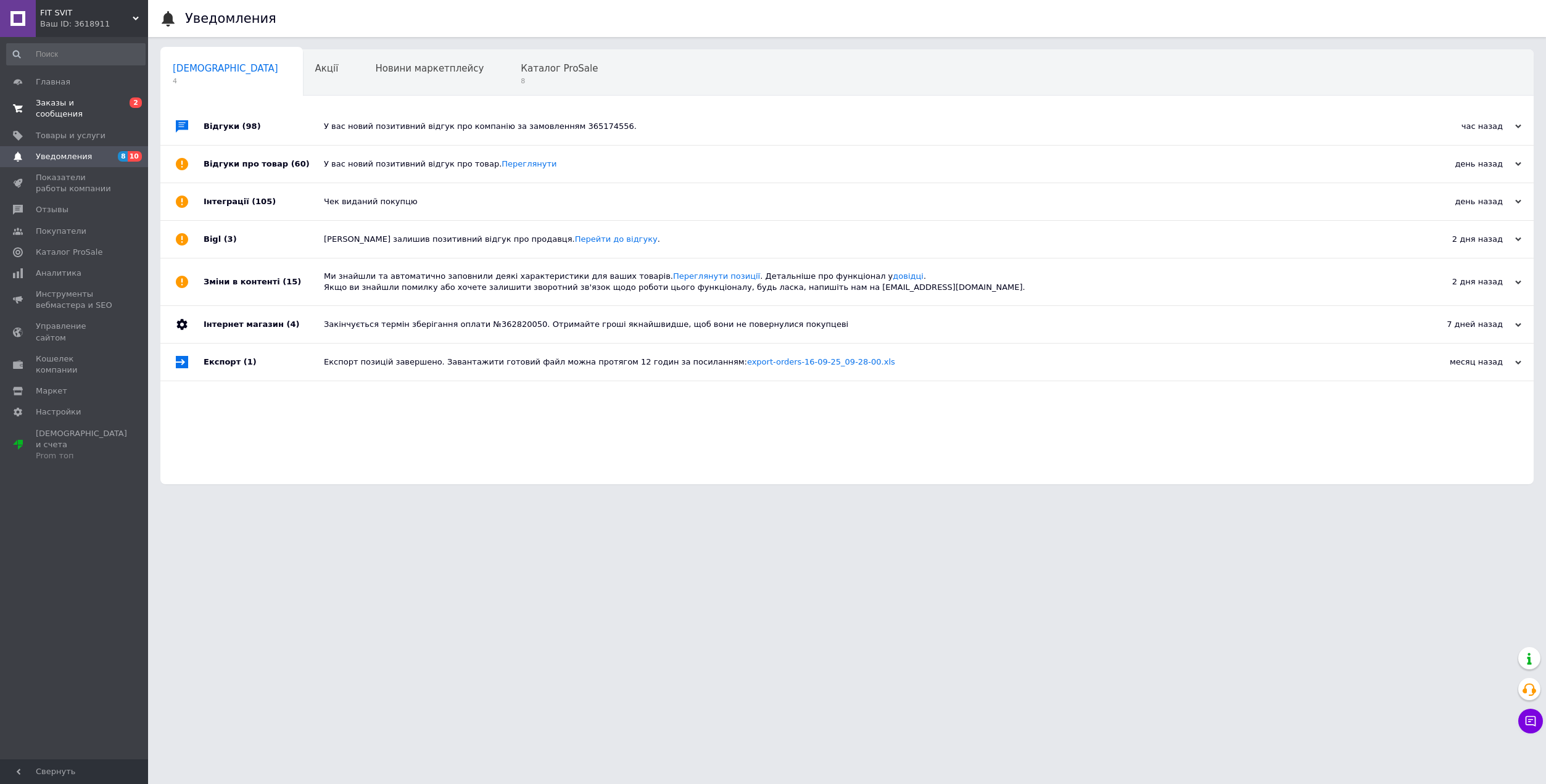
click at [117, 103] on span "0 2" at bounding box center [131, 108] width 34 height 22
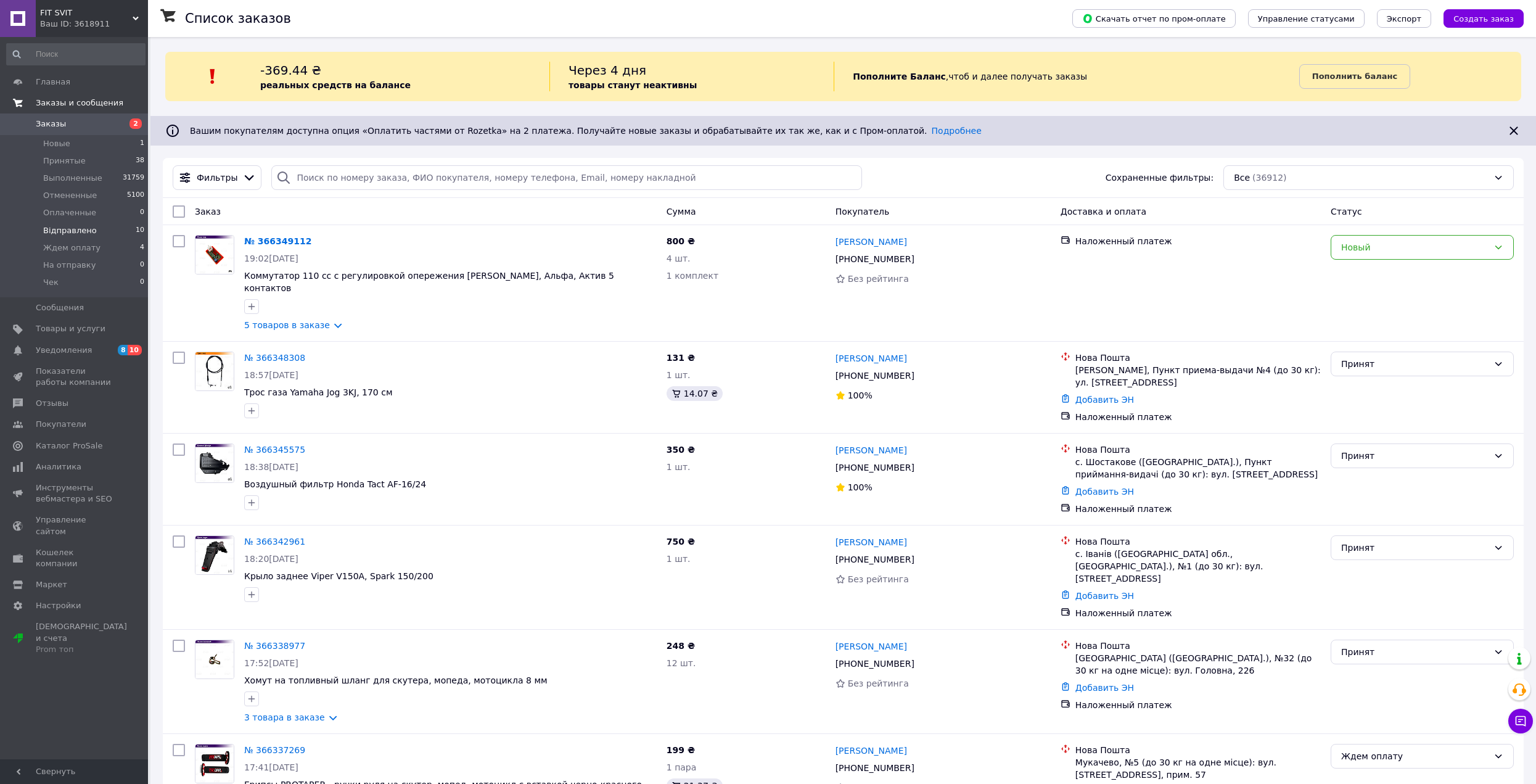
click at [99, 230] on li "Відправлено 10" at bounding box center [75, 230] width 151 height 18
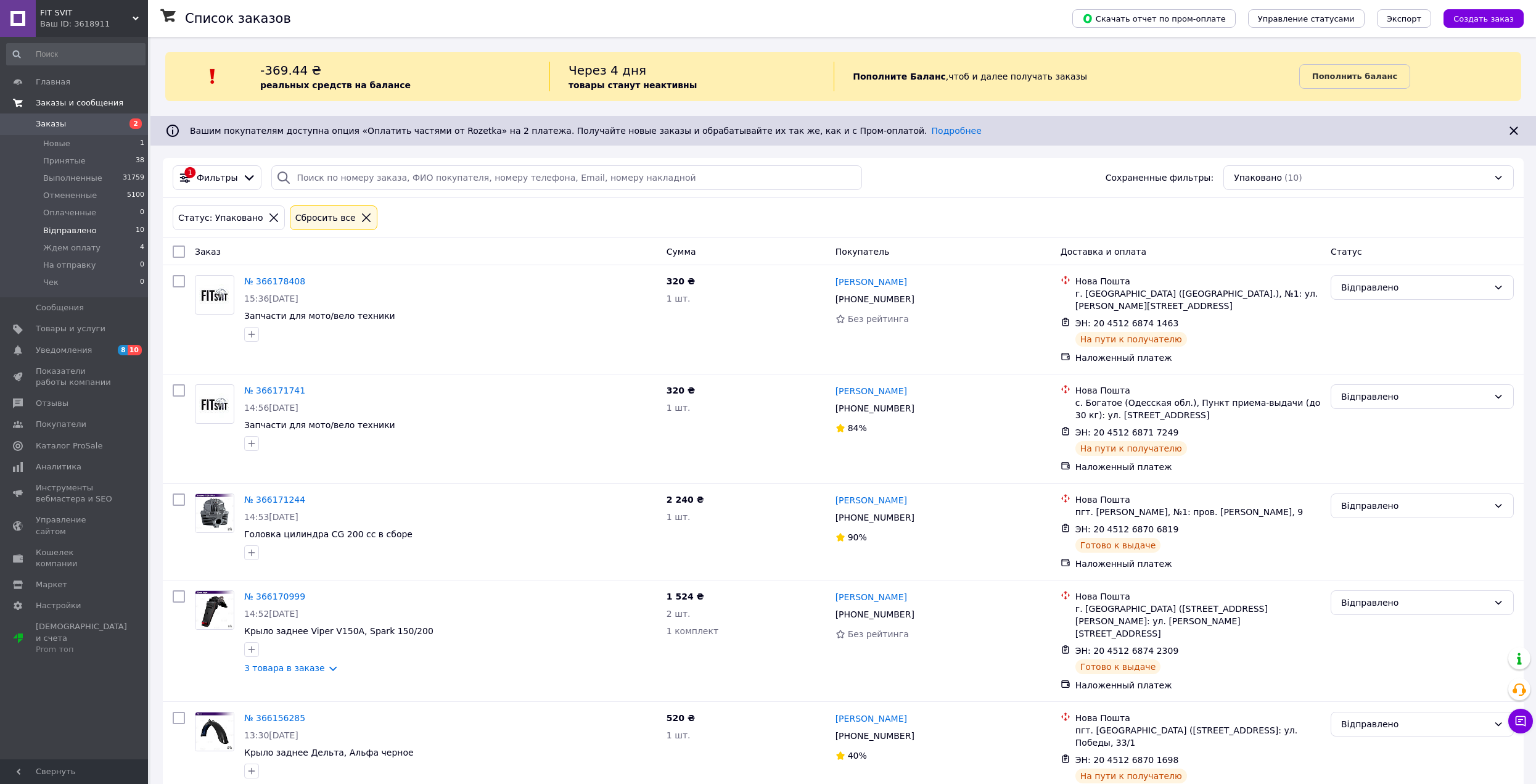
click at [270, 220] on icon at bounding box center [273, 218] width 9 height 9
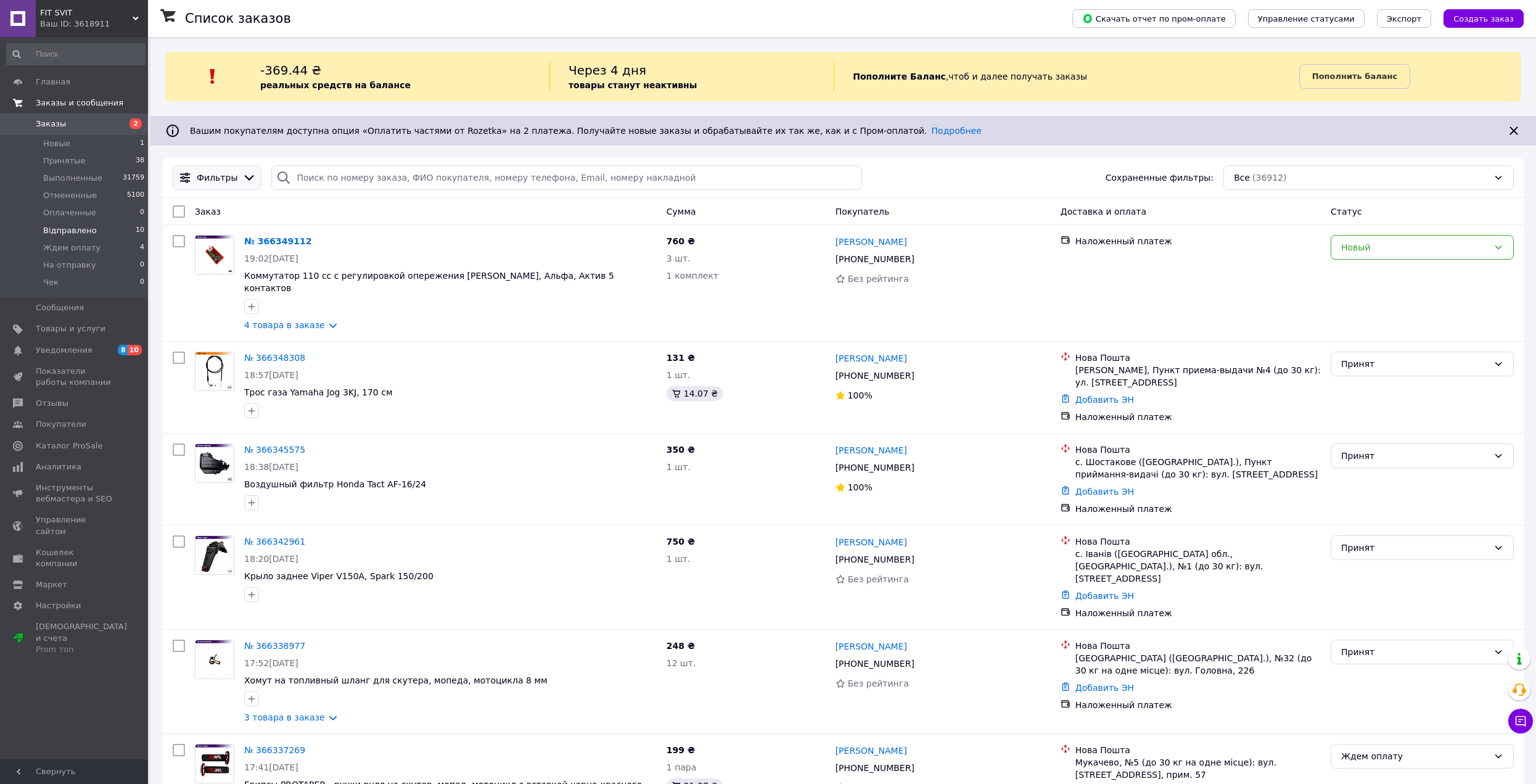
click at [224, 180] on span "Фильтры" at bounding box center [217, 178] width 41 height 13
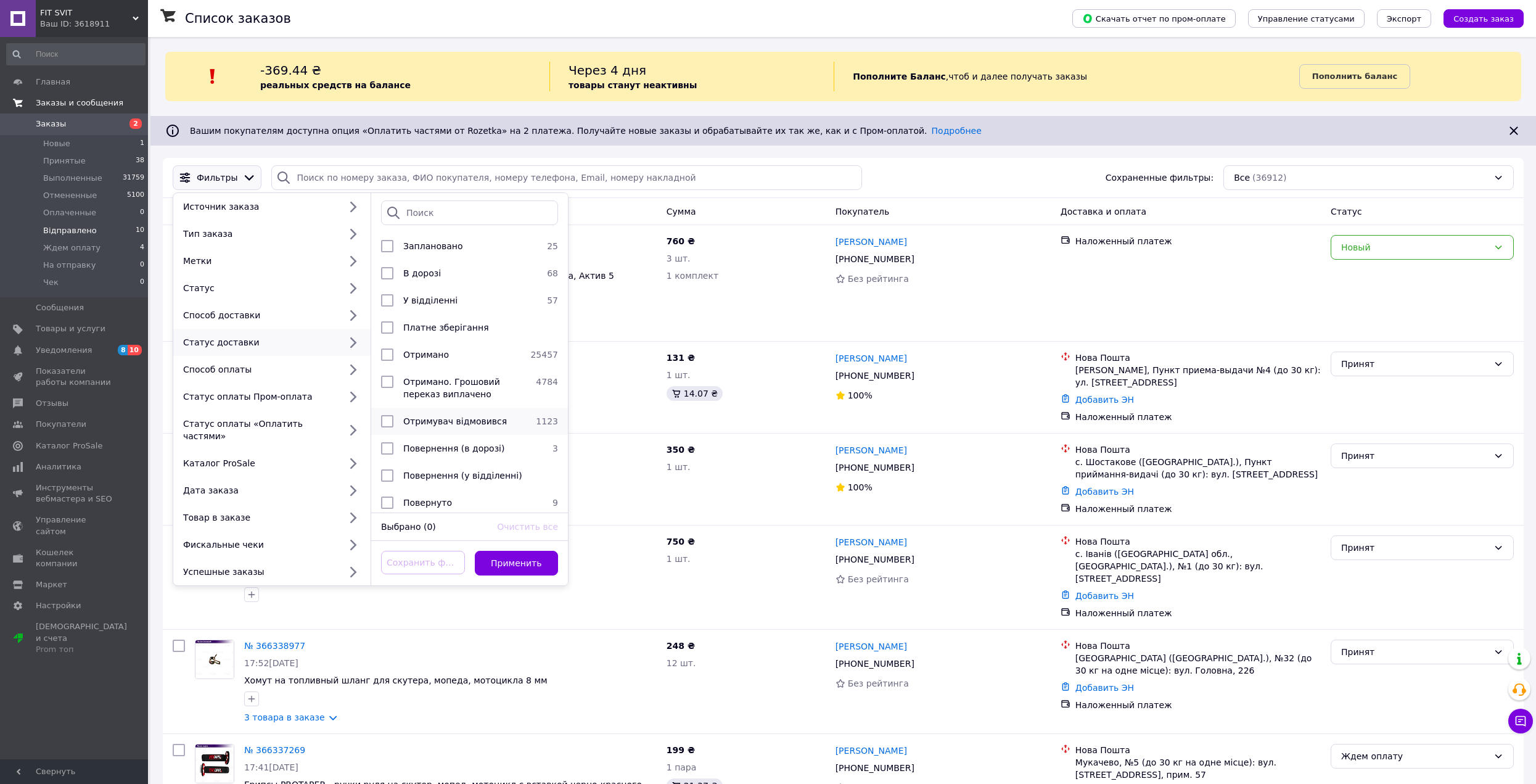
click at [412, 413] on li "Отримувач відмовився 1123" at bounding box center [469, 422] width 196 height 27
checkbox input "true"
click at [533, 557] on button "Применить" at bounding box center [517, 562] width 84 height 24
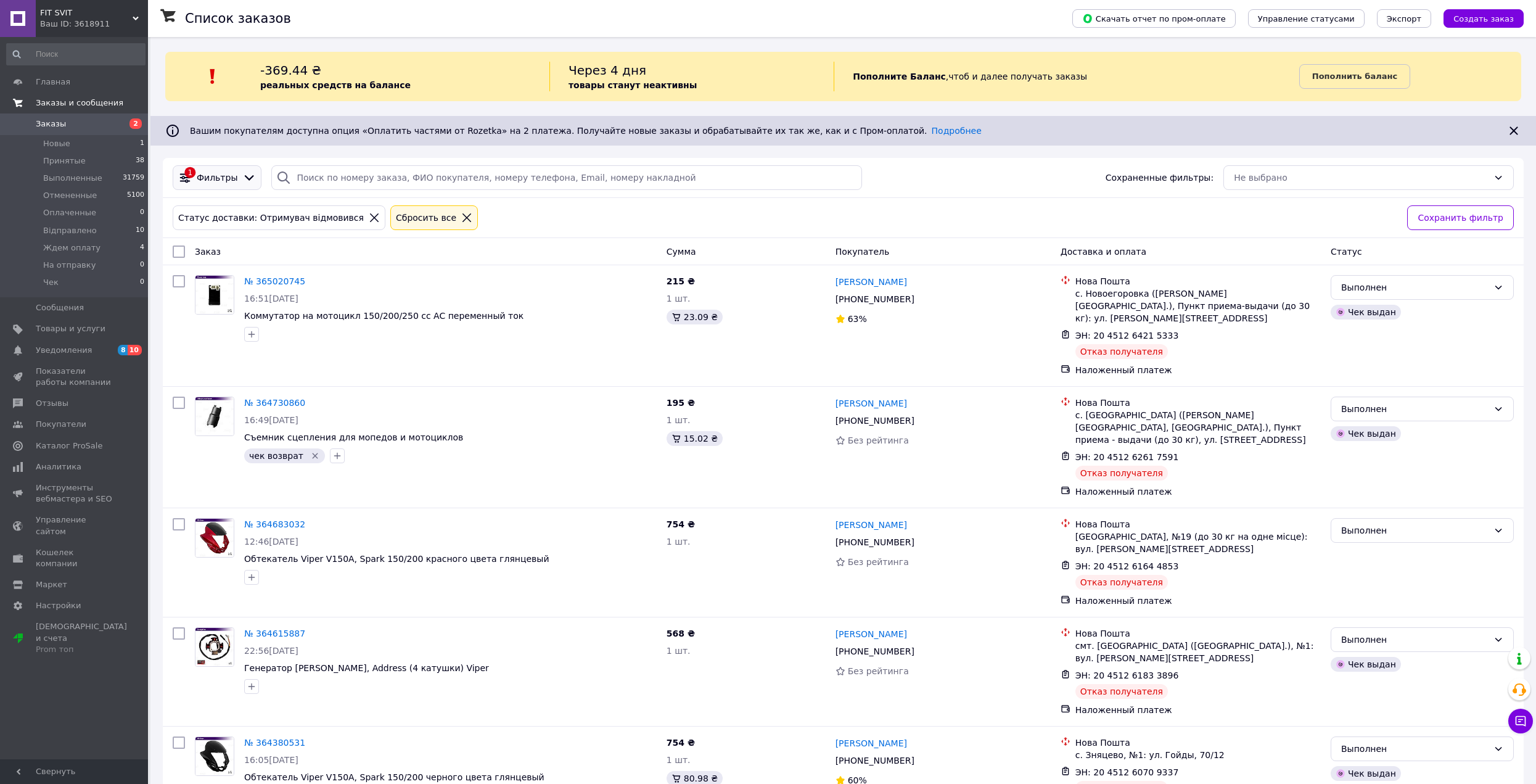
click at [242, 177] on icon at bounding box center [249, 178] width 14 height 14
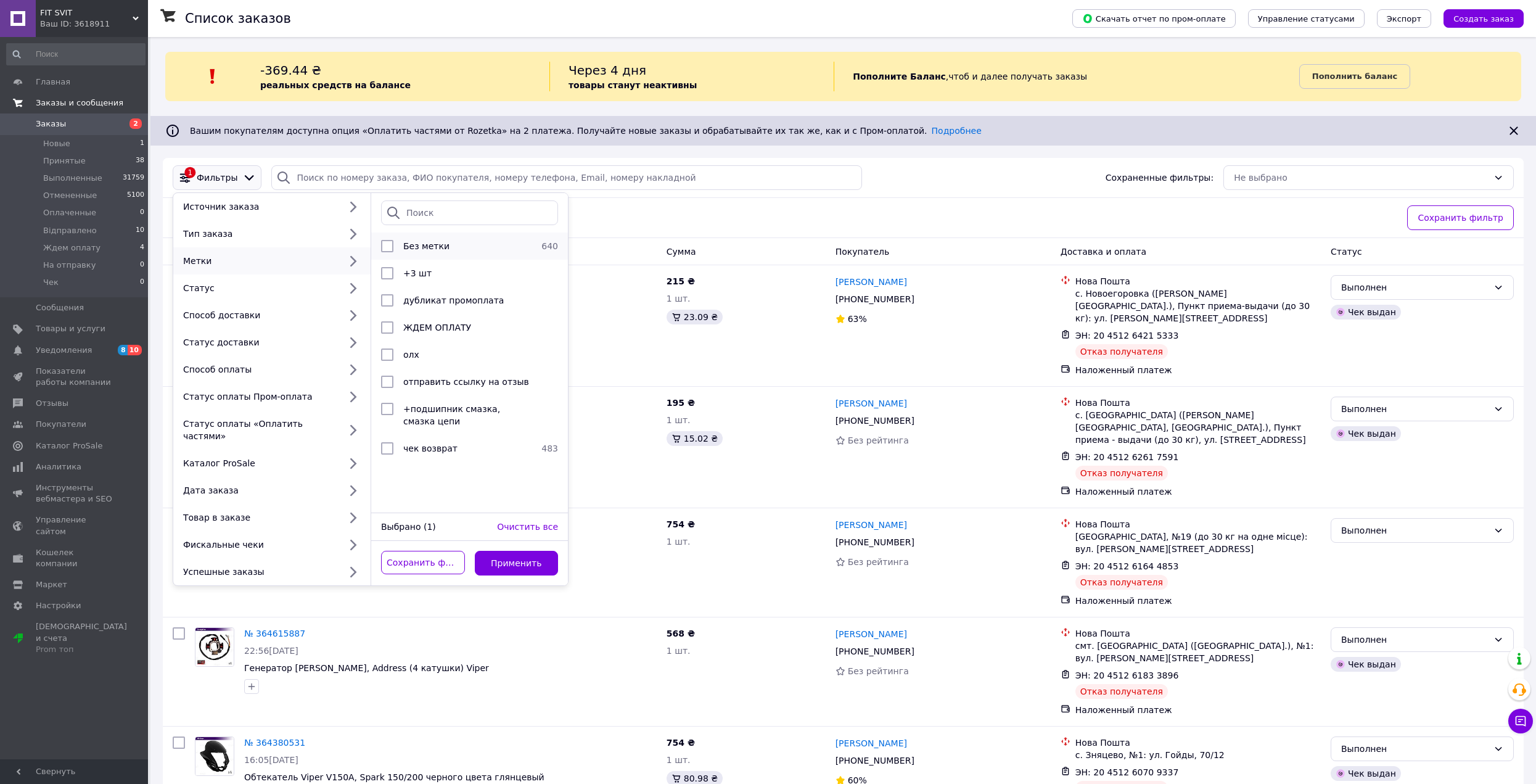
click at [394, 245] on div at bounding box center [387, 246] width 22 height 13
checkbox input "true"
click at [473, 541] on div "Сохранить фильтр Применить" at bounding box center [469, 562] width 196 height 44
click at [511, 552] on button "Применить" at bounding box center [517, 562] width 84 height 24
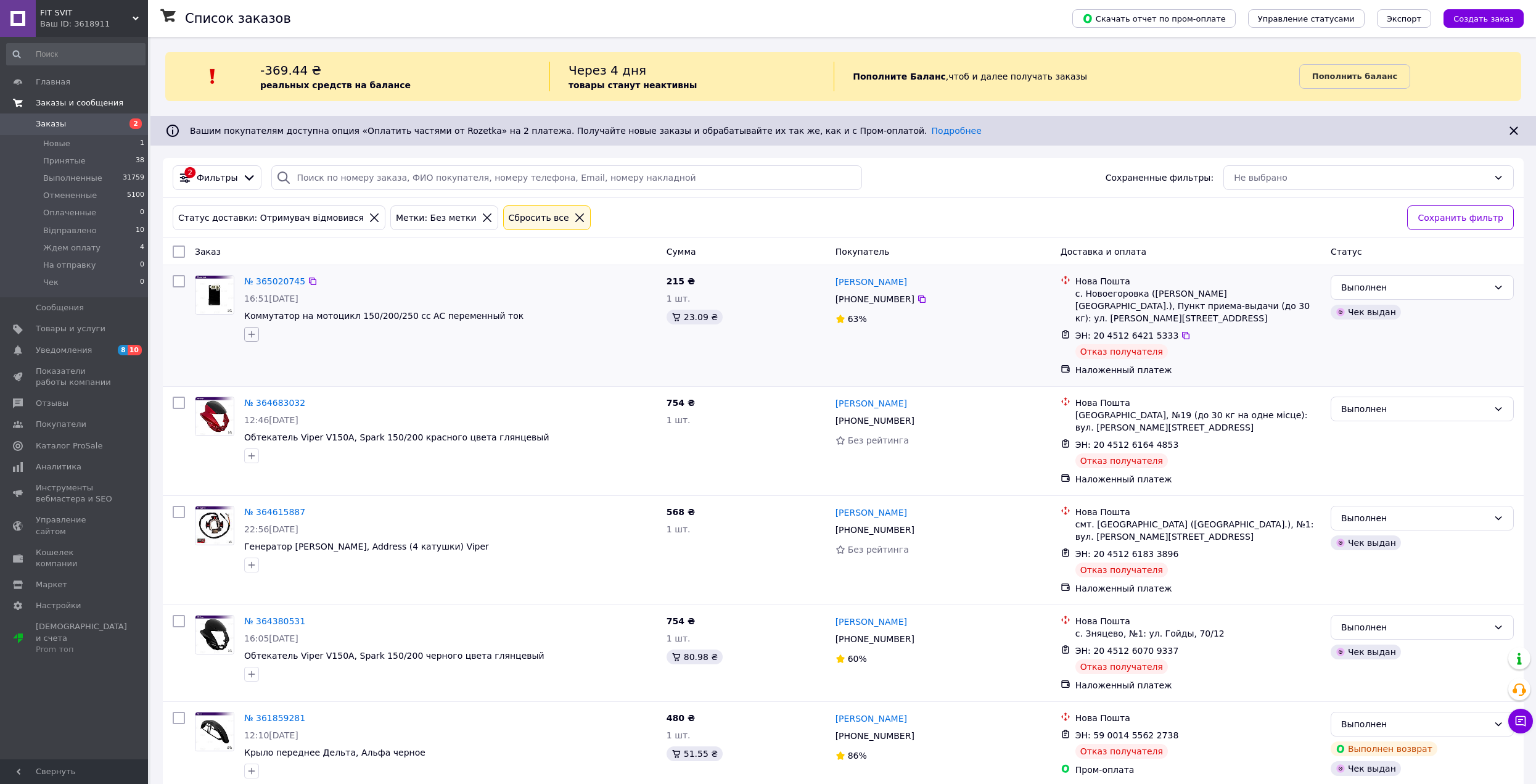
click at [252, 338] on icon "button" at bounding box center [252, 334] width 10 height 10
click at [277, 505] on label "чек возврат" at bounding box center [290, 509] width 51 height 9
checkbox input "true"
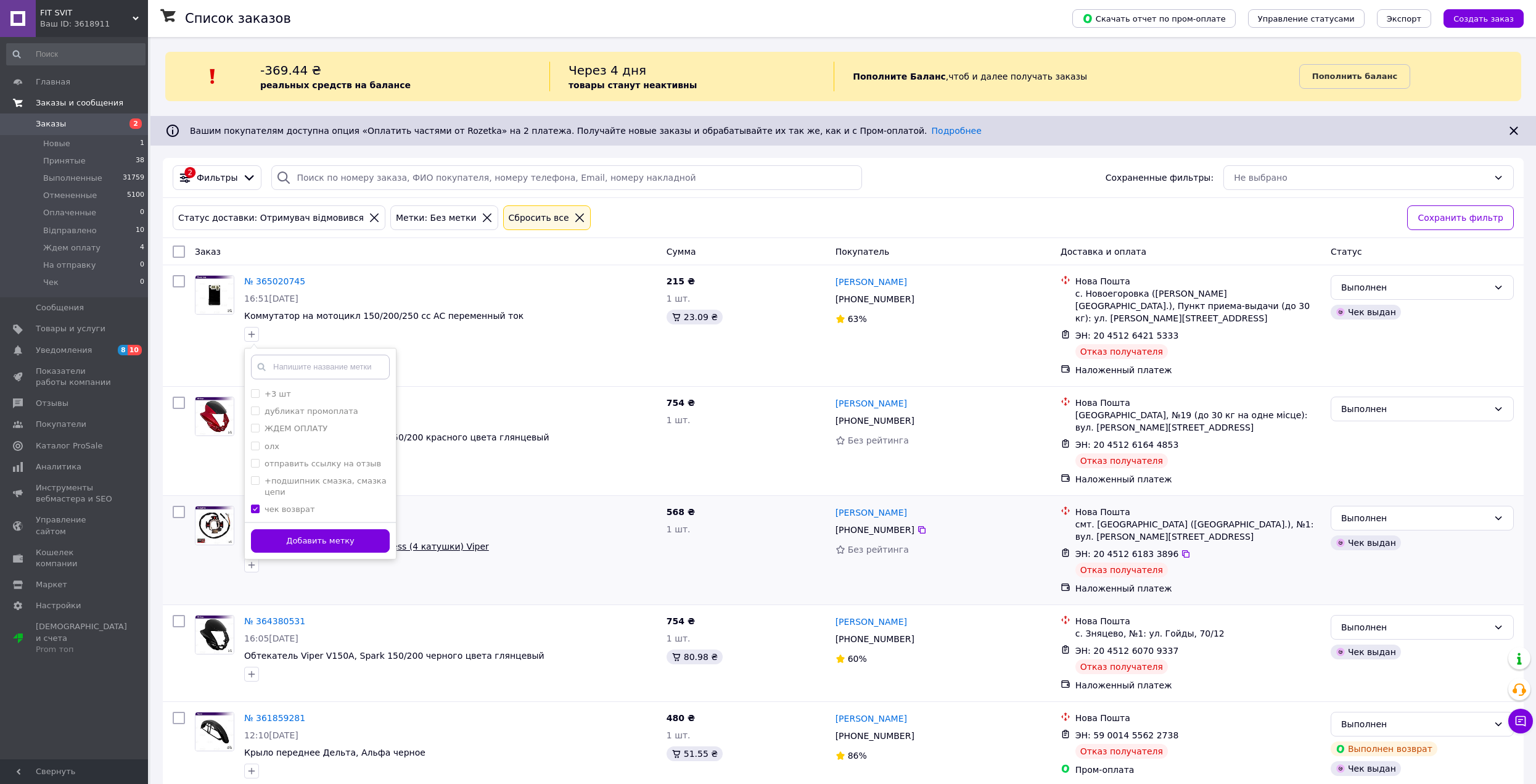
click at [287, 531] on button "Добавить метку" at bounding box center [320, 541] width 139 height 24
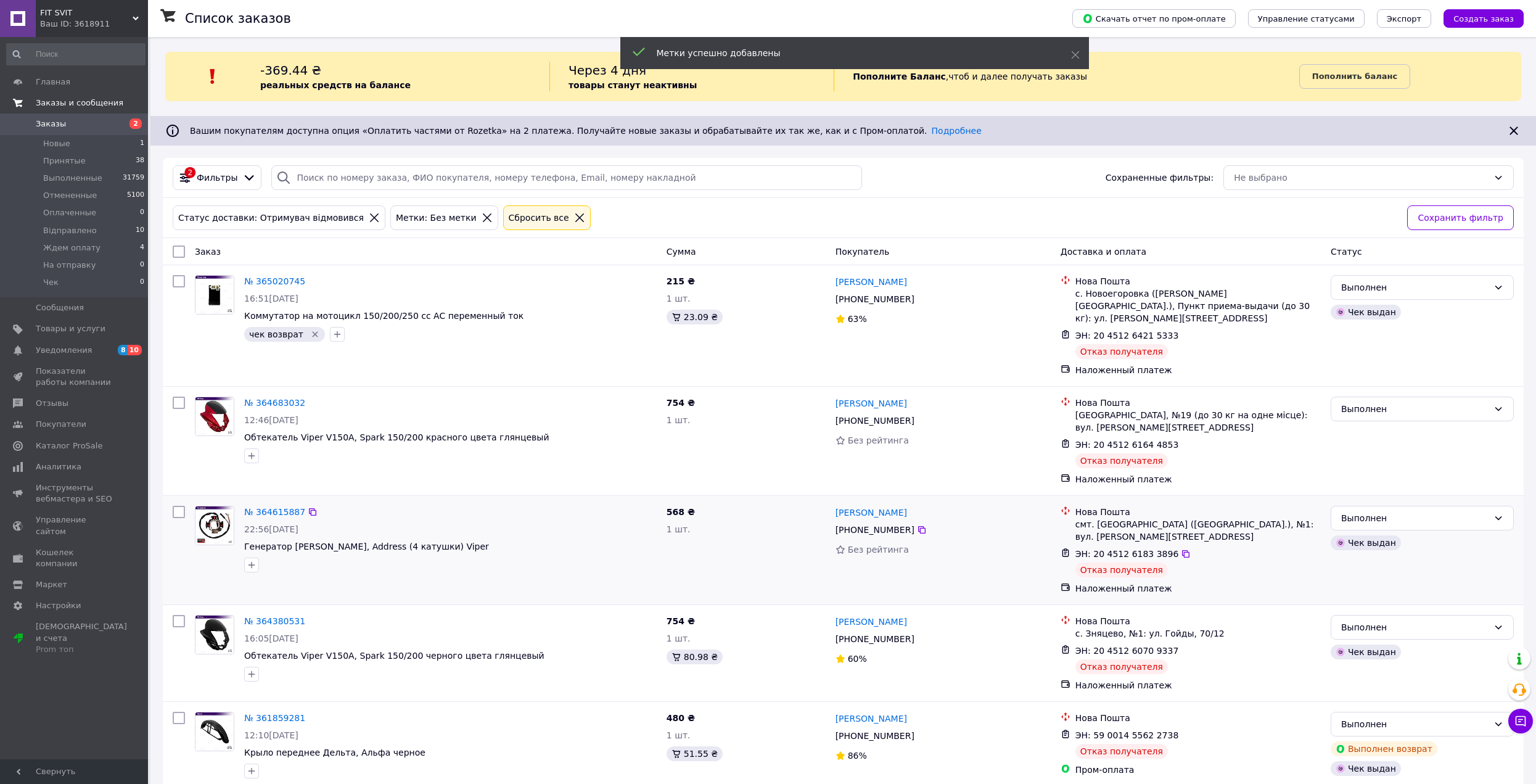
drag, startPoint x: 256, startPoint y: 553, endPoint x: 258, endPoint y: 560, distance: 7.3
click at [256, 560] on icon "button" at bounding box center [252, 565] width 10 height 10
click at [290, 735] on label "чек возврат" at bounding box center [290, 739] width 51 height 9
checkbox input "true"
click at [293, 760] on button "Добавить метку" at bounding box center [320, 771] width 139 height 24
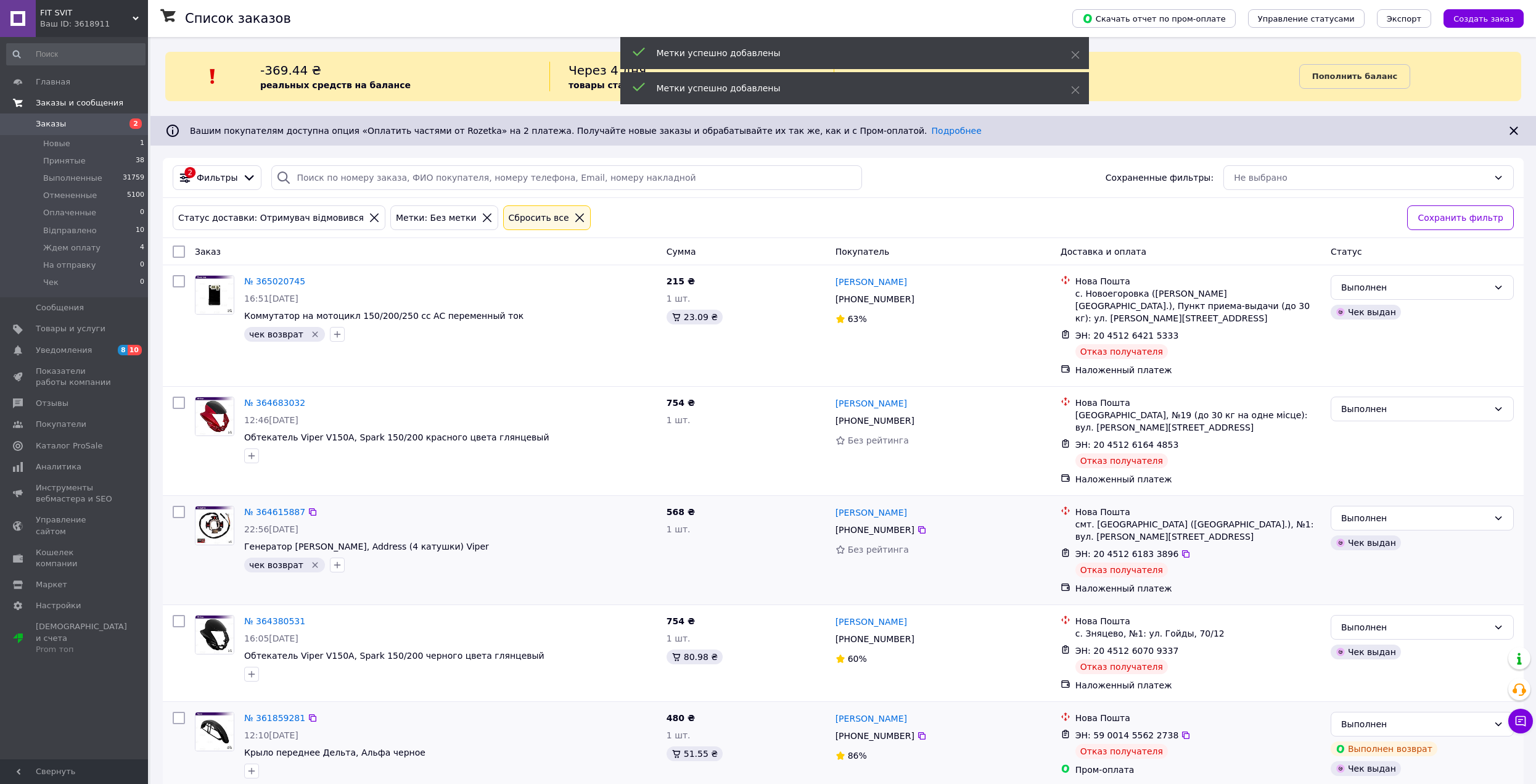
scroll to position [123, 0]
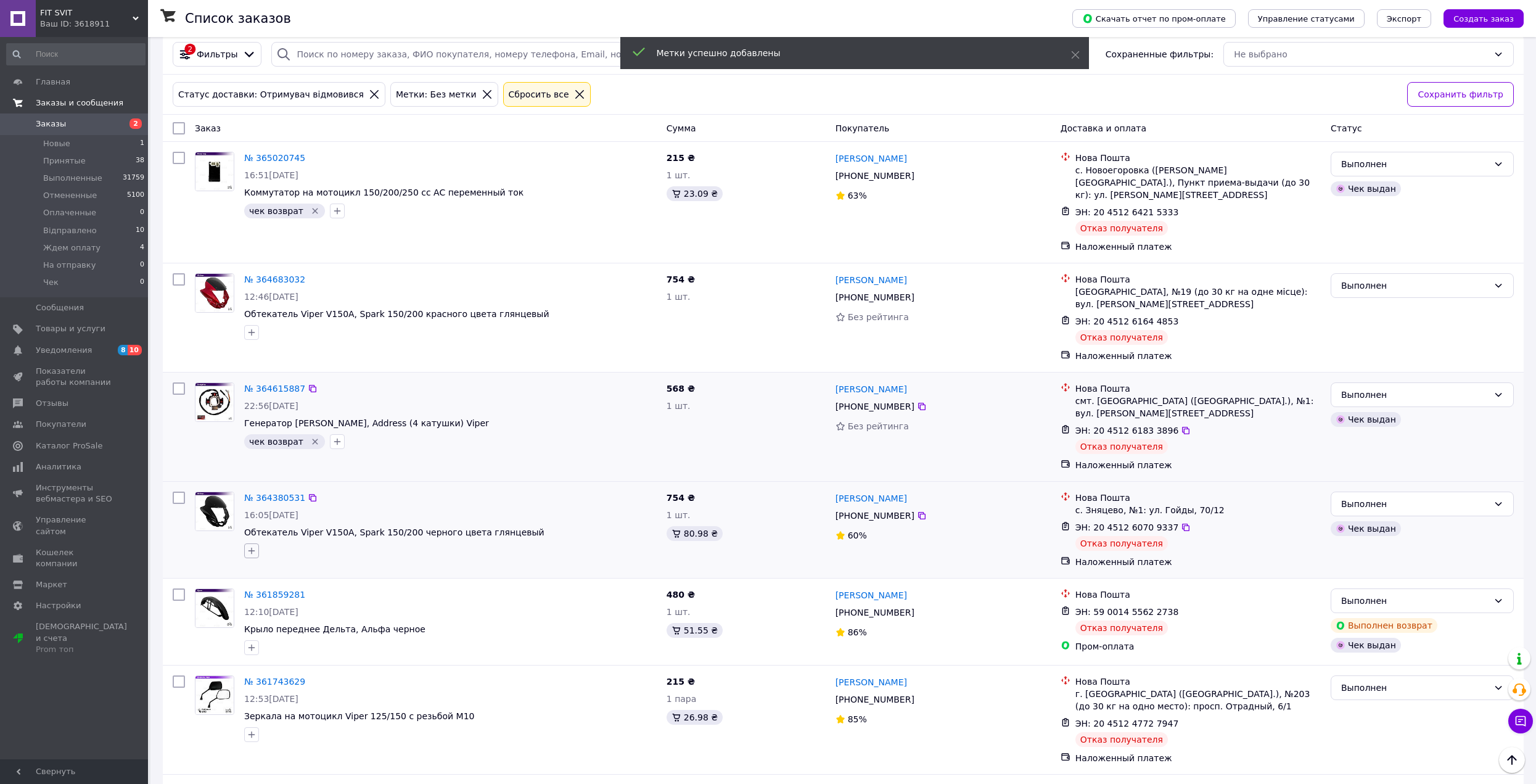
click at [248, 546] on icon "button" at bounding box center [252, 551] width 10 height 10
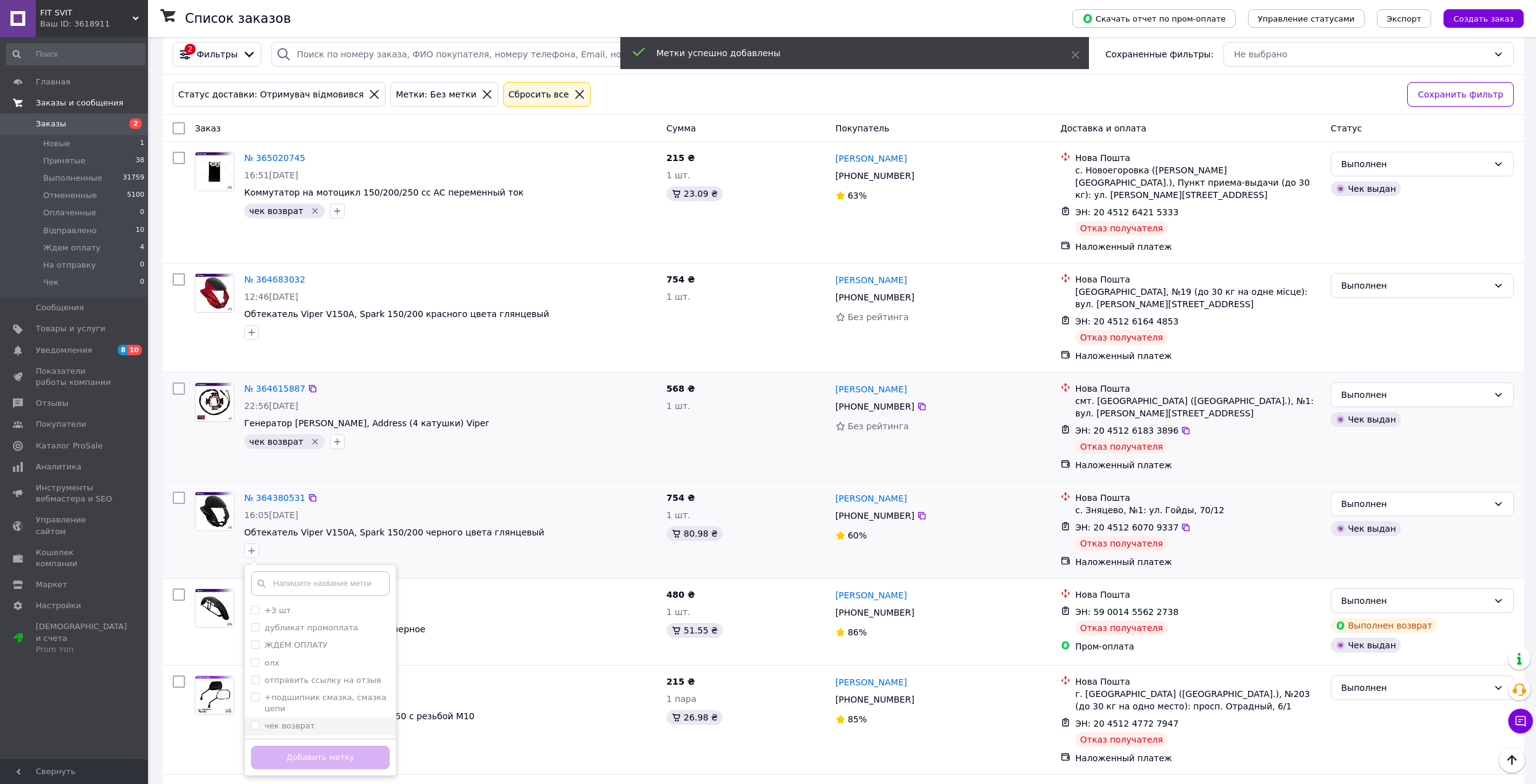
click at [301, 721] on label "чек возврат" at bounding box center [290, 724] width 51 height 9
checkbox input "true"
click at [306, 746] on button "Добавить метку" at bounding box center [320, 758] width 139 height 24
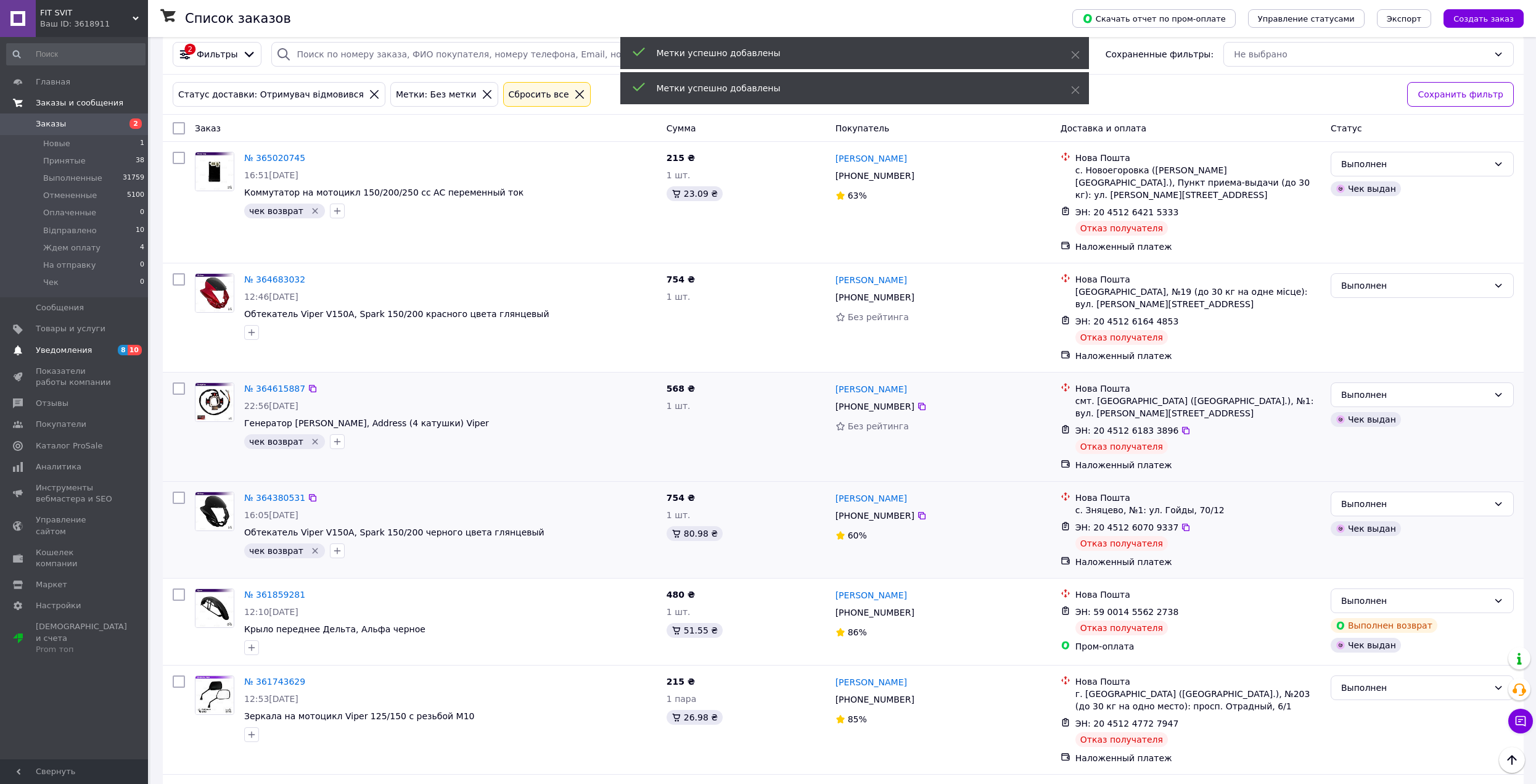
click at [103, 346] on span "Уведомления" at bounding box center [75, 350] width 78 height 11
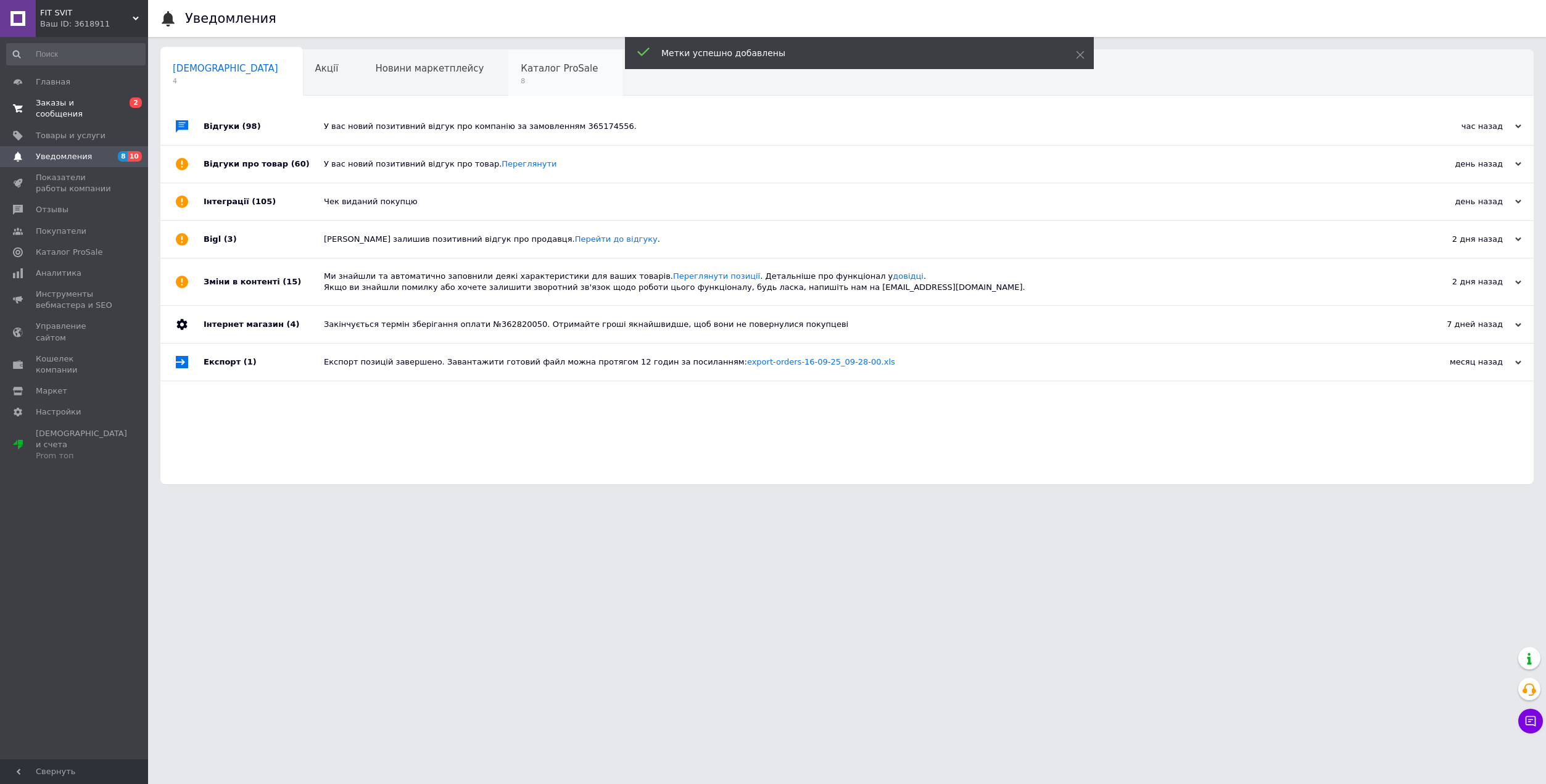
click at [508, 75] on div "Каталог ProSale 8" at bounding box center [564, 73] width 114 height 47
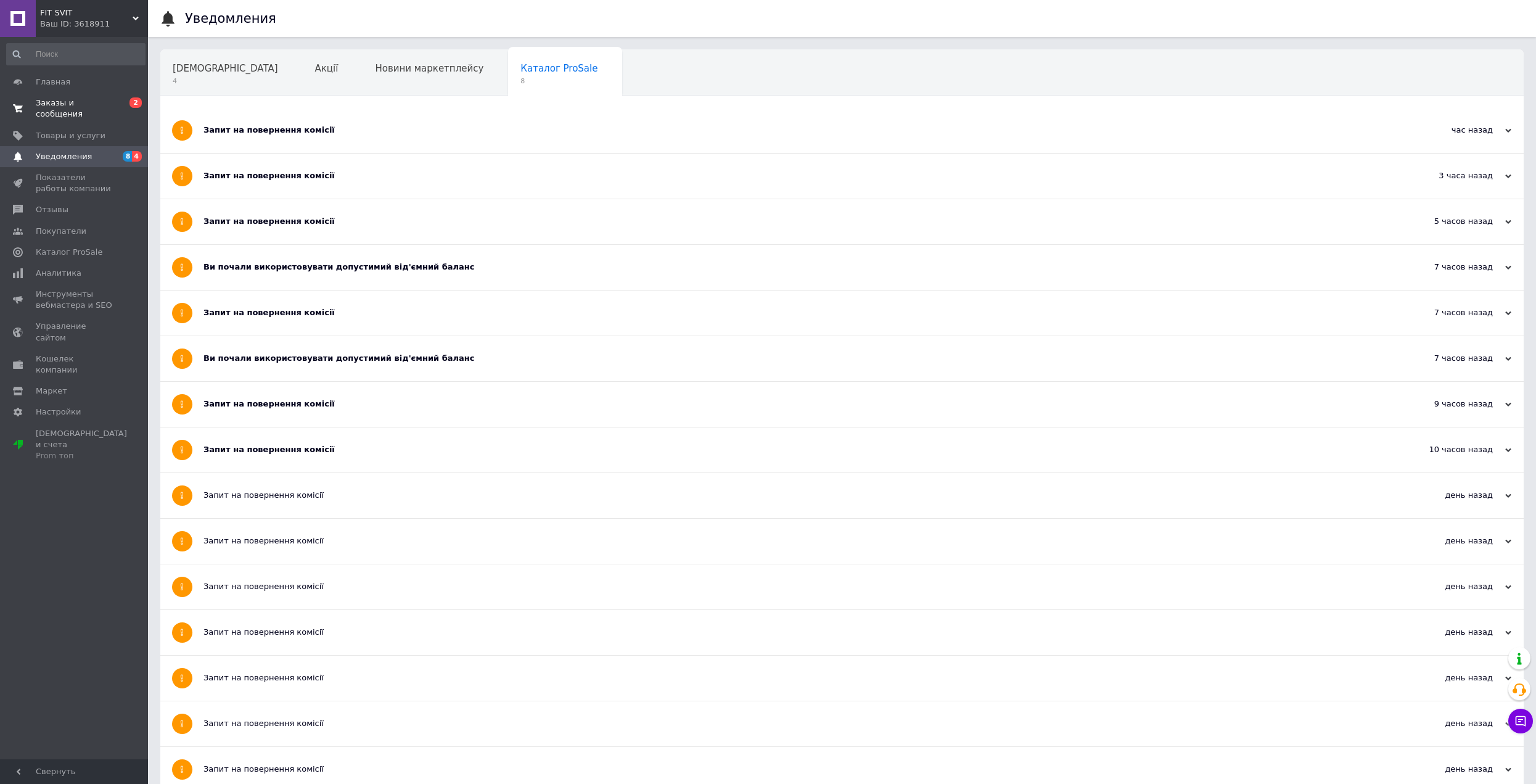
click at [51, 104] on span "Заказы и сообщения" at bounding box center [75, 108] width 78 height 22
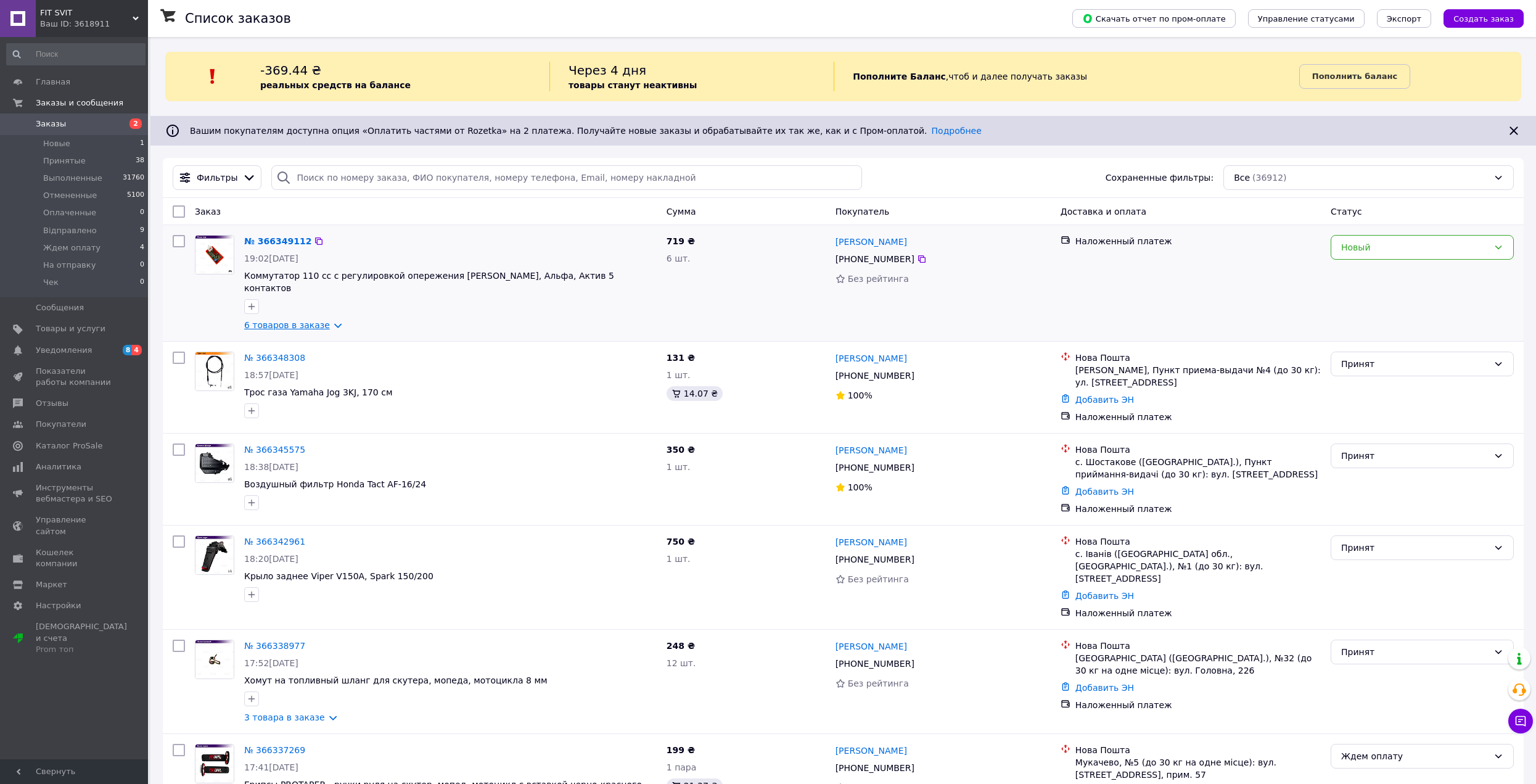
click at [306, 320] on link "6 товаров в заказе" at bounding box center [287, 325] width 86 height 10
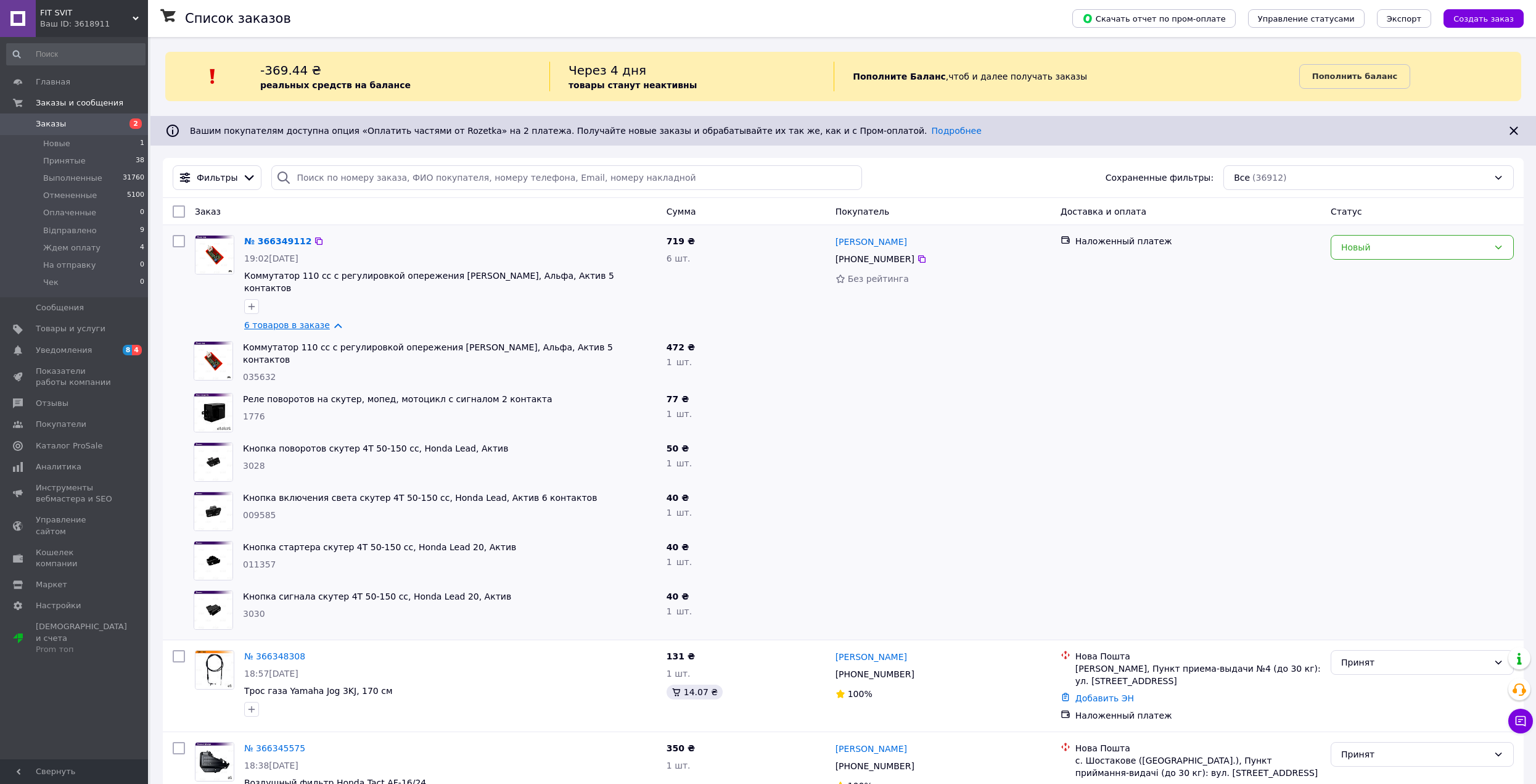
click at [306, 320] on link "6 товаров в заказе" at bounding box center [287, 325] width 86 height 10
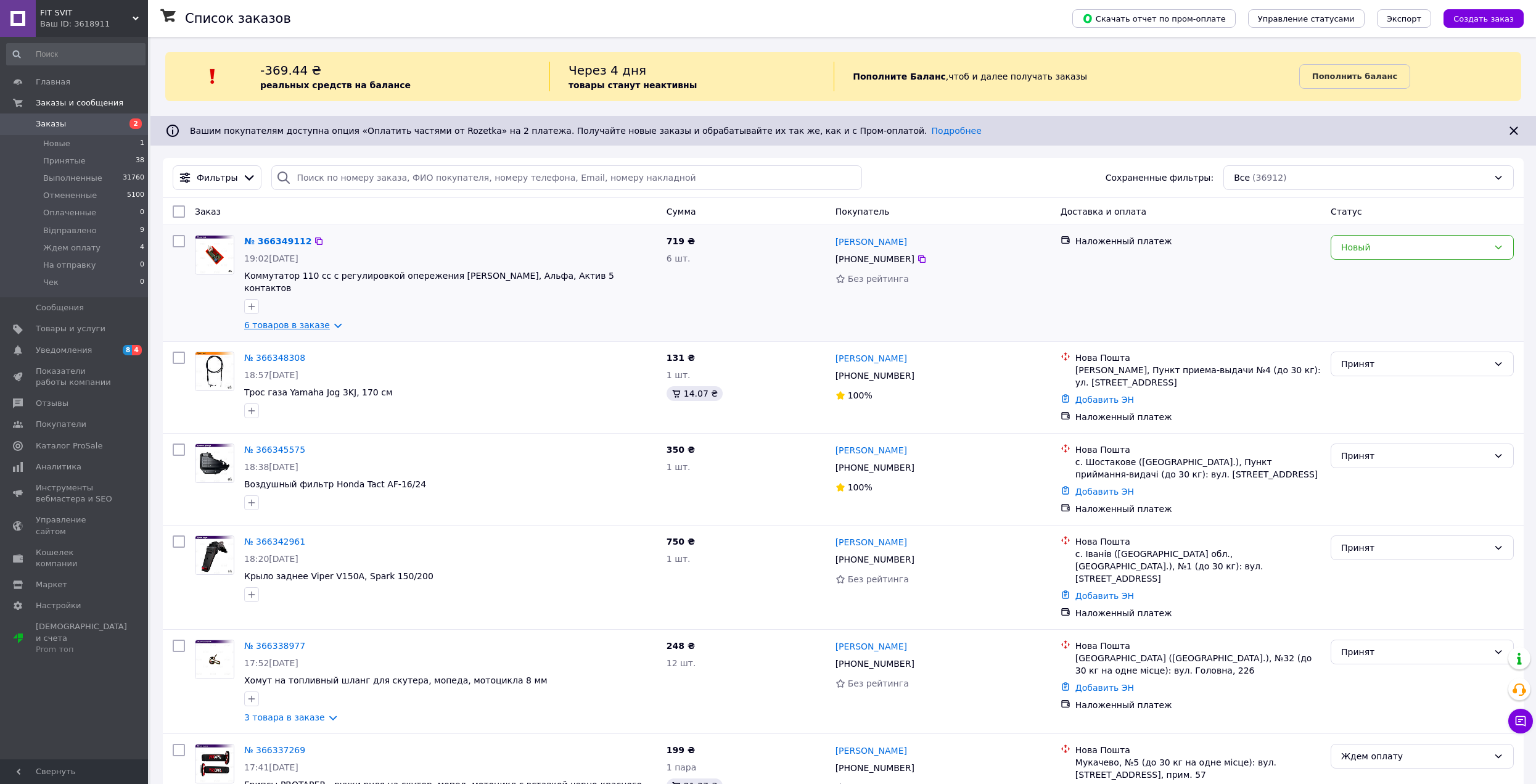
scroll to position [185, 0]
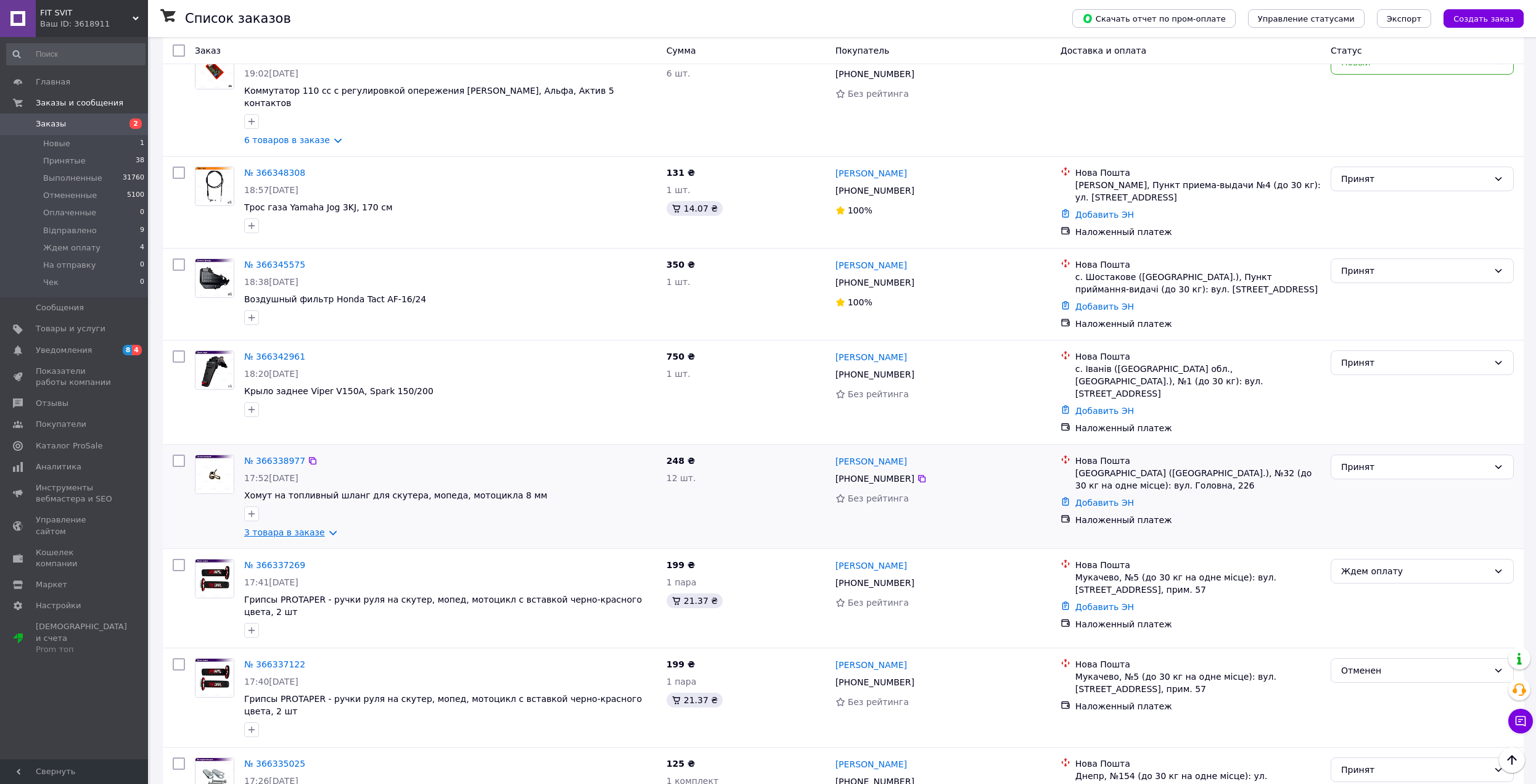
click at [294, 527] on link "3 товара в заказе" at bounding box center [284, 532] width 81 height 10
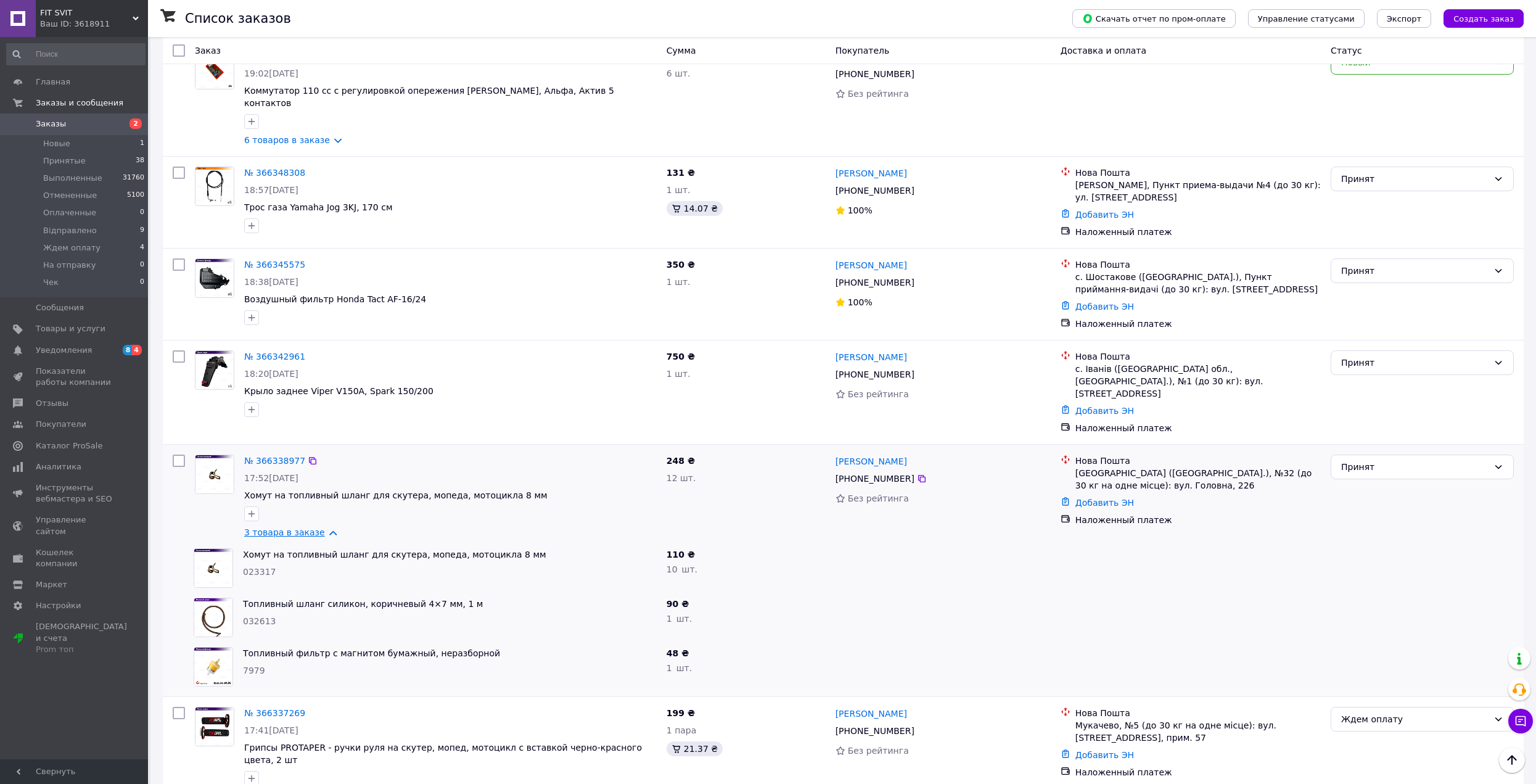
click at [294, 527] on link "3 товара в заказе" at bounding box center [284, 532] width 81 height 10
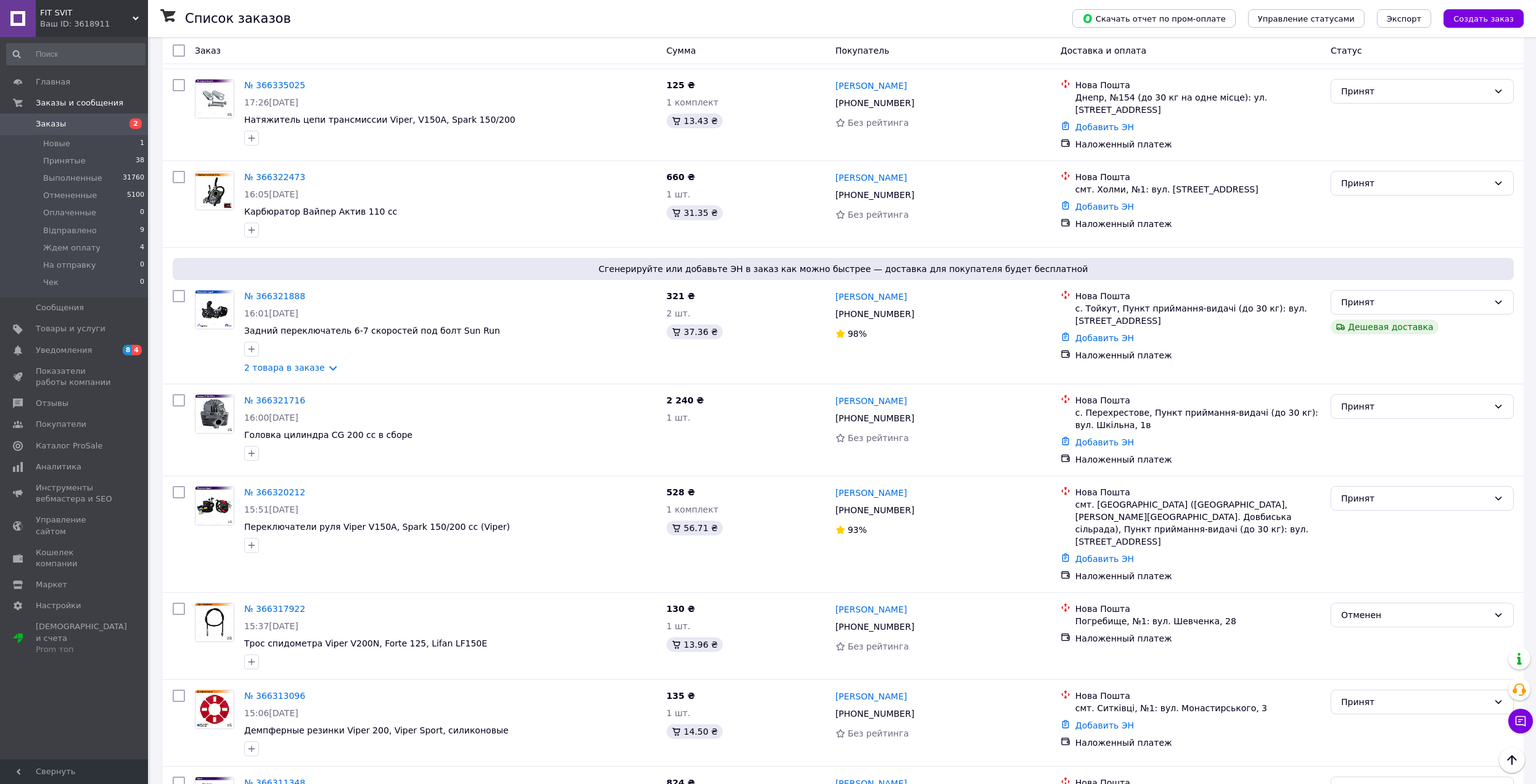
scroll to position [925, 0]
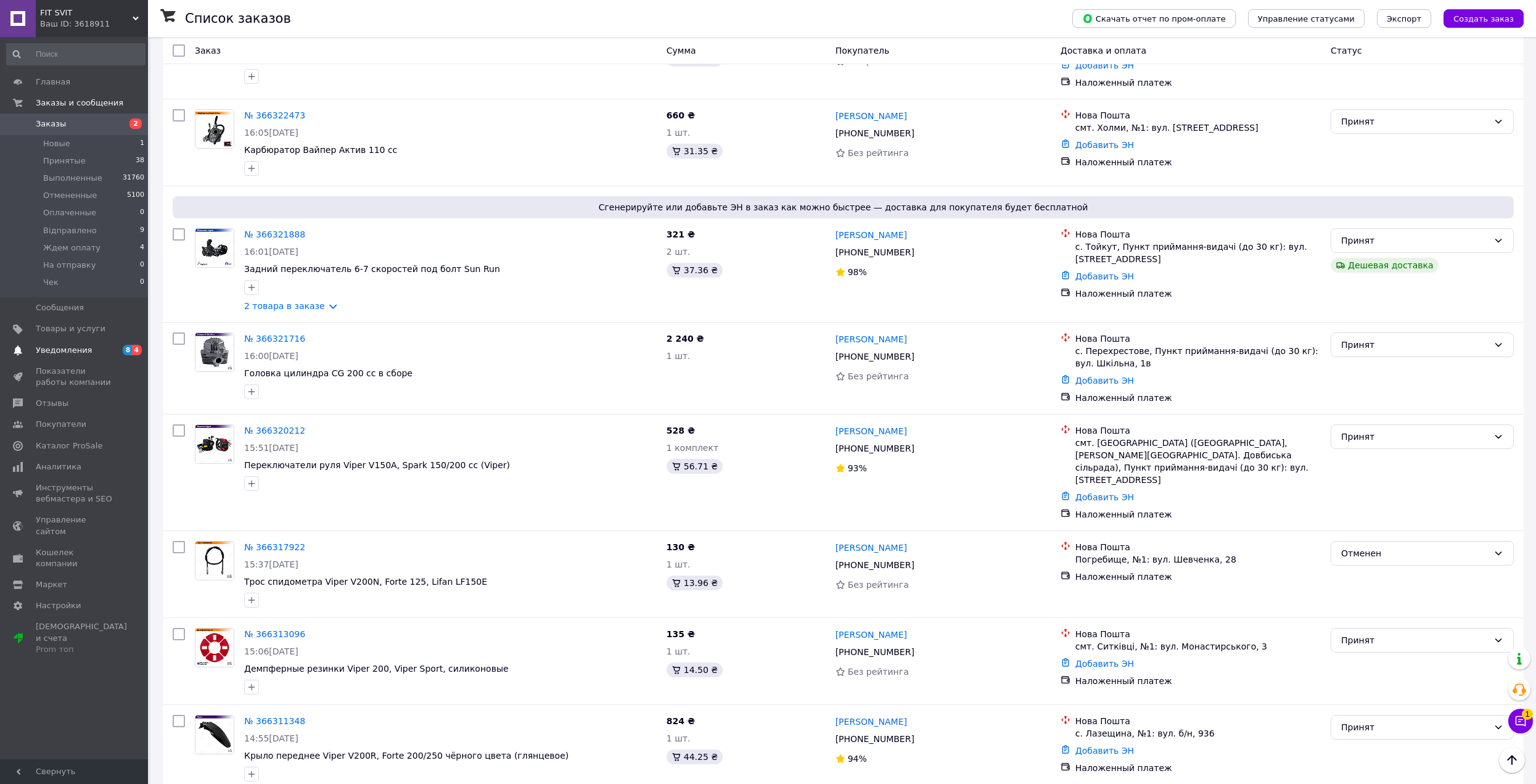
click at [101, 347] on span "Уведомления" at bounding box center [75, 350] width 78 height 11
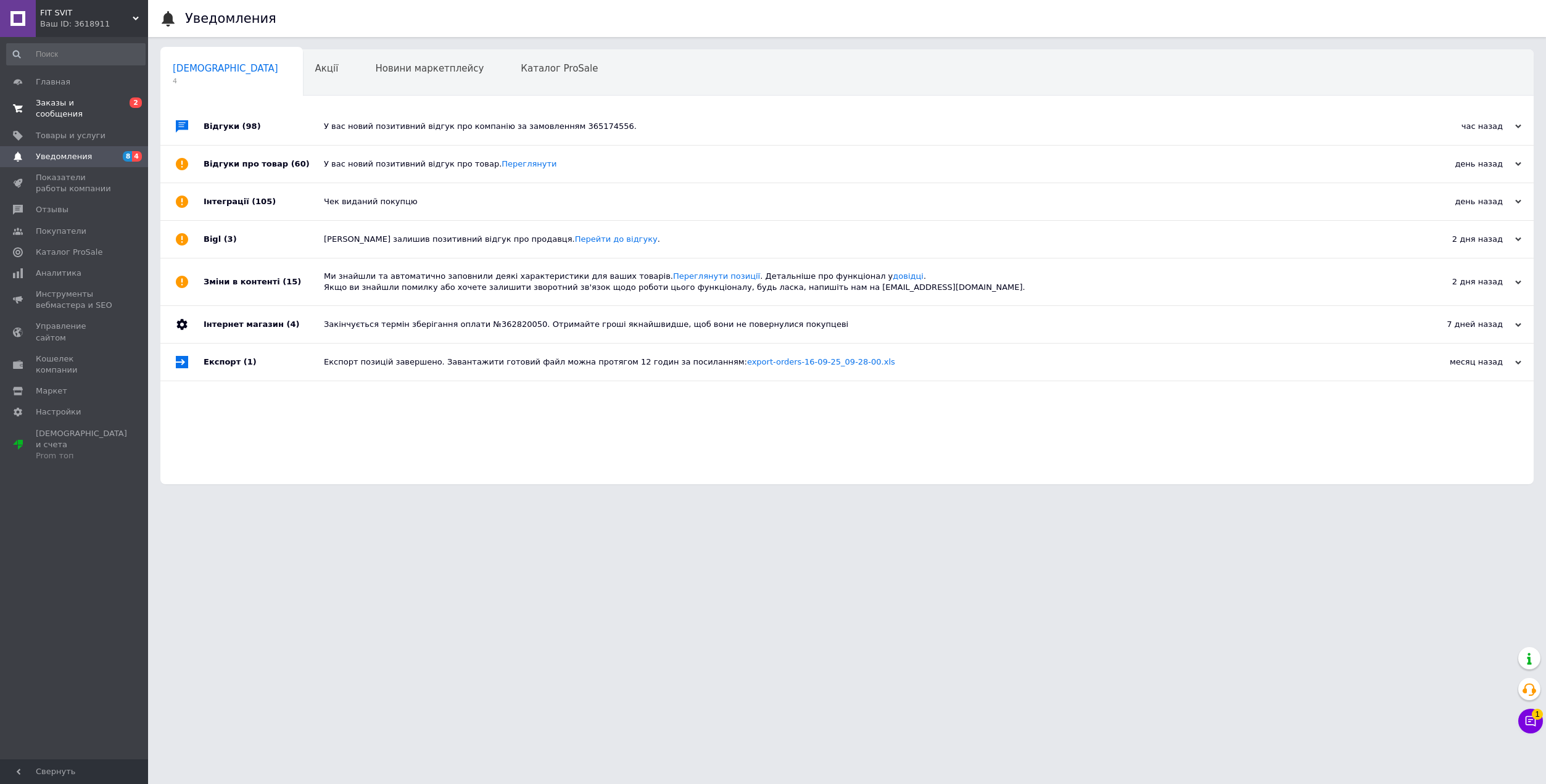
click at [99, 95] on link "Заказы и сообщения 0 2" at bounding box center [75, 108] width 151 height 32
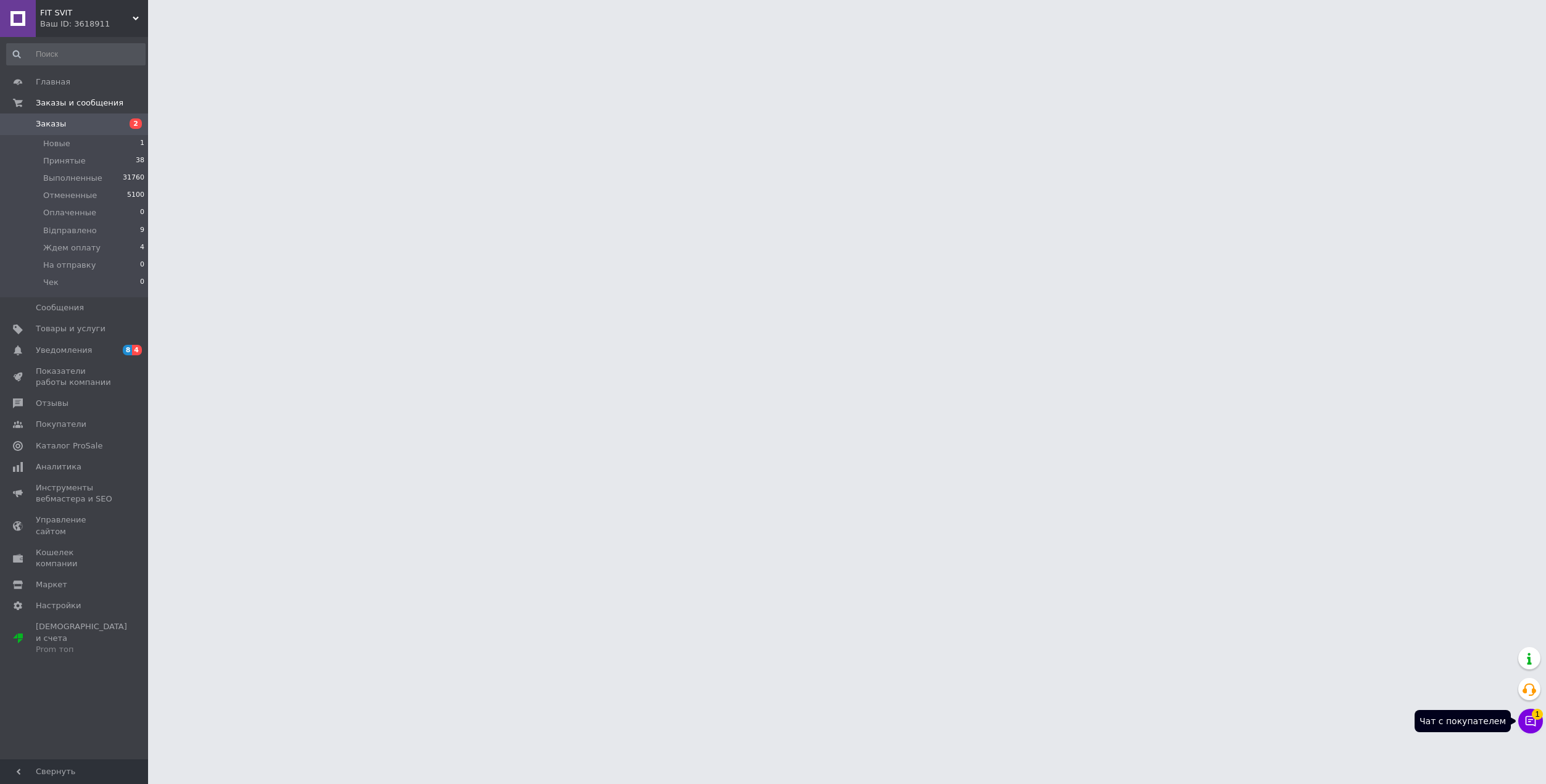
click at [1528, 724] on icon at bounding box center [1530, 721] width 11 height 11
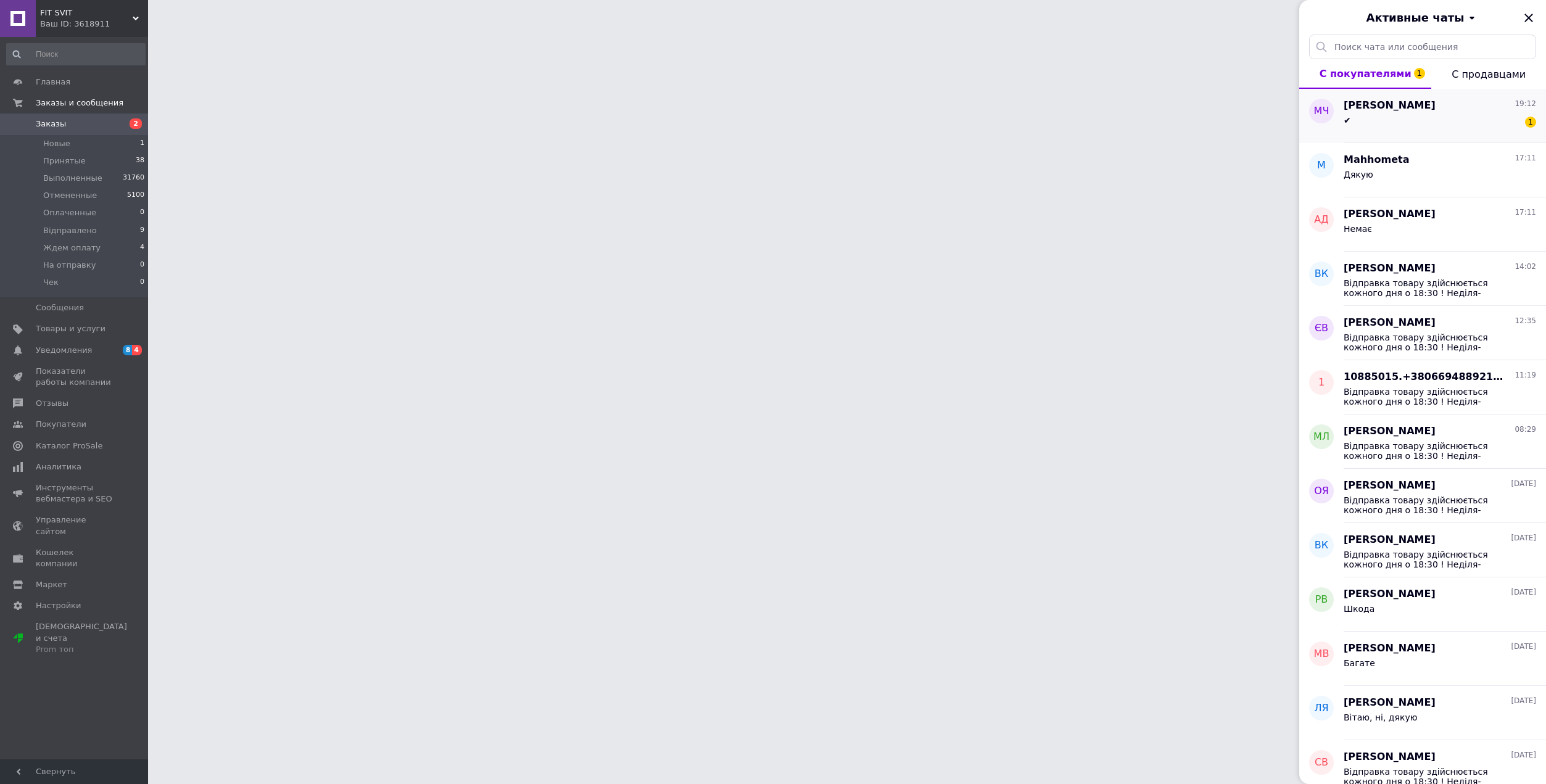
click at [1386, 109] on span "Микола Чесноков" at bounding box center [1390, 105] width 92 height 15
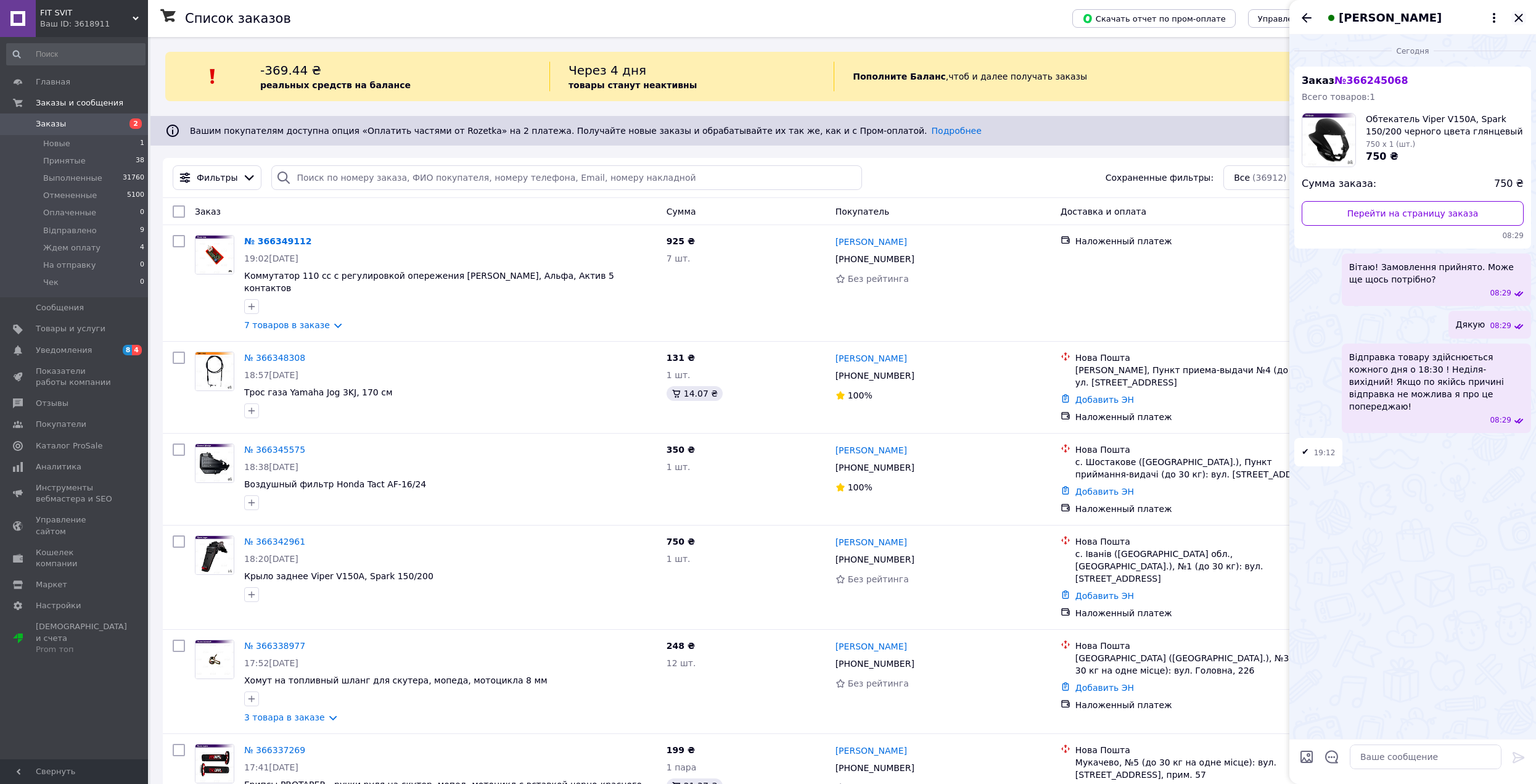
click at [1515, 11] on icon "Закрыть" at bounding box center [1518, 18] width 15 height 15
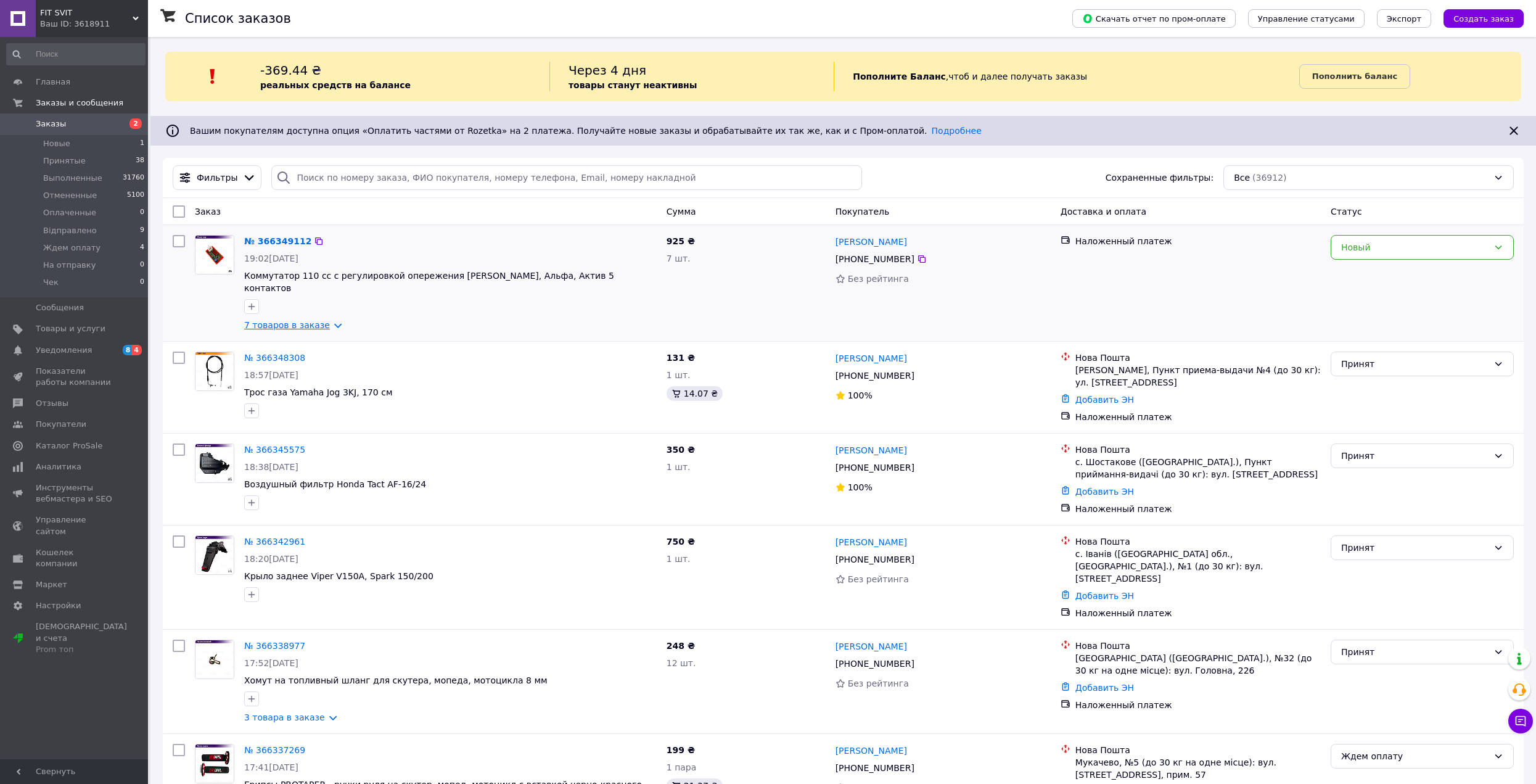
click at [322, 320] on link "7 товаров в заказе" at bounding box center [287, 325] width 86 height 10
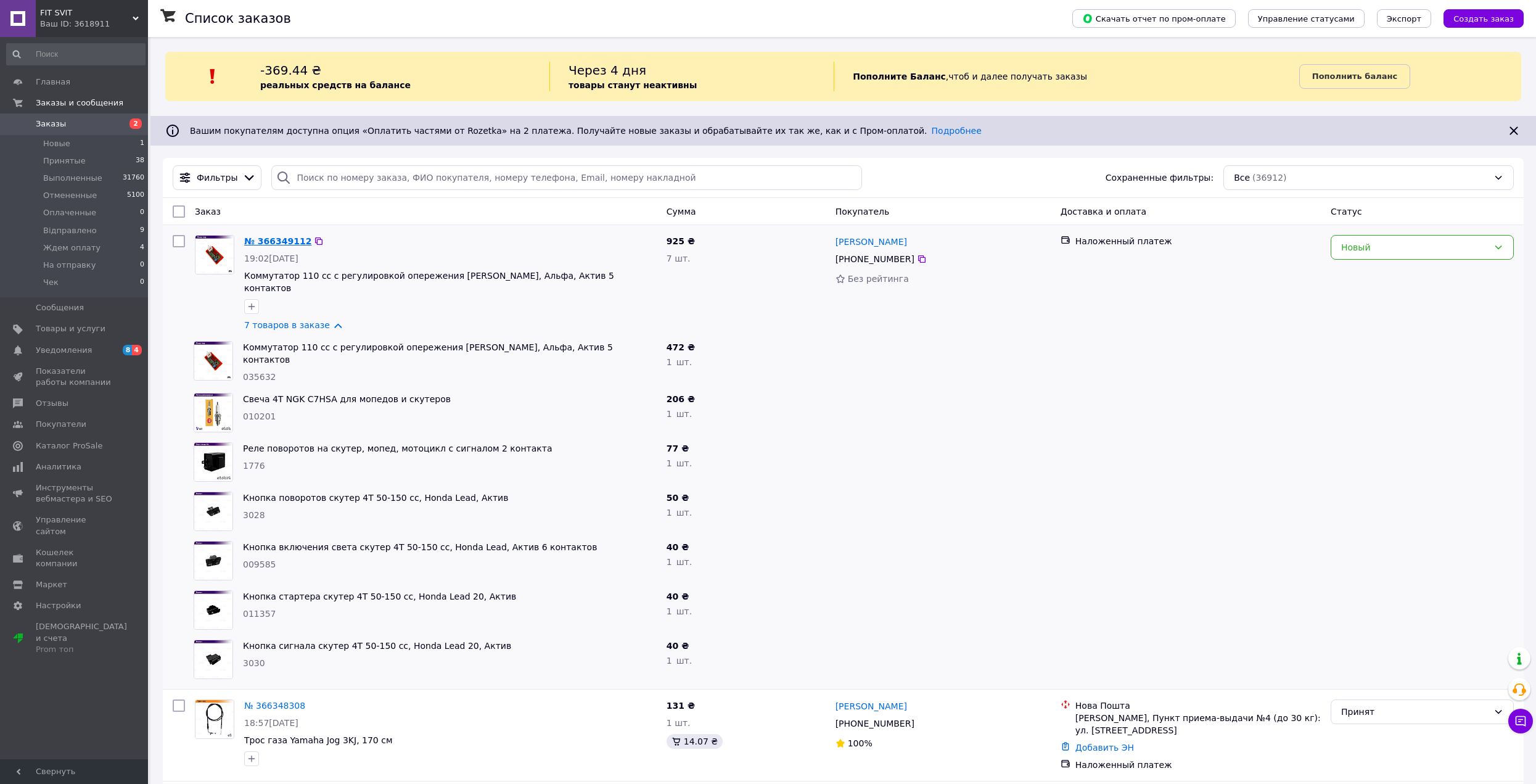
click at [282, 242] on link "№ 366349112" at bounding box center [277, 241] width 67 height 10
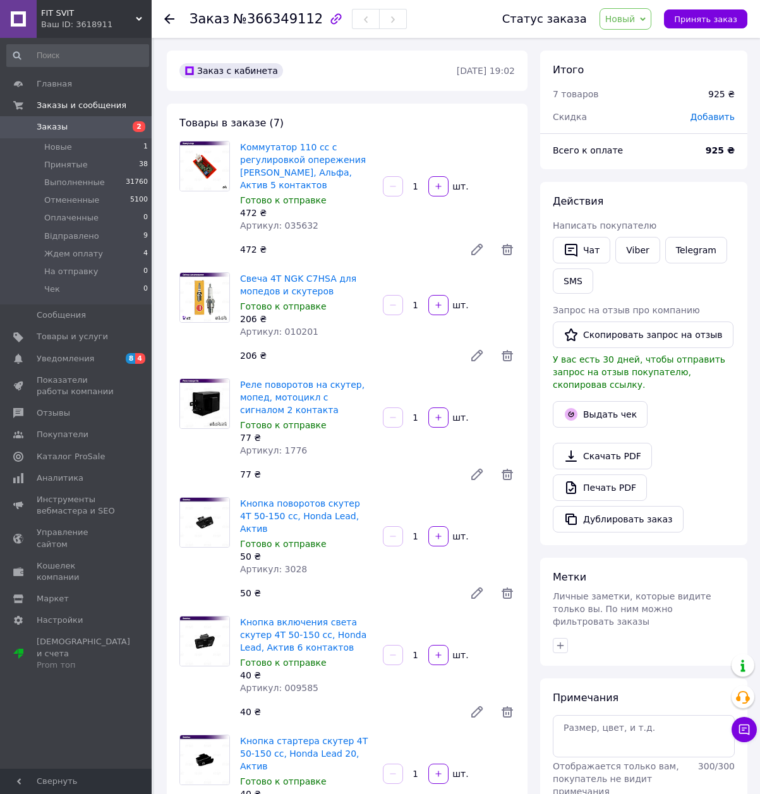
scroll to position [38, 0]
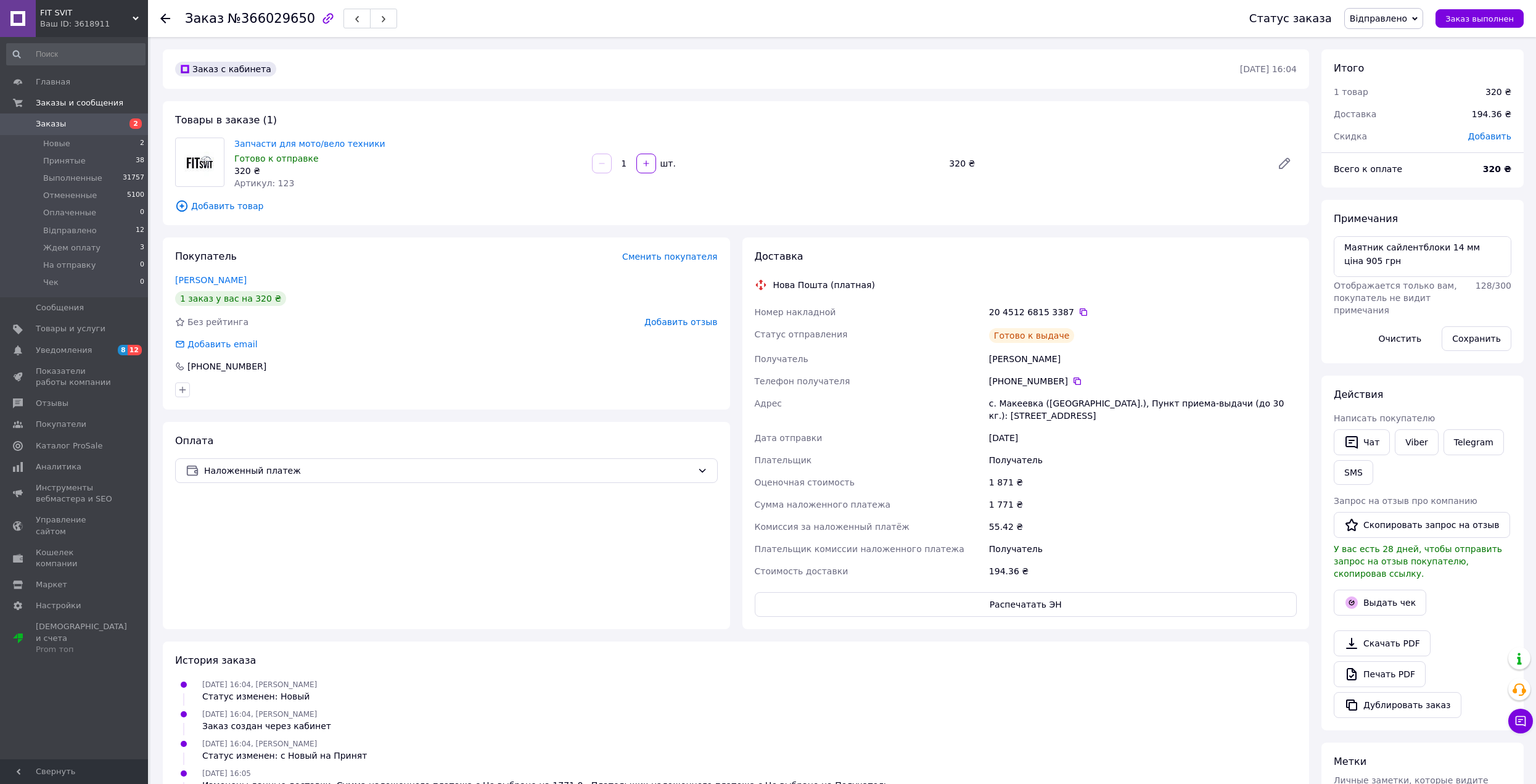
scroll to position [135, 0]
click at [1394, 590] on button "Выдать чек" at bounding box center [1380, 602] width 93 height 26
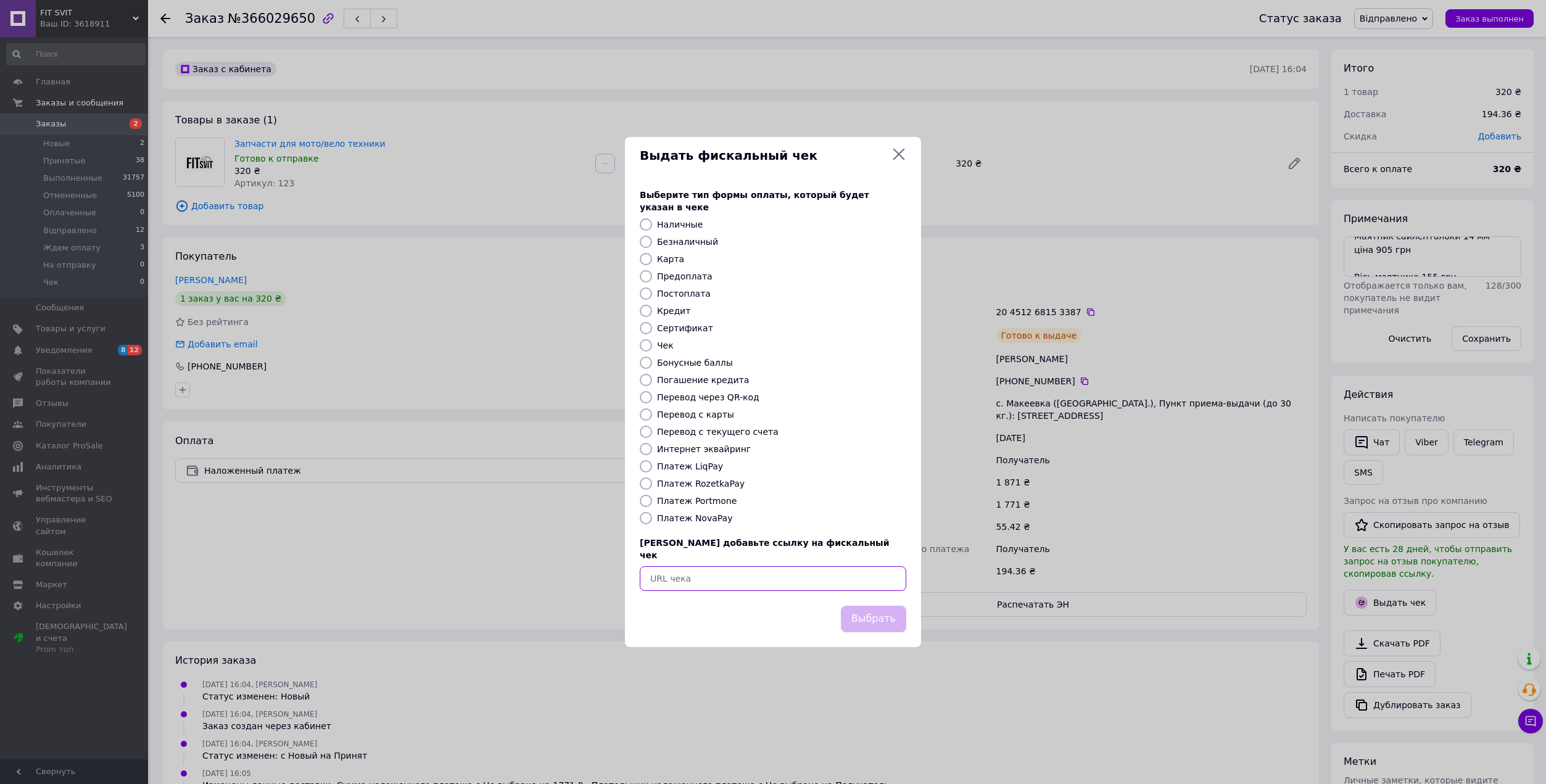
click at [730, 566] on input "text" at bounding box center [773, 578] width 267 height 24
paste input "https://kasa.vchasno.ua/check-viewer/liFGwXmRKAk"
type input "https://kasa.vchasno.ua/check-viewer/liFGwXmRKAk"
click at [863, 605] on button "Выбрать" at bounding box center [873, 618] width 65 height 26
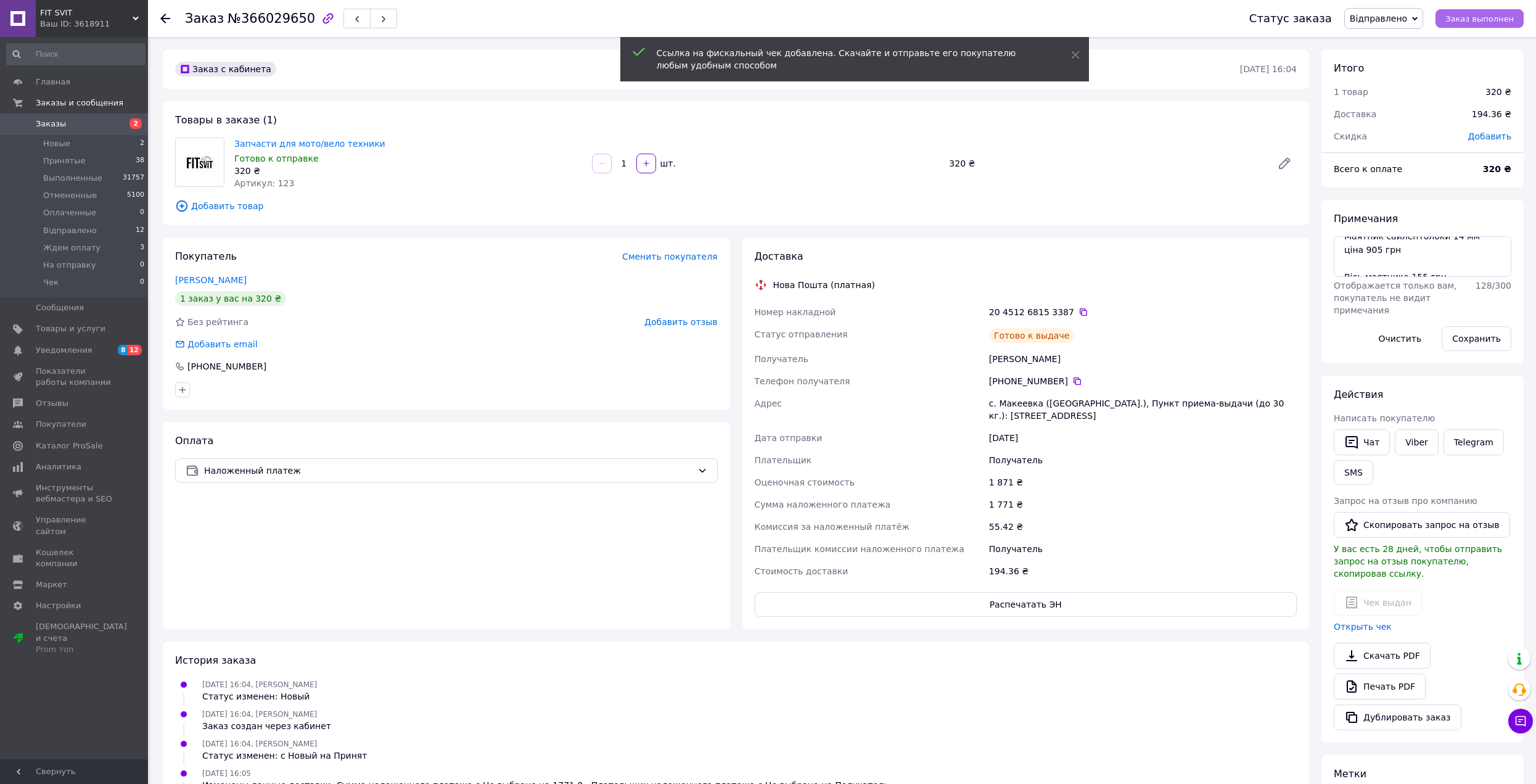
click at [1456, 20] on span "Заказ выполнен" at bounding box center [1480, 19] width 68 height 9
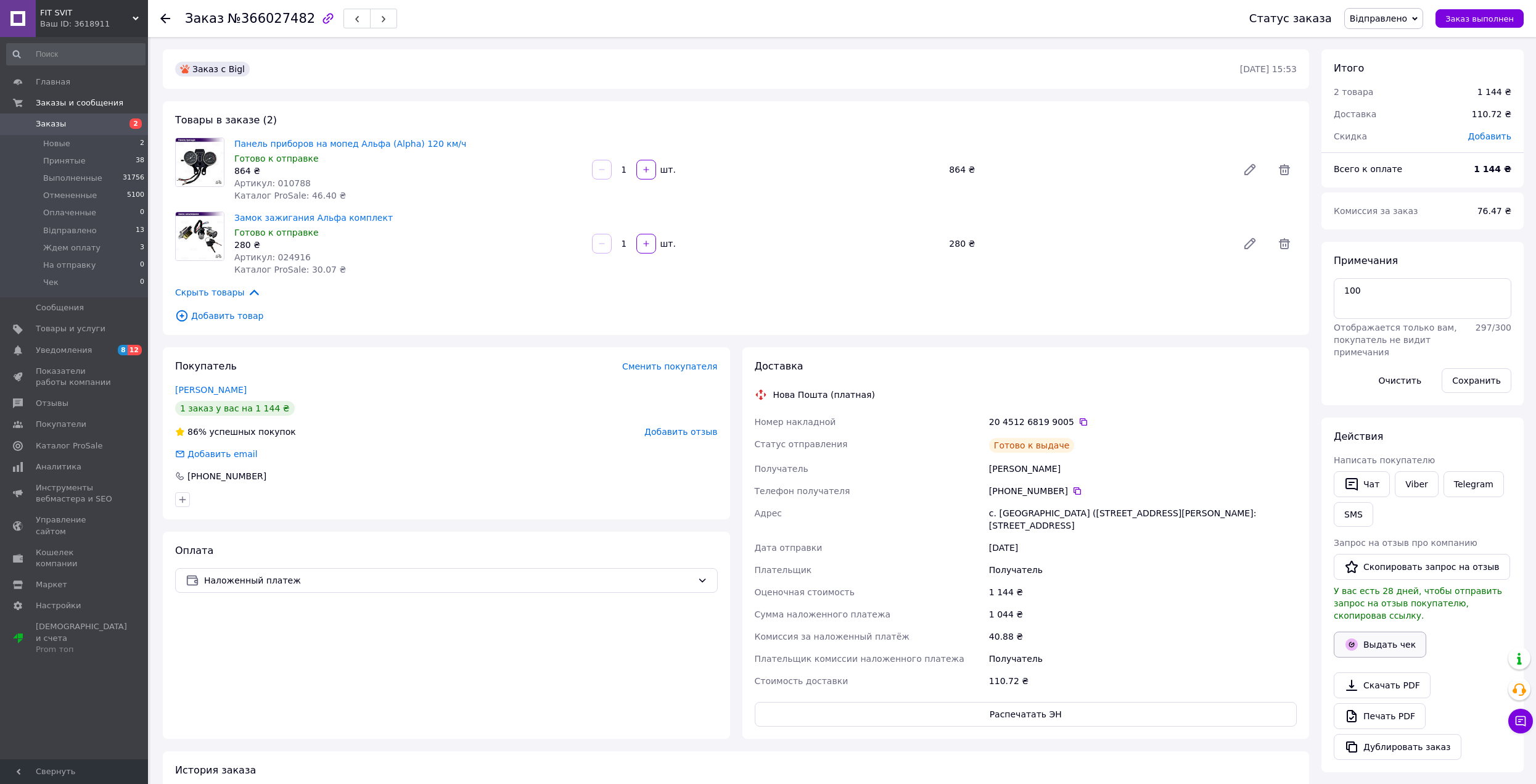
click at [1377, 632] on button "Выдать чек" at bounding box center [1380, 644] width 93 height 26
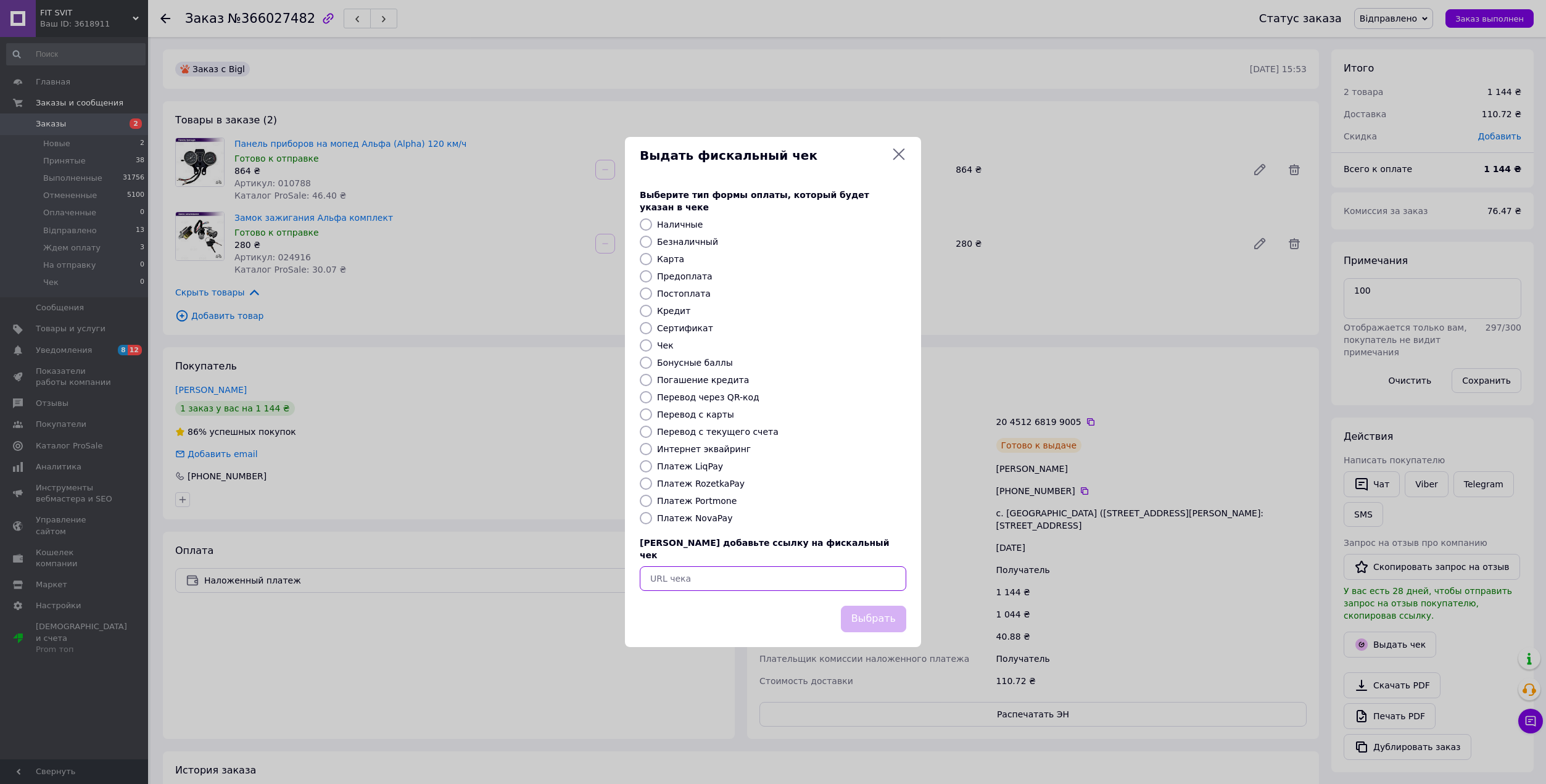
click at [733, 566] on input "text" at bounding box center [773, 578] width 267 height 24
paste input "https://kasa.vchasno.ua/check-viewer/BKMwsF-wOtc"
type input "https://kasa.vchasno.ua/check-viewer/BKMwsF-wOtc"
click at [896, 605] on button "Выбрать" at bounding box center [873, 618] width 65 height 26
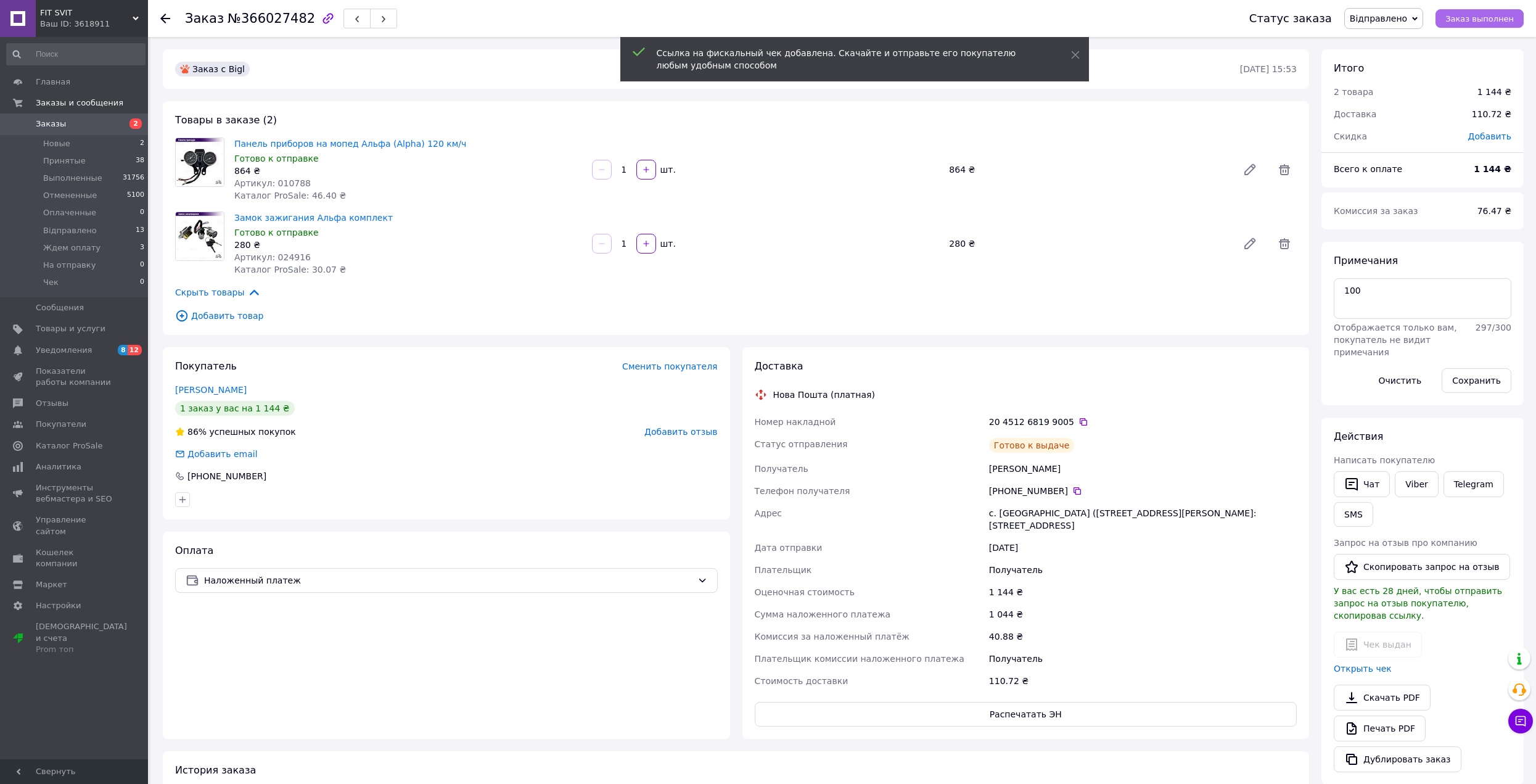
click at [1477, 16] on span "Заказ выполнен" at bounding box center [1480, 19] width 68 height 9
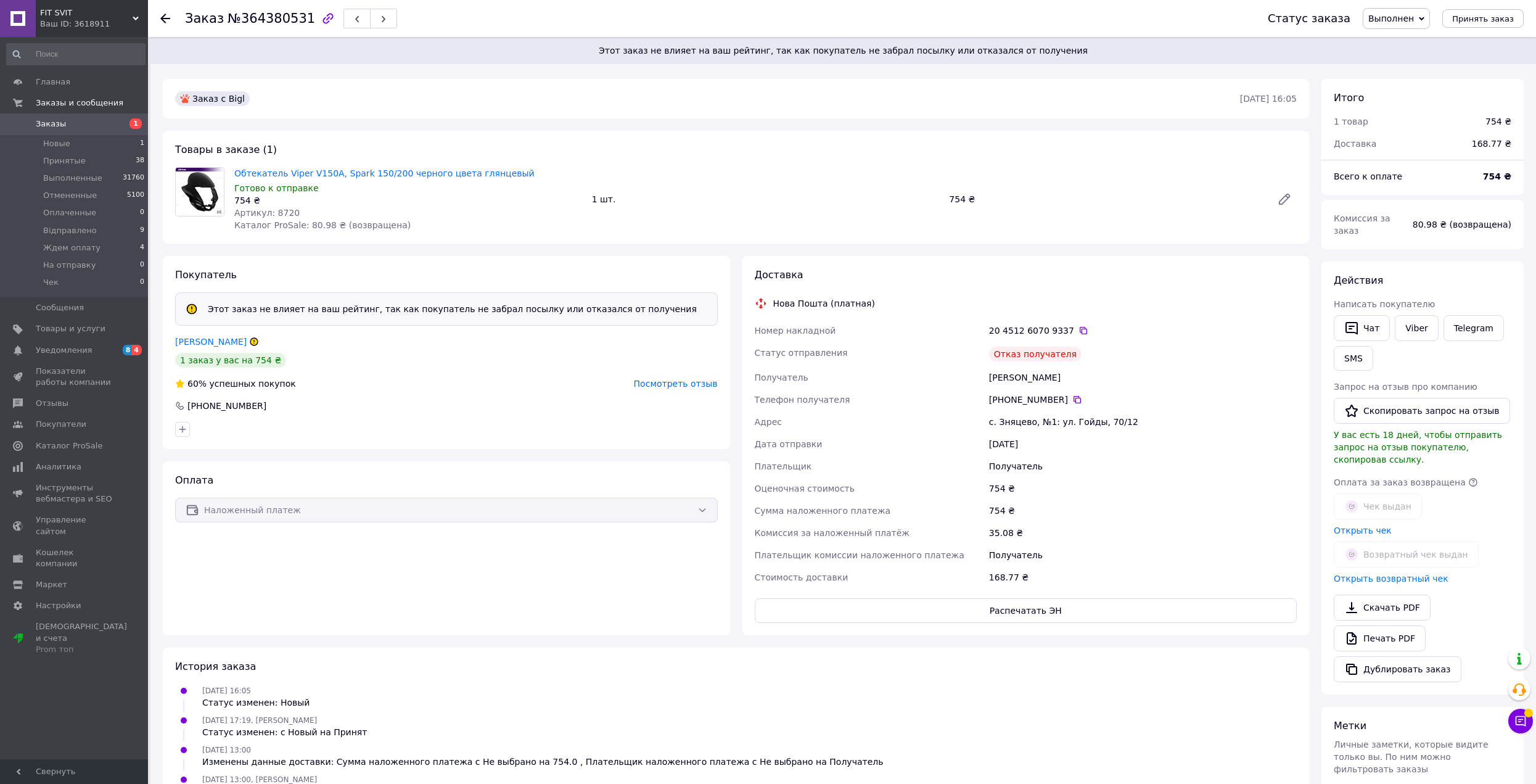
scroll to position [64, 0]
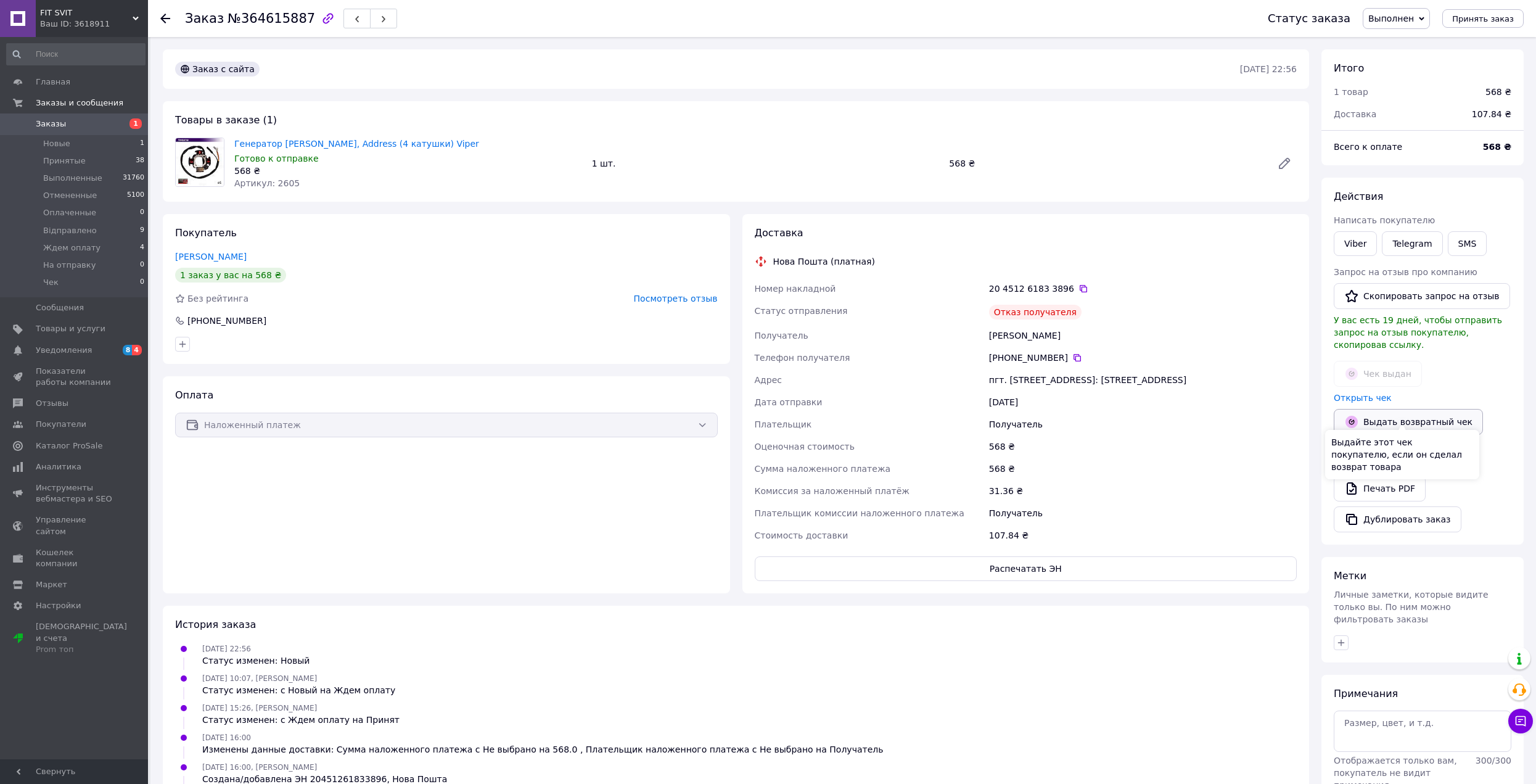
click at [1369, 411] on button "Выдать возвратный чек" at bounding box center [1408, 422] width 149 height 26
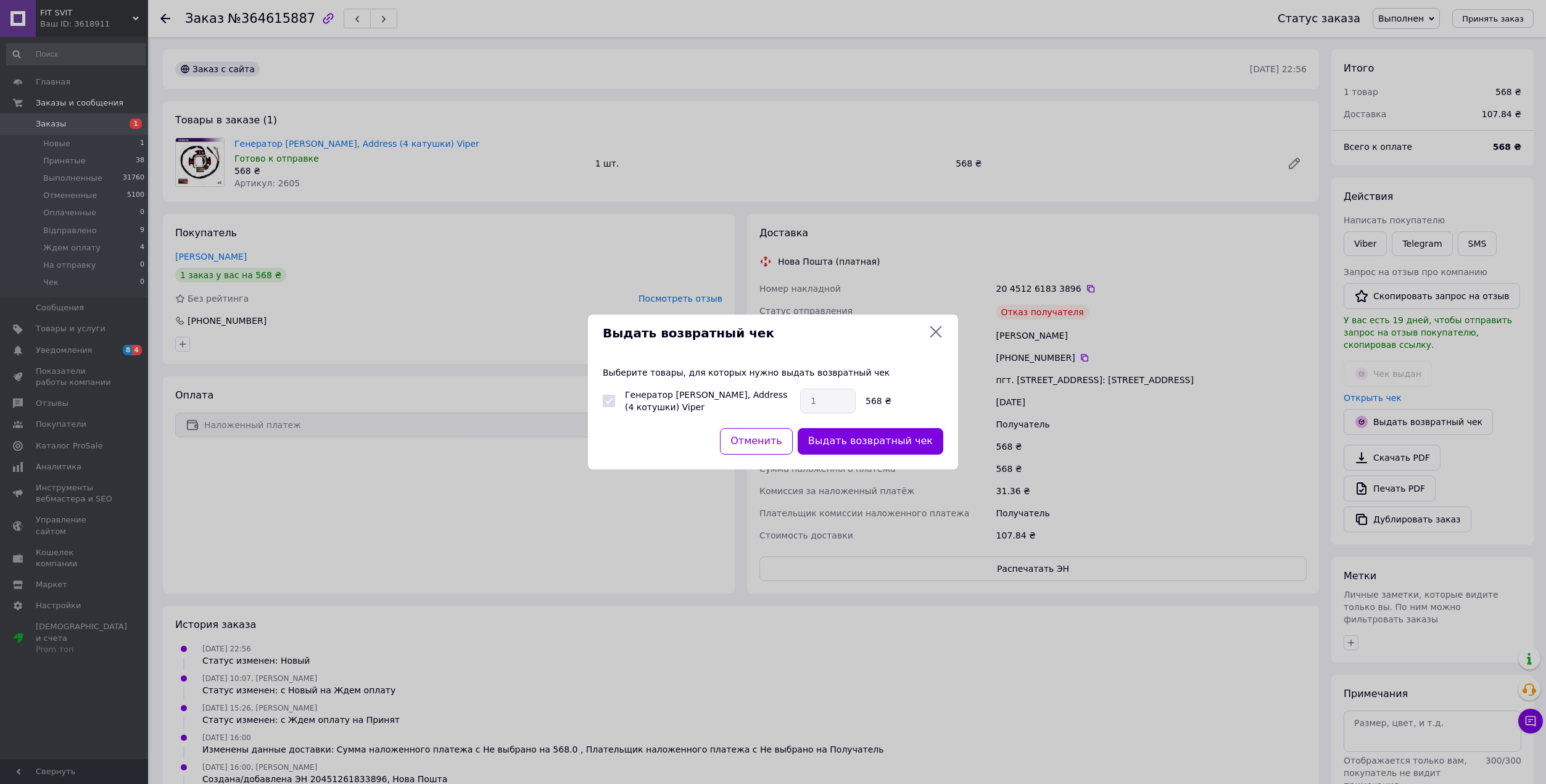
click at [898, 456] on div "Выдать возвратный чек" at bounding box center [870, 441] width 150 height 31
click at [898, 444] on button "Выдать возвратный чек" at bounding box center [870, 440] width 146 height 26
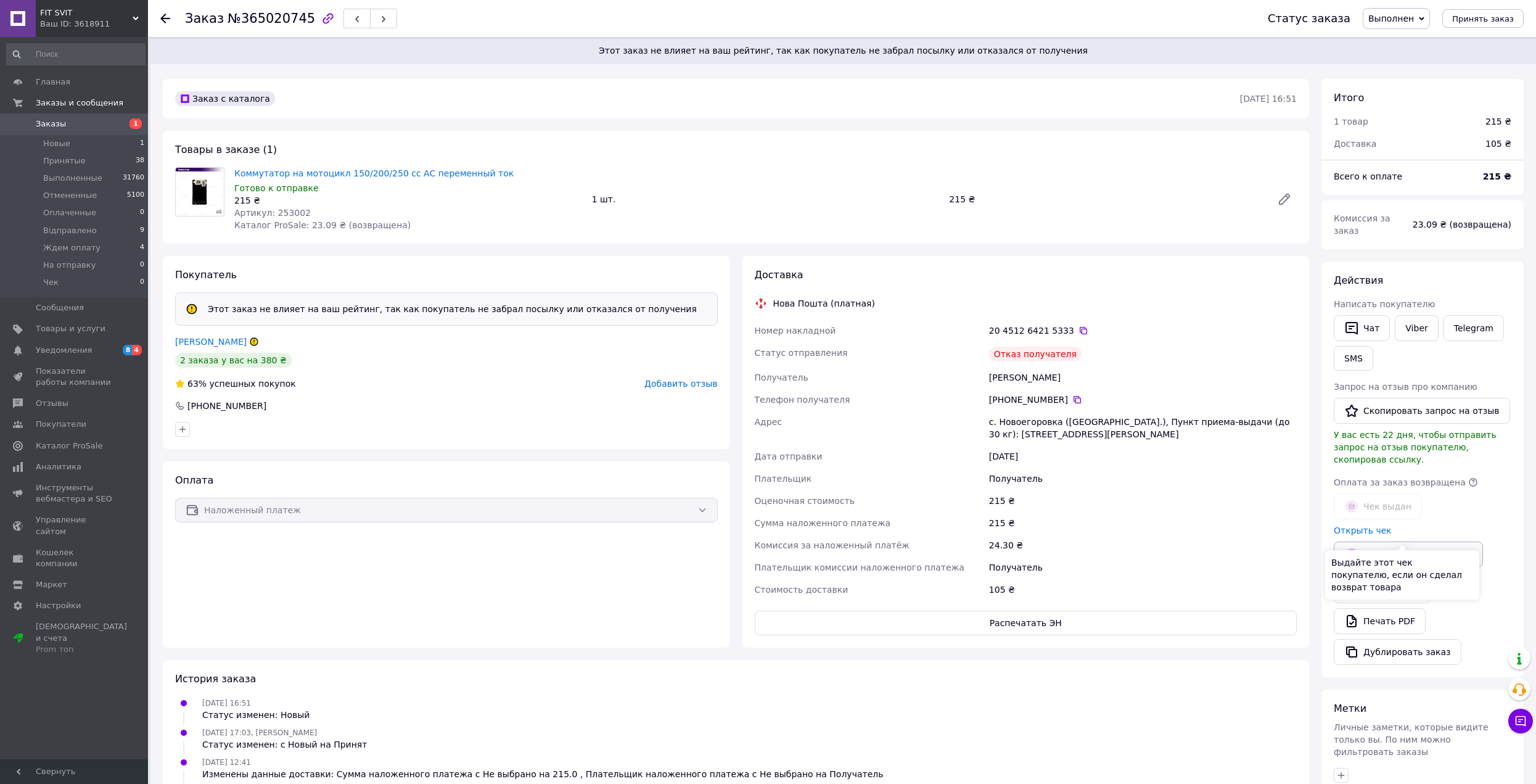
click at [1389, 542] on button "Выдать возвратный чек" at bounding box center [1408, 555] width 149 height 26
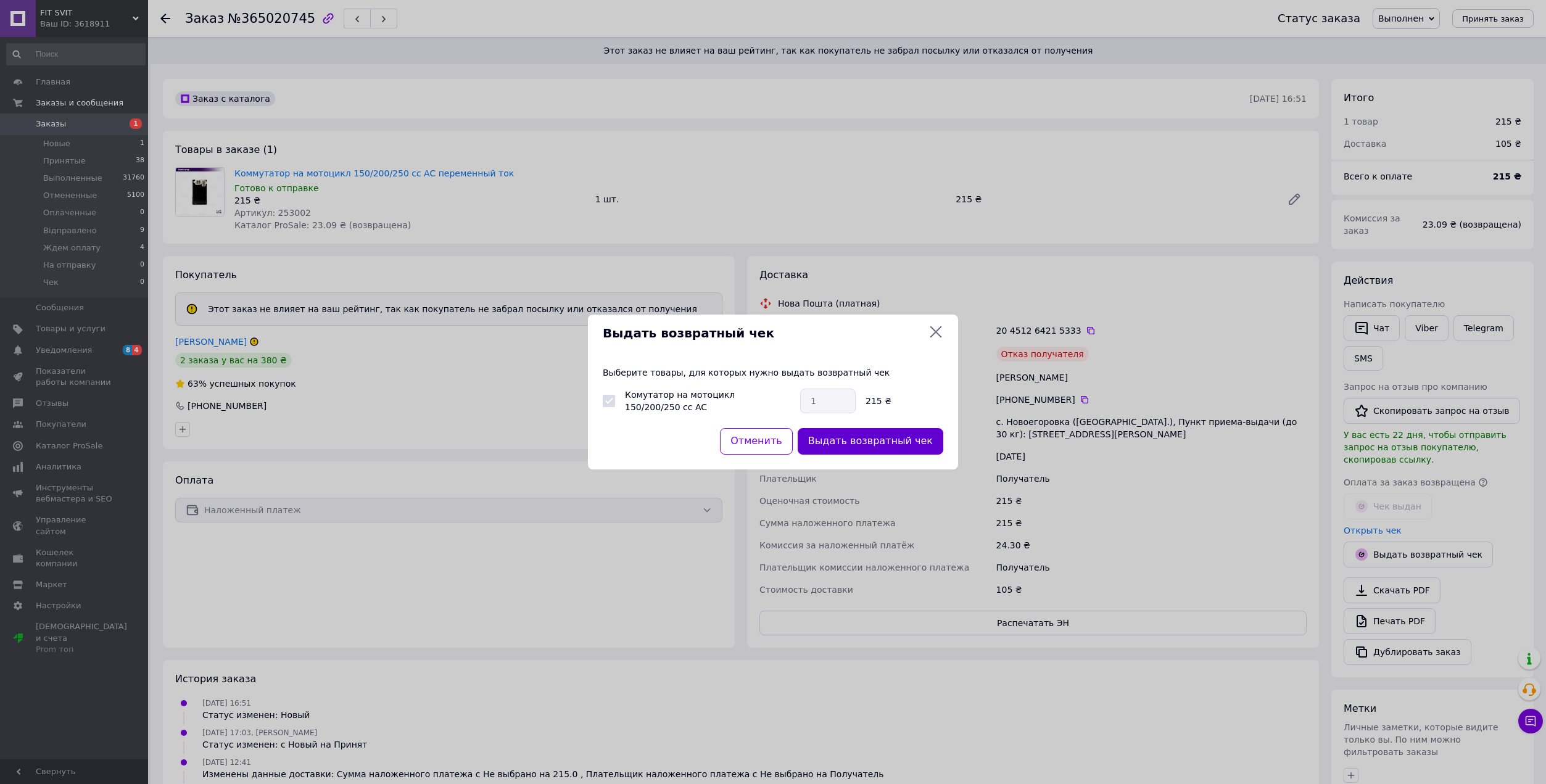
click at [845, 448] on button "Выдать возвратный чек" at bounding box center [870, 440] width 146 height 26
